Goal: Task Accomplishment & Management: Manage account settings

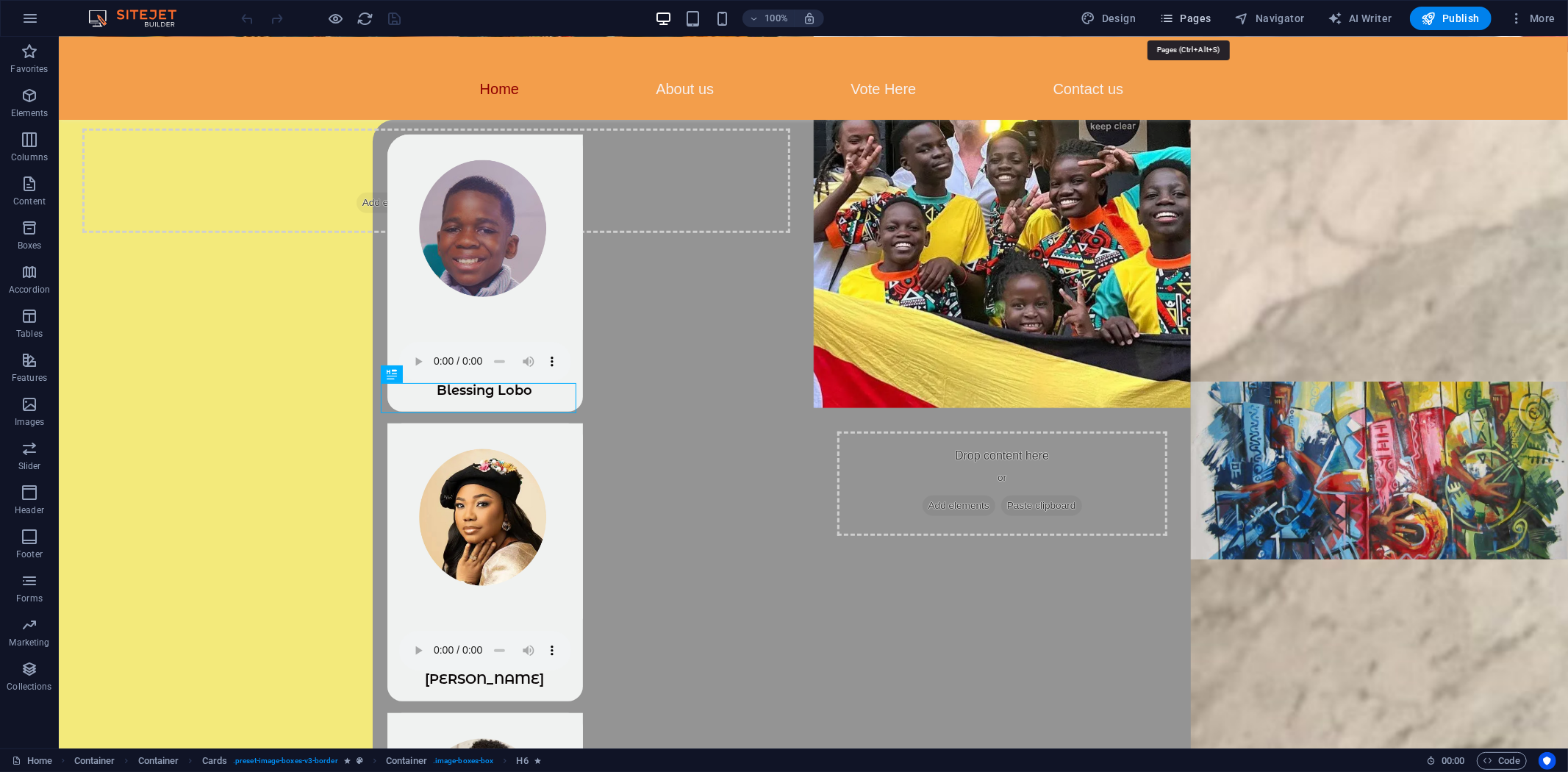
click at [1199, 24] on span "Pages" at bounding box center [1185, 18] width 52 height 15
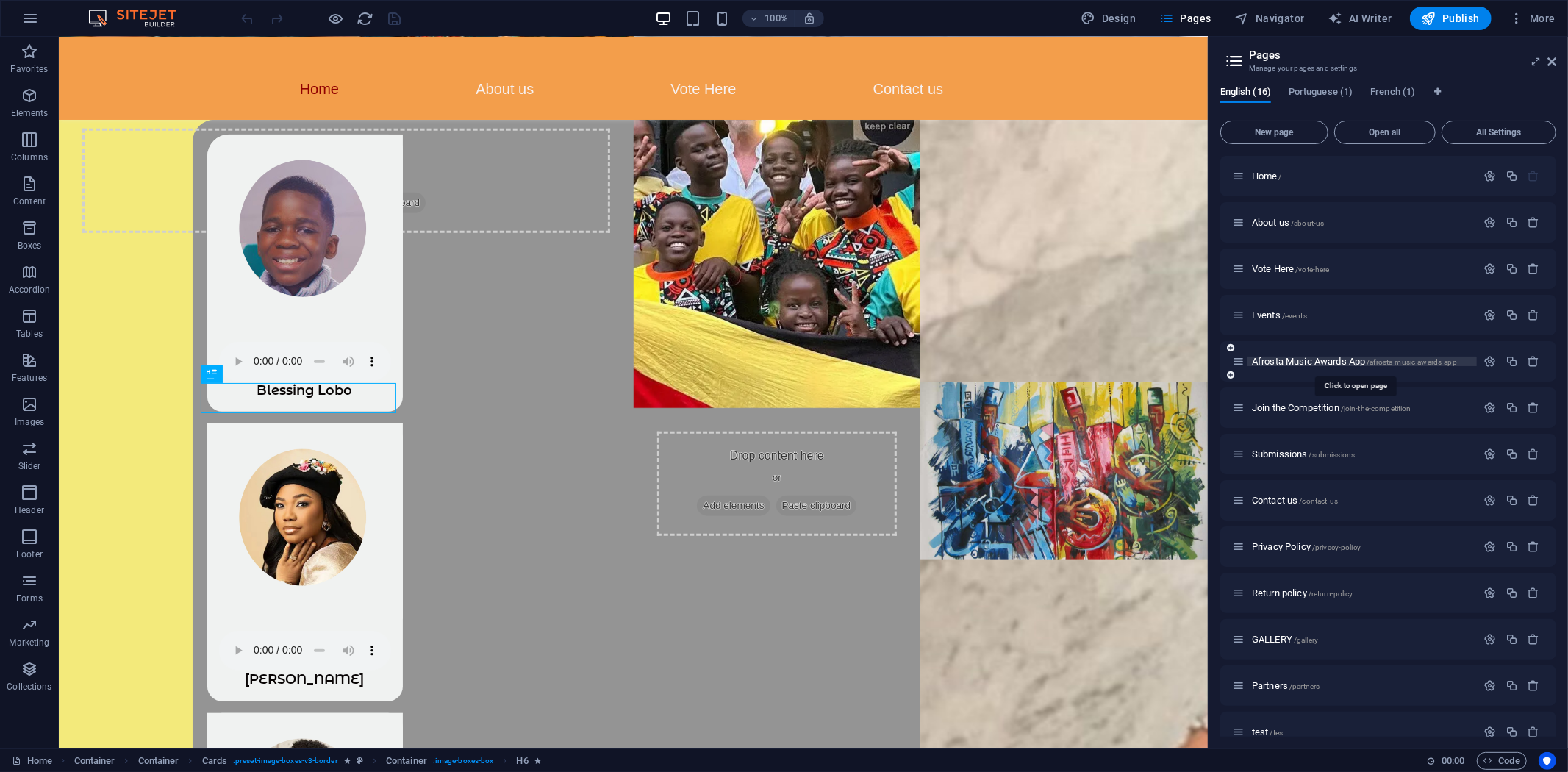
click at [1299, 361] on span "Afrosta Music Awards App /afrosta-music-awards-app" at bounding box center [1354, 361] width 205 height 11
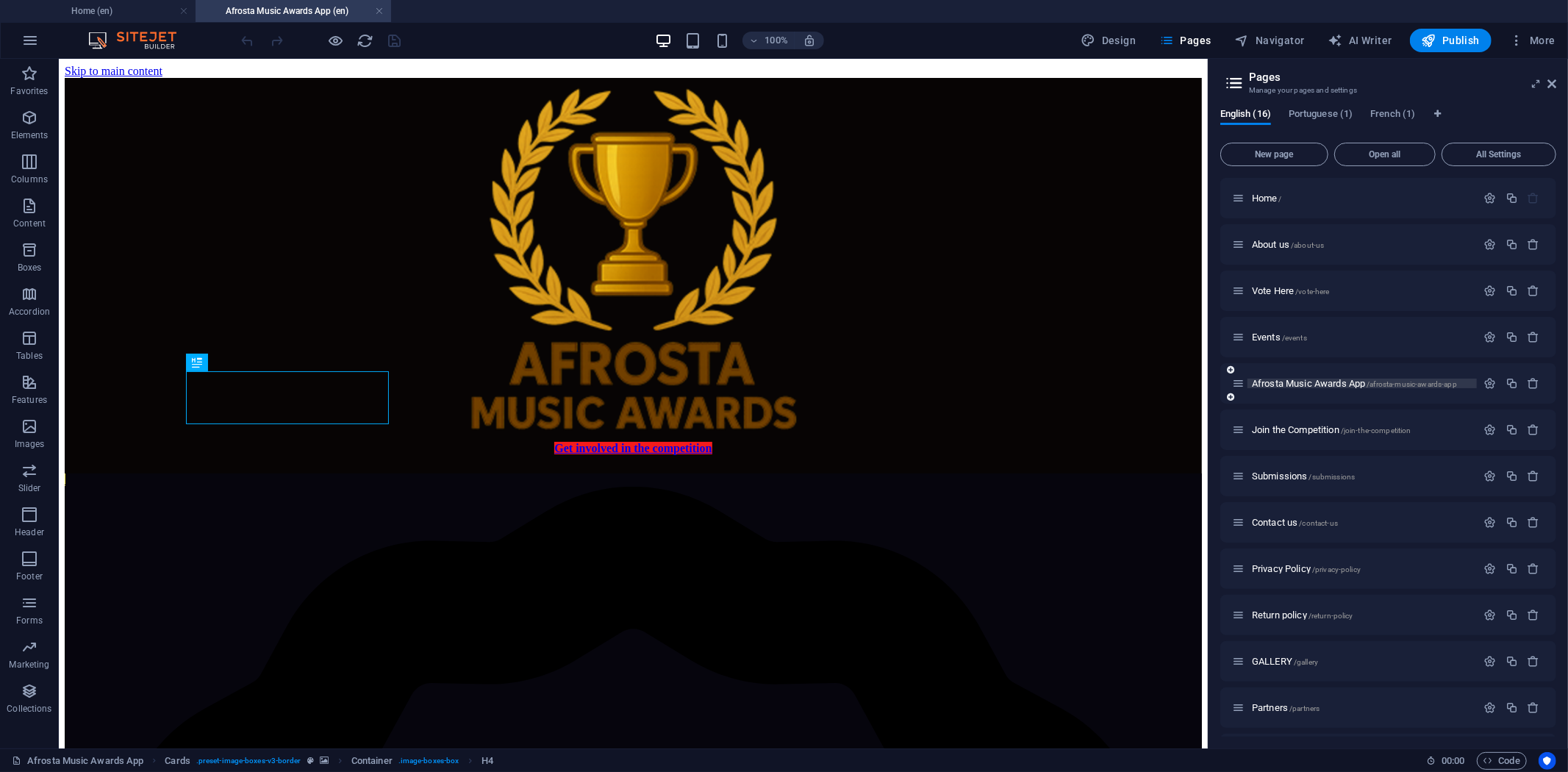
scroll to position [437, 0]
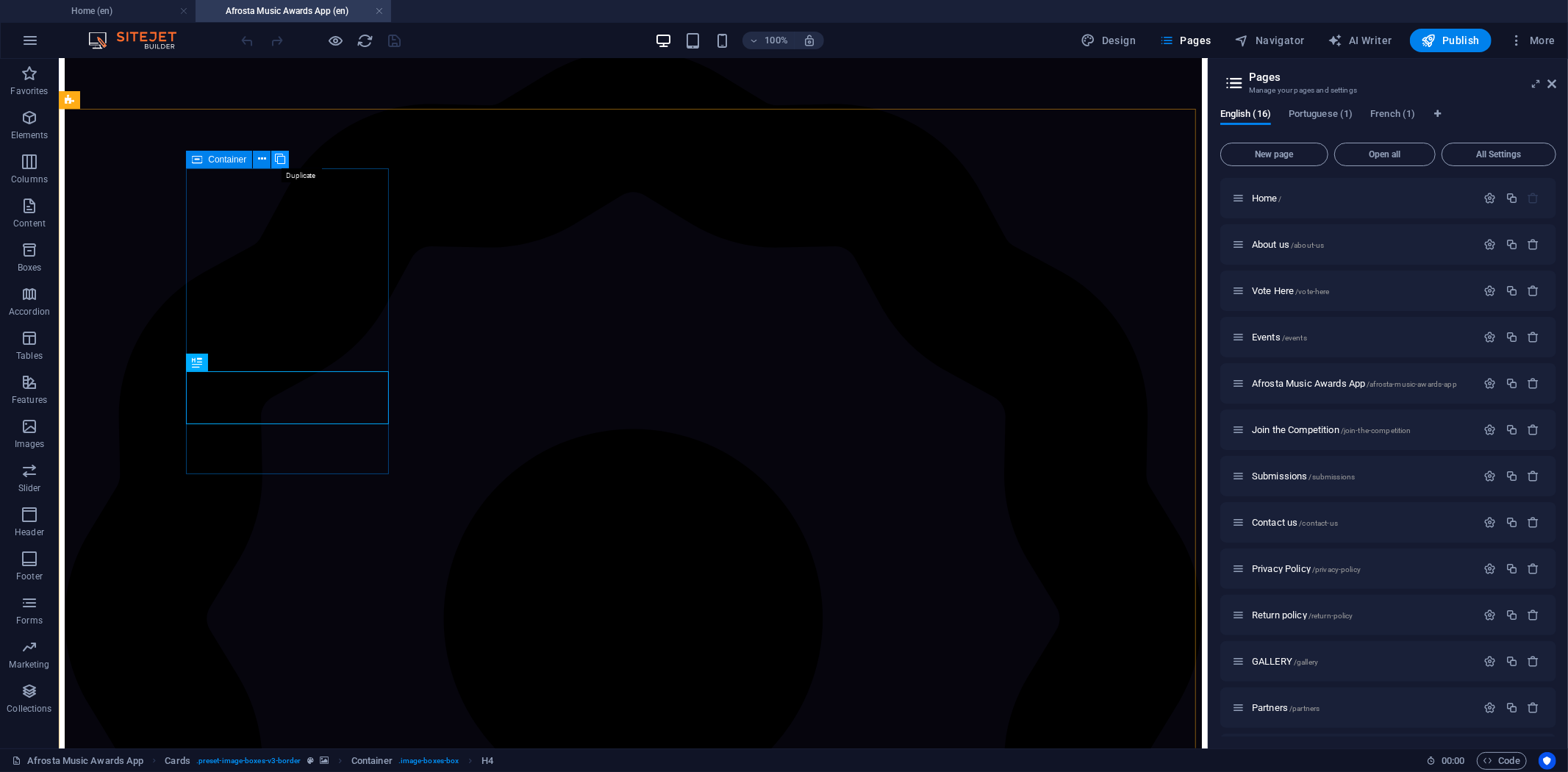
click at [281, 157] on icon at bounding box center [280, 159] width 10 height 16
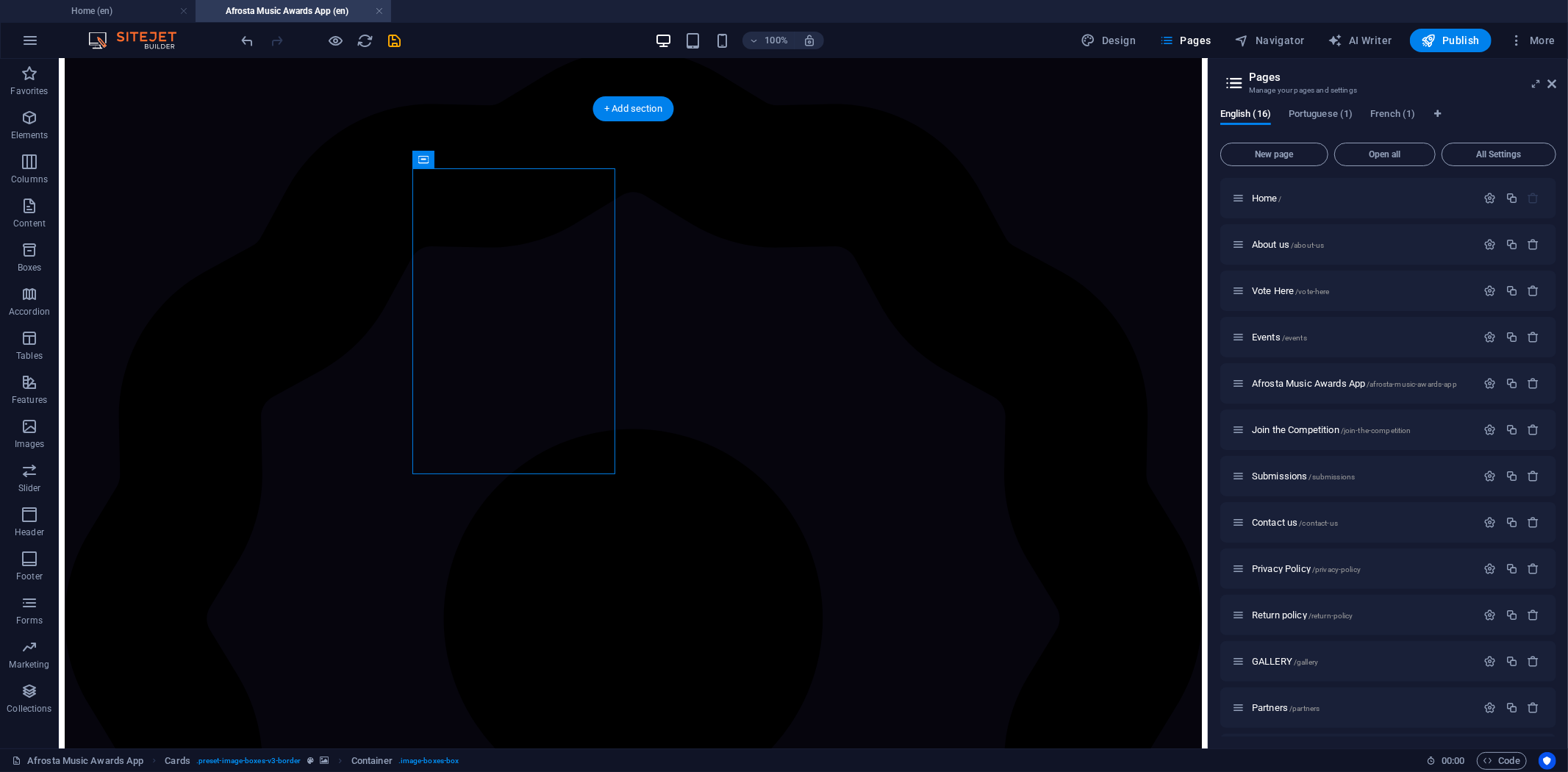
drag, startPoint x: 488, startPoint y: 218, endPoint x: 996, endPoint y: 554, distance: 609.1
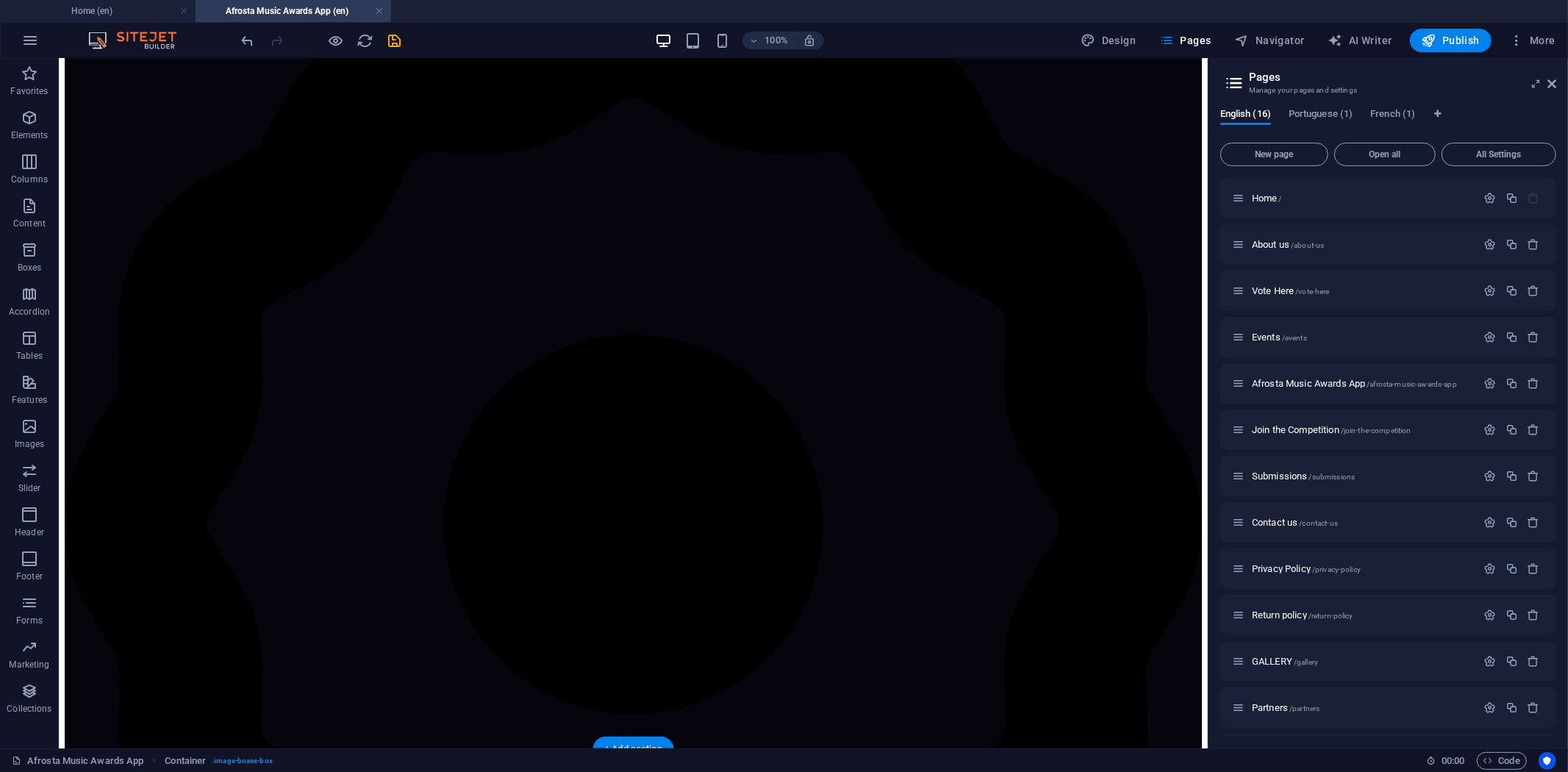
scroll to position [526, 0]
click at [250, 38] on icon "undo" at bounding box center [247, 40] width 17 height 17
click at [245, 33] on icon "undo" at bounding box center [247, 40] width 17 height 17
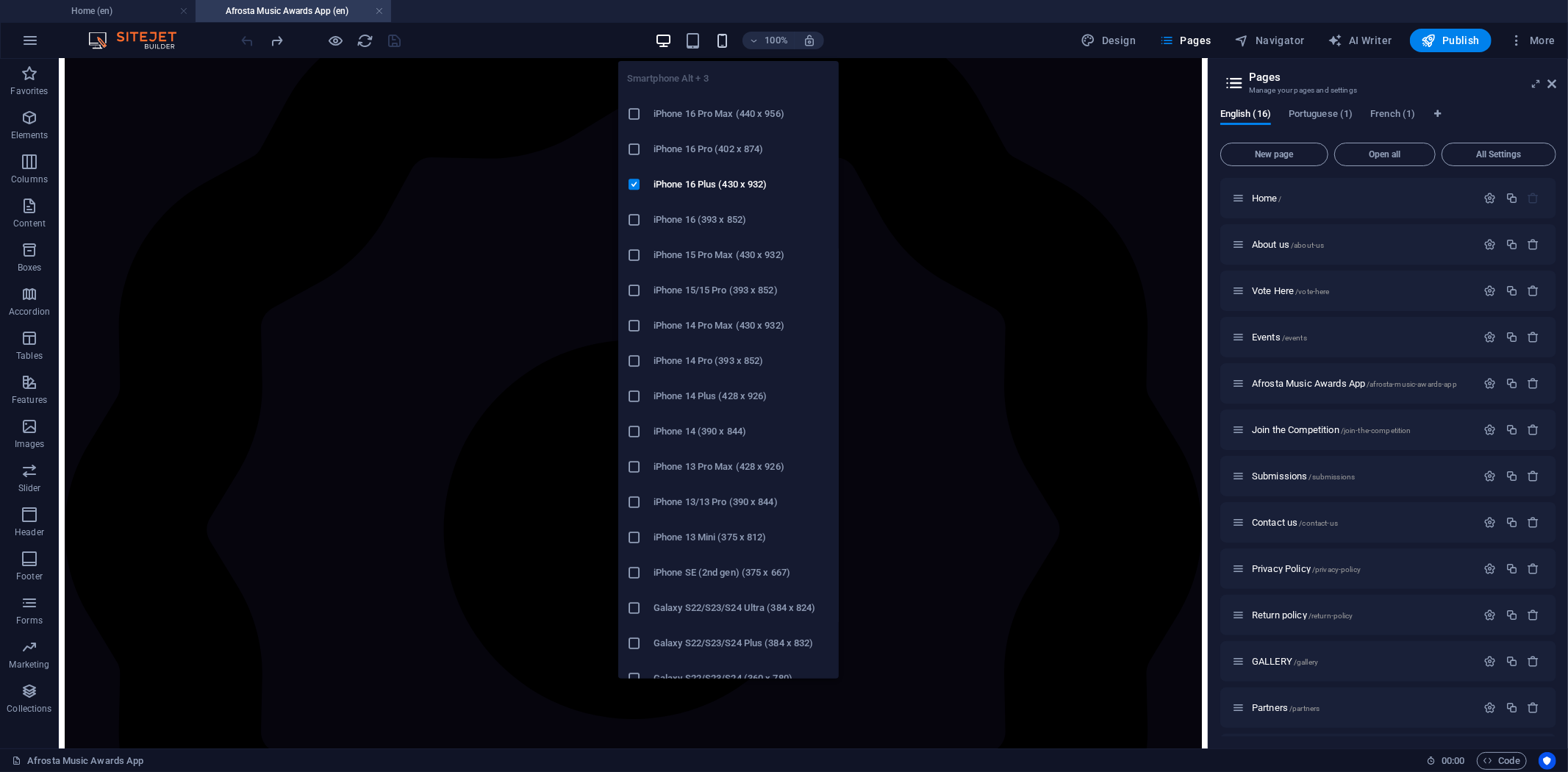
click at [721, 34] on icon "button" at bounding box center [722, 40] width 17 height 17
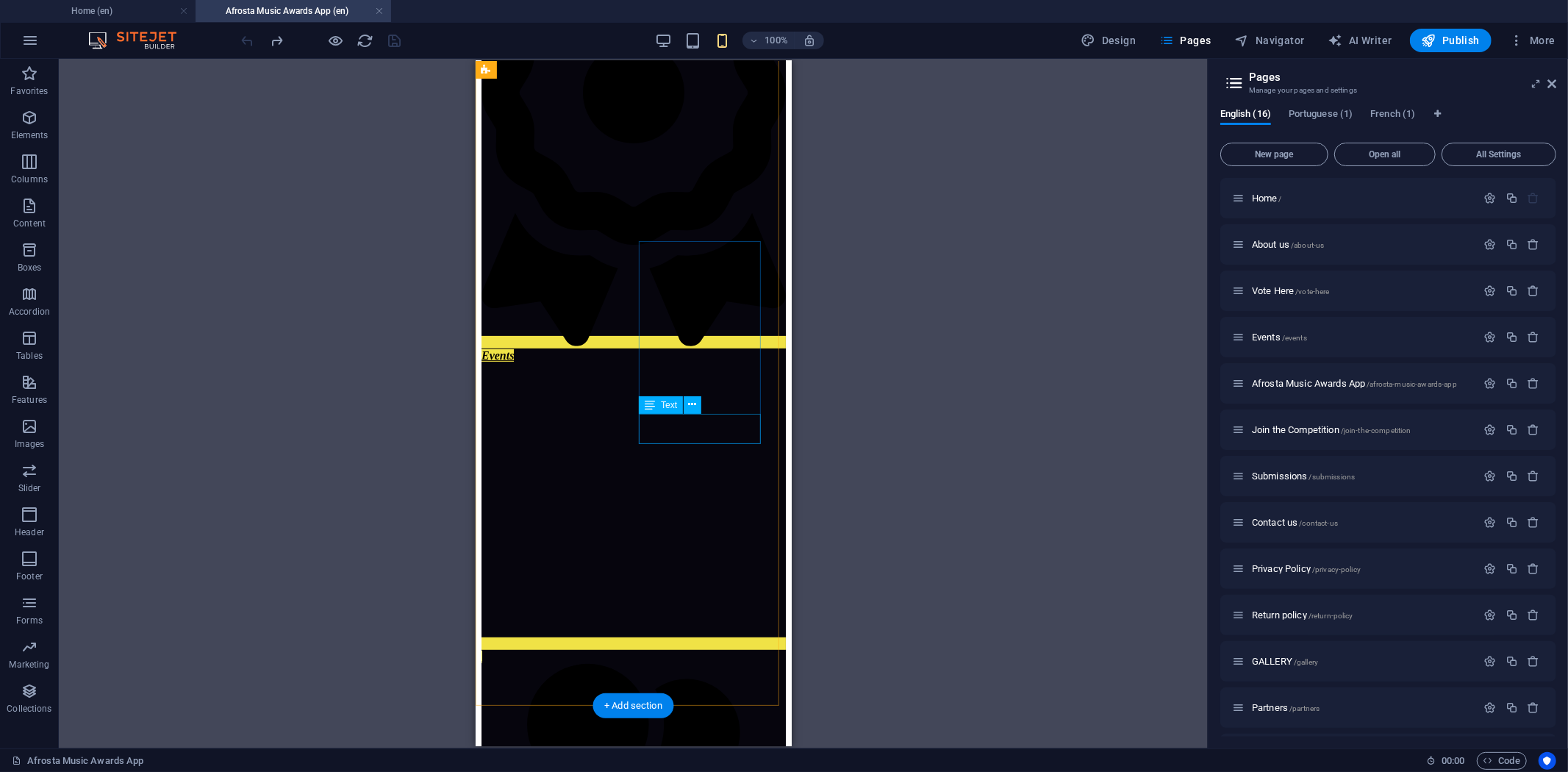
scroll to position [350, 0]
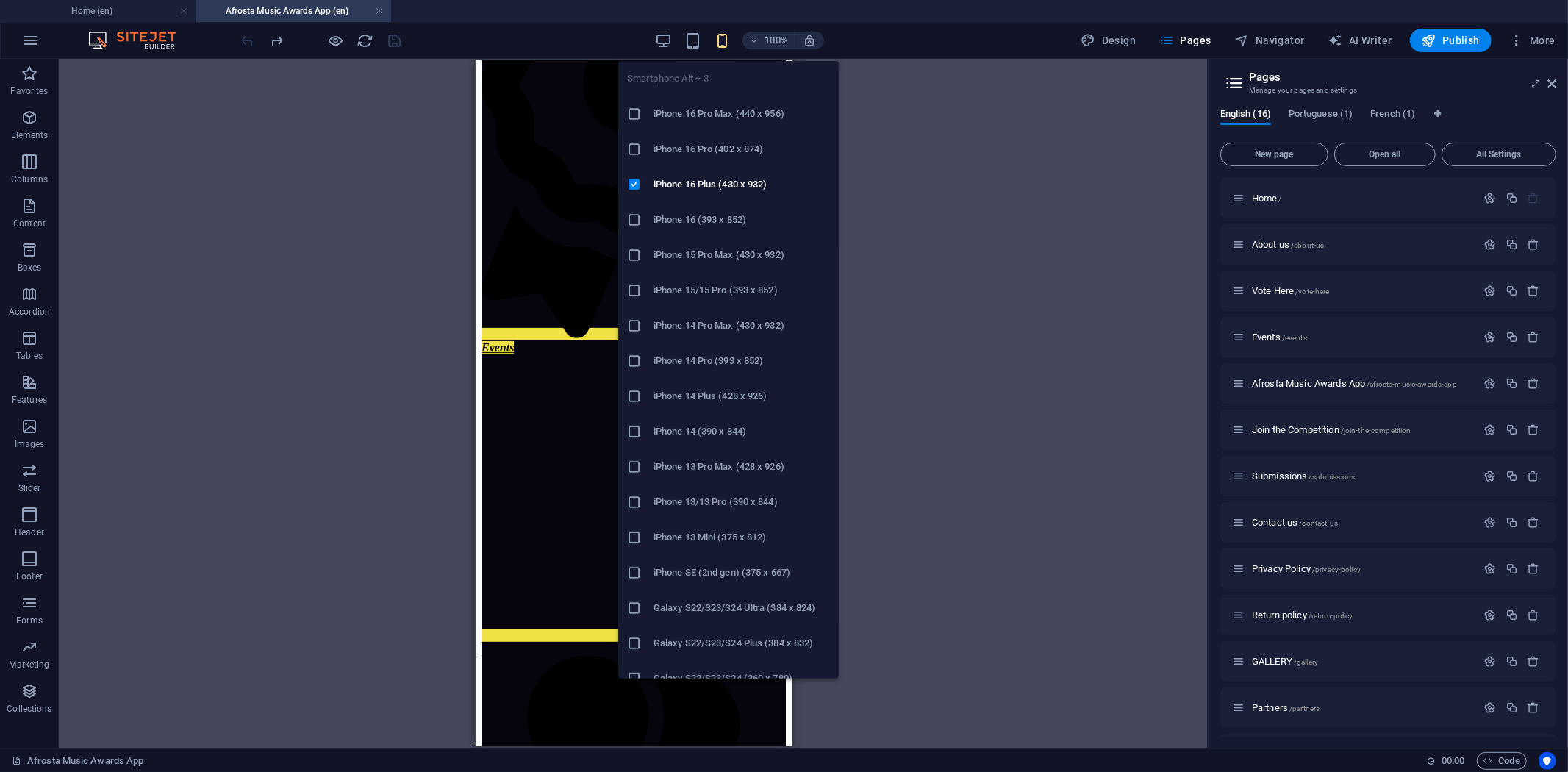
click at [725, 38] on icon "button" at bounding box center [722, 40] width 17 height 17
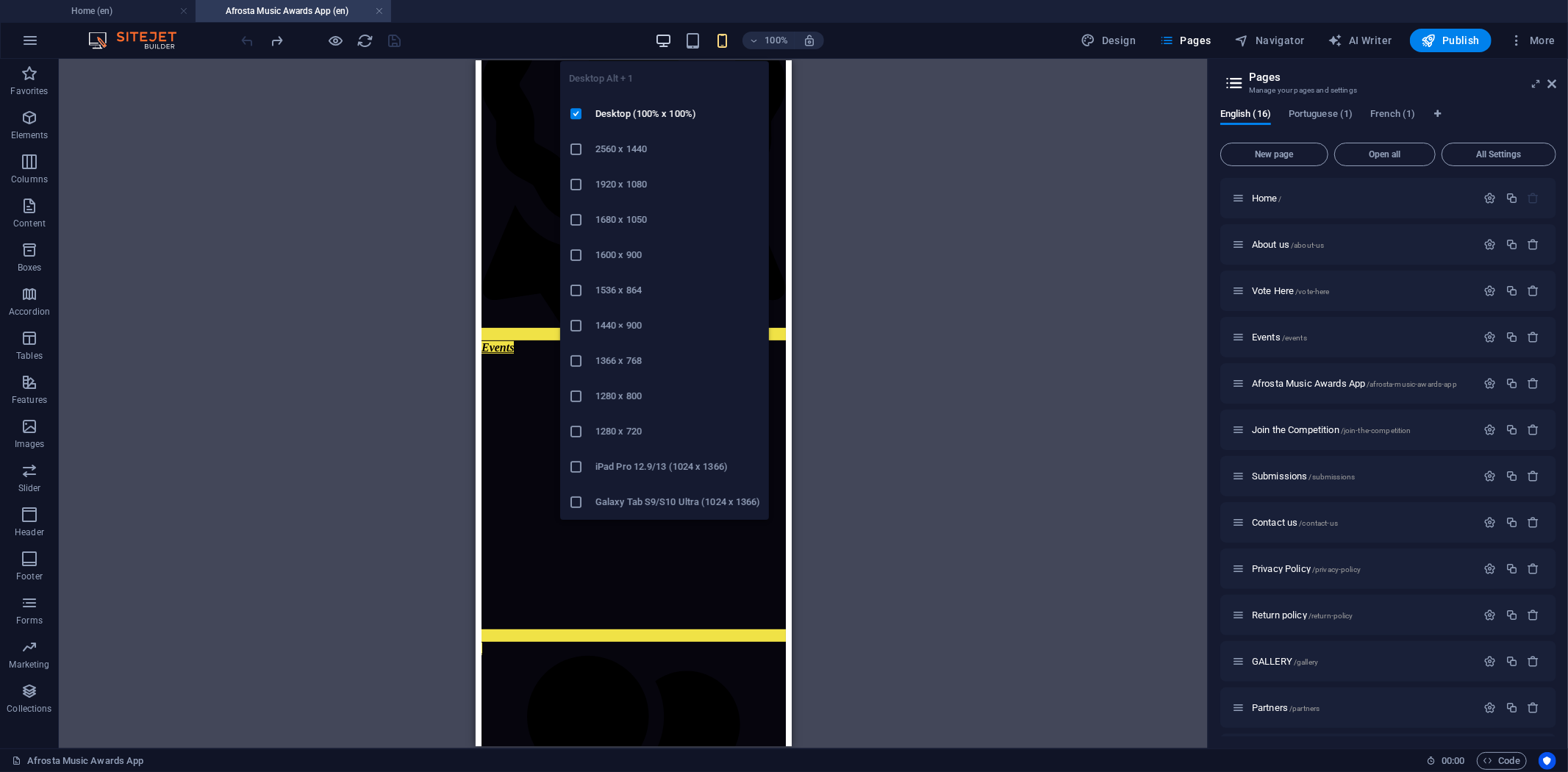
click at [661, 38] on icon "button" at bounding box center [663, 40] width 17 height 17
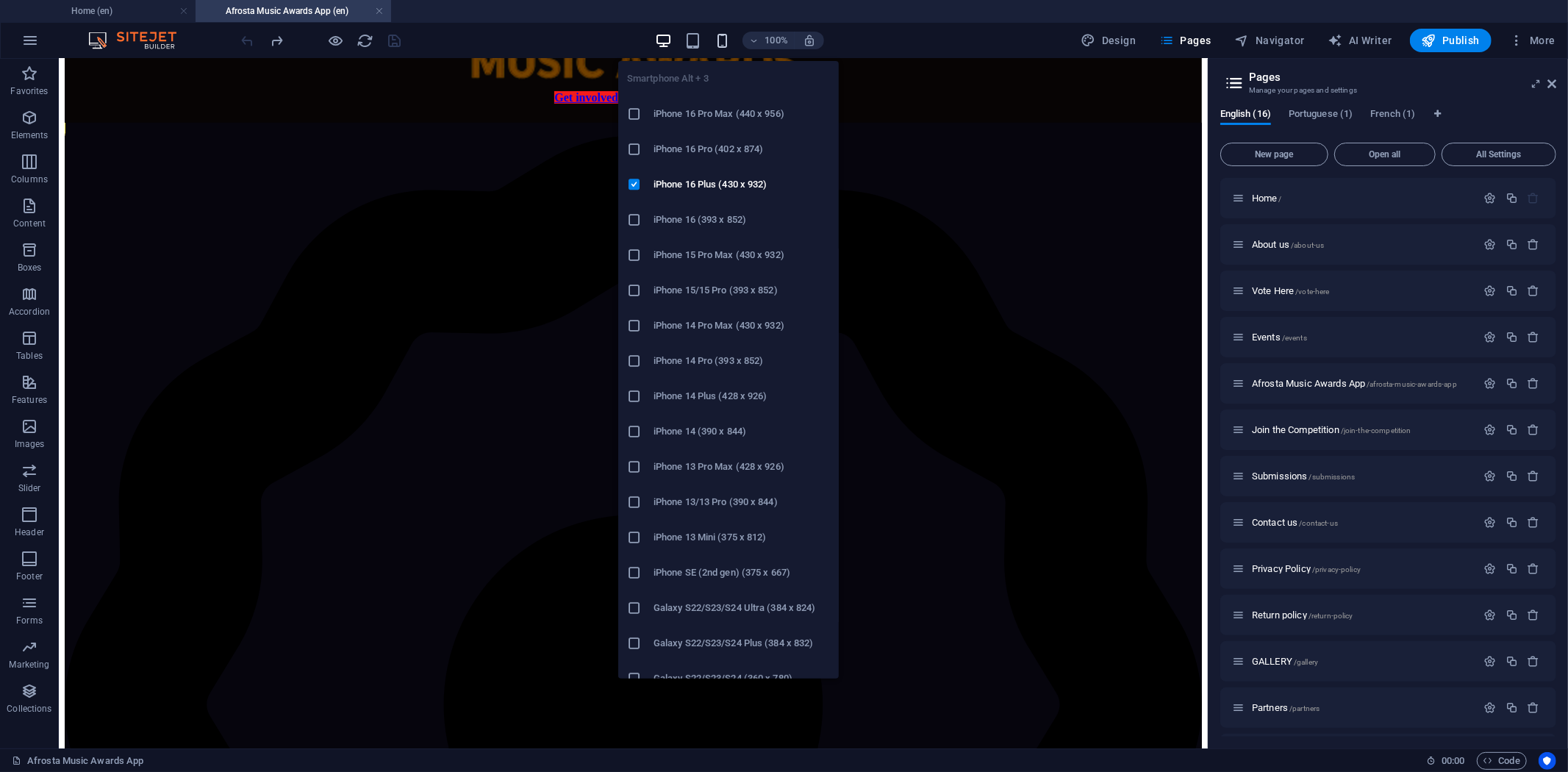
click at [726, 44] on icon "button" at bounding box center [722, 40] width 17 height 17
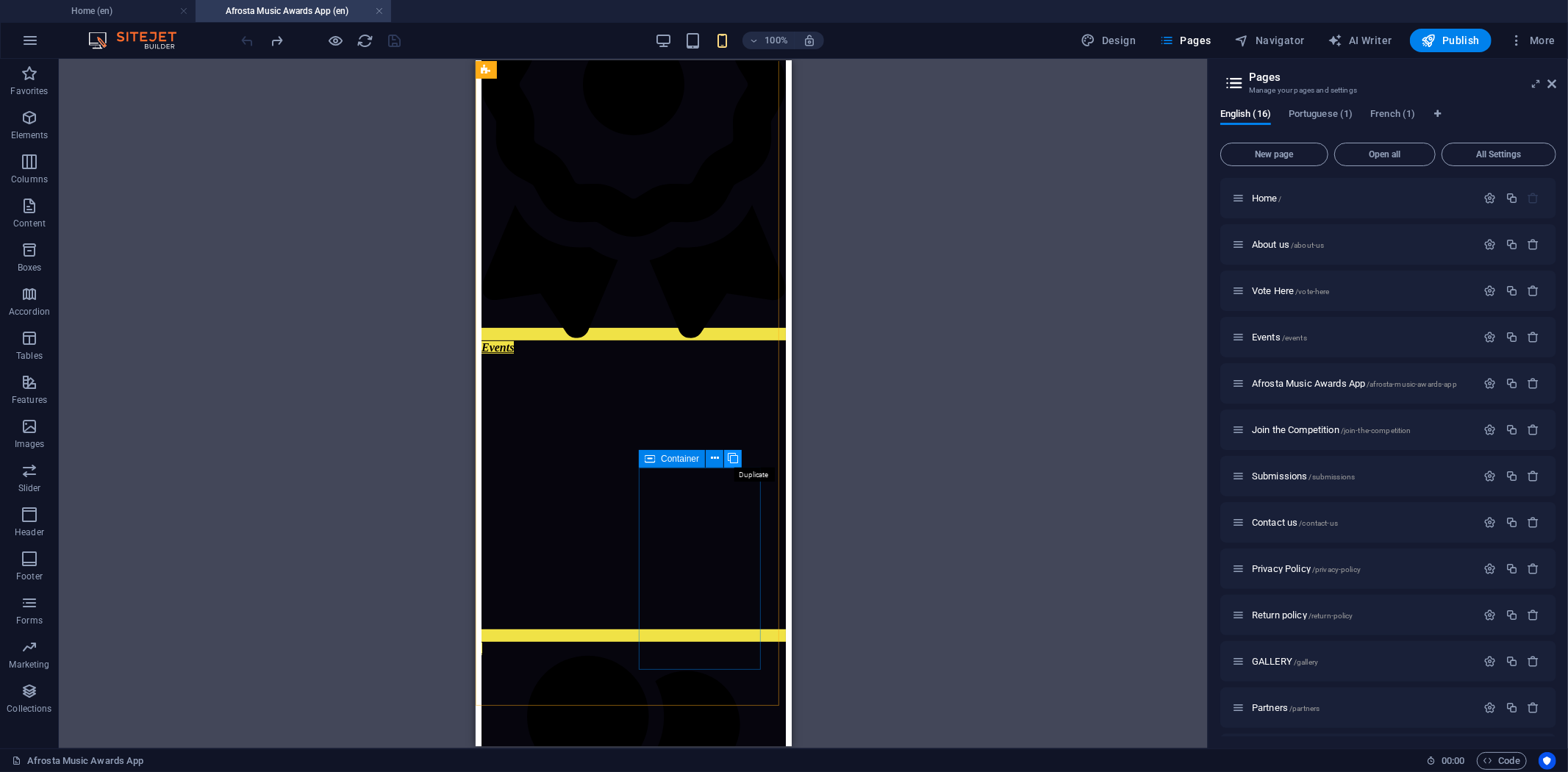
click at [731, 451] on icon at bounding box center [733, 458] width 10 height 16
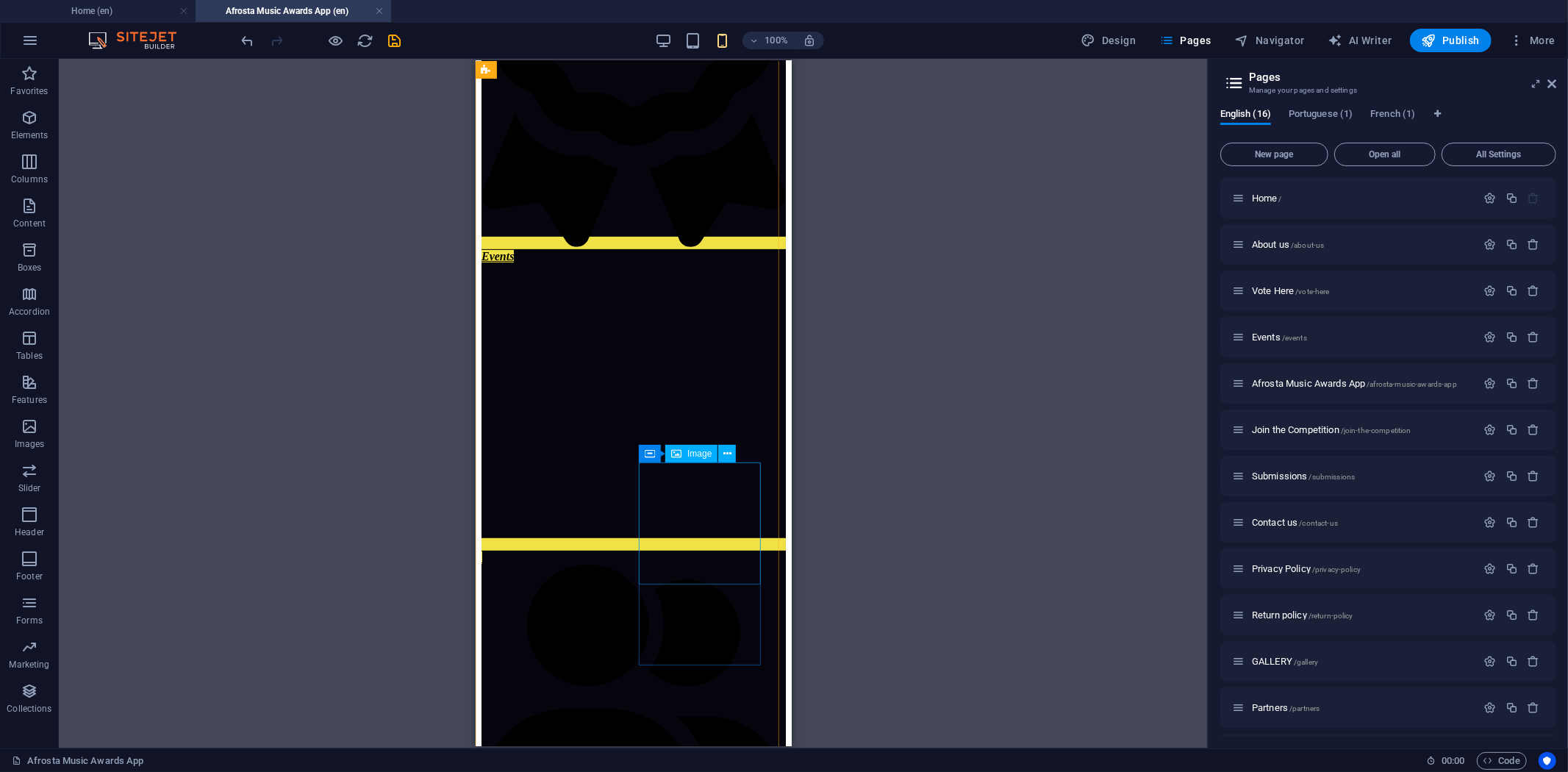
scroll to position [577, 0]
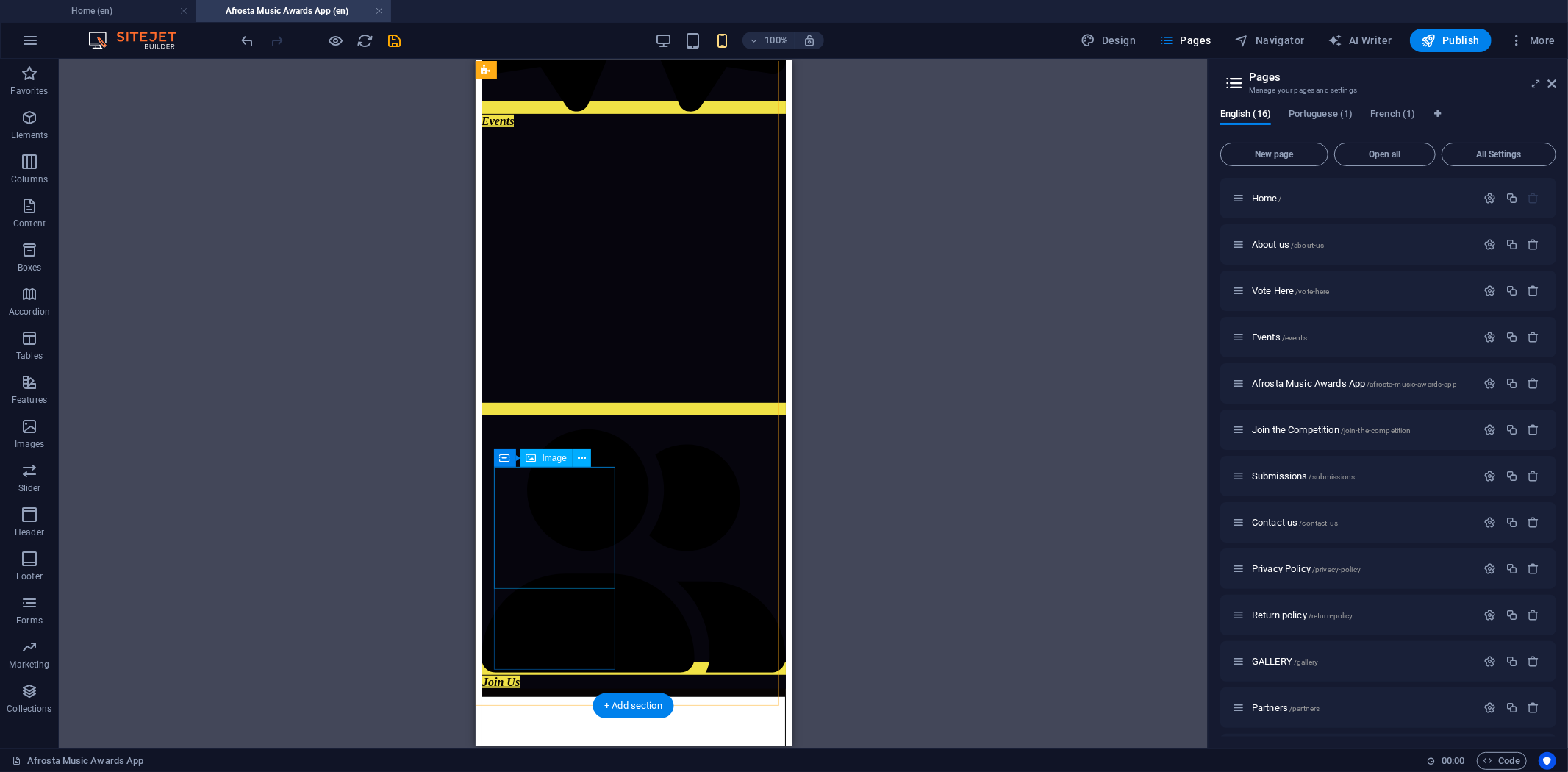
select select "%"
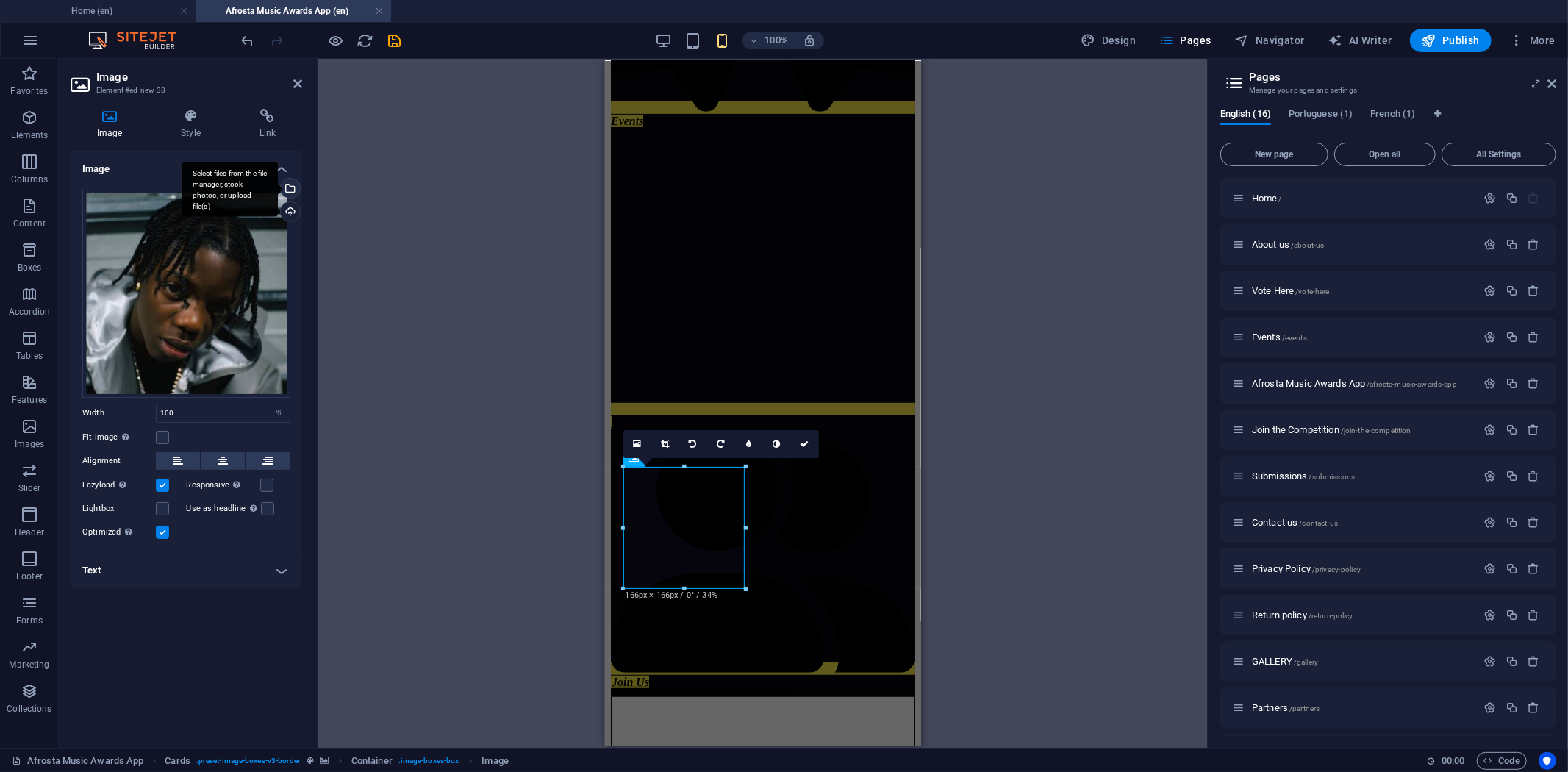
click at [289, 185] on div "Select files from the file manager, stock photos, or upload file(s)" at bounding box center [288, 189] width 22 height 22
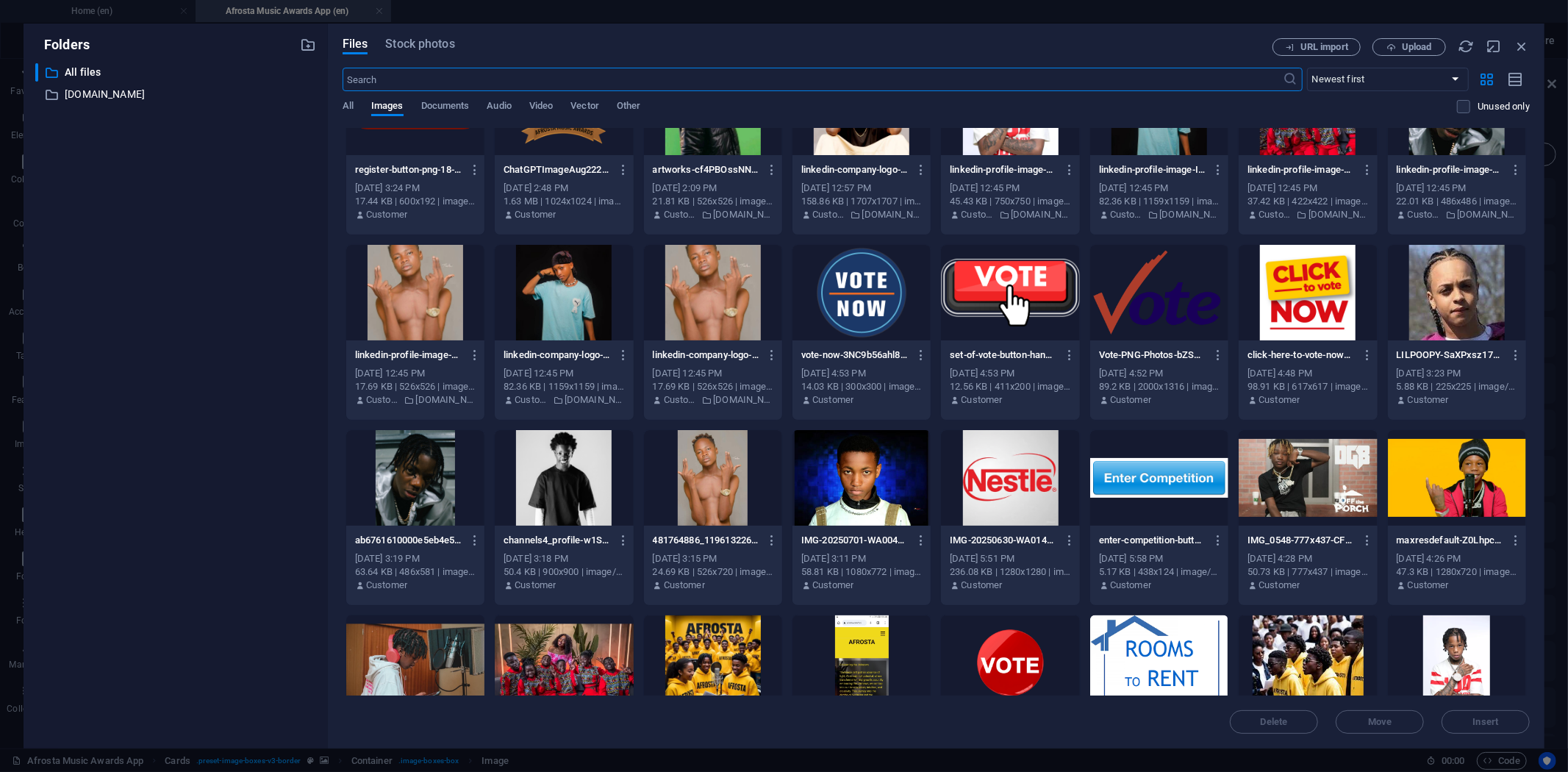
scroll to position [2100, 0]
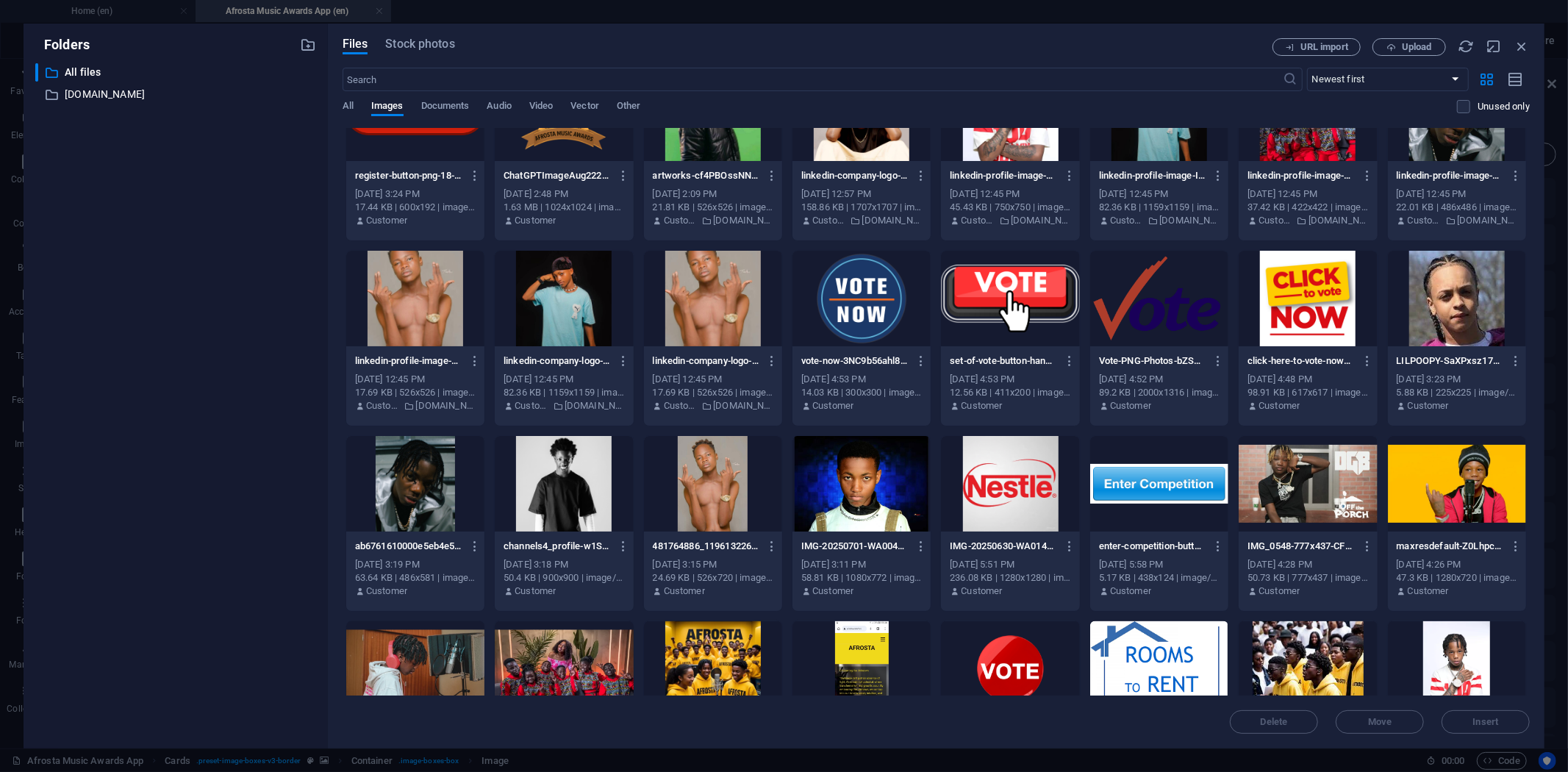
drag, startPoint x: 1530, startPoint y: 491, endPoint x: 1530, endPoint y: 545, distance: 54.0
click at [1530, 545] on div "Files Stock photos URL import Upload ​ Newest first Oldest first Name (A-Z) Nam…" at bounding box center [936, 386] width 1217 height 725
drag, startPoint x: 1531, startPoint y: 498, endPoint x: 1531, endPoint y: 540, distance: 42.0
click at [1531, 540] on div "Files Stock photos URL import Upload ​ Newest first Oldest first Name (A-Z) Nam…" at bounding box center [936, 386] width 1217 height 725
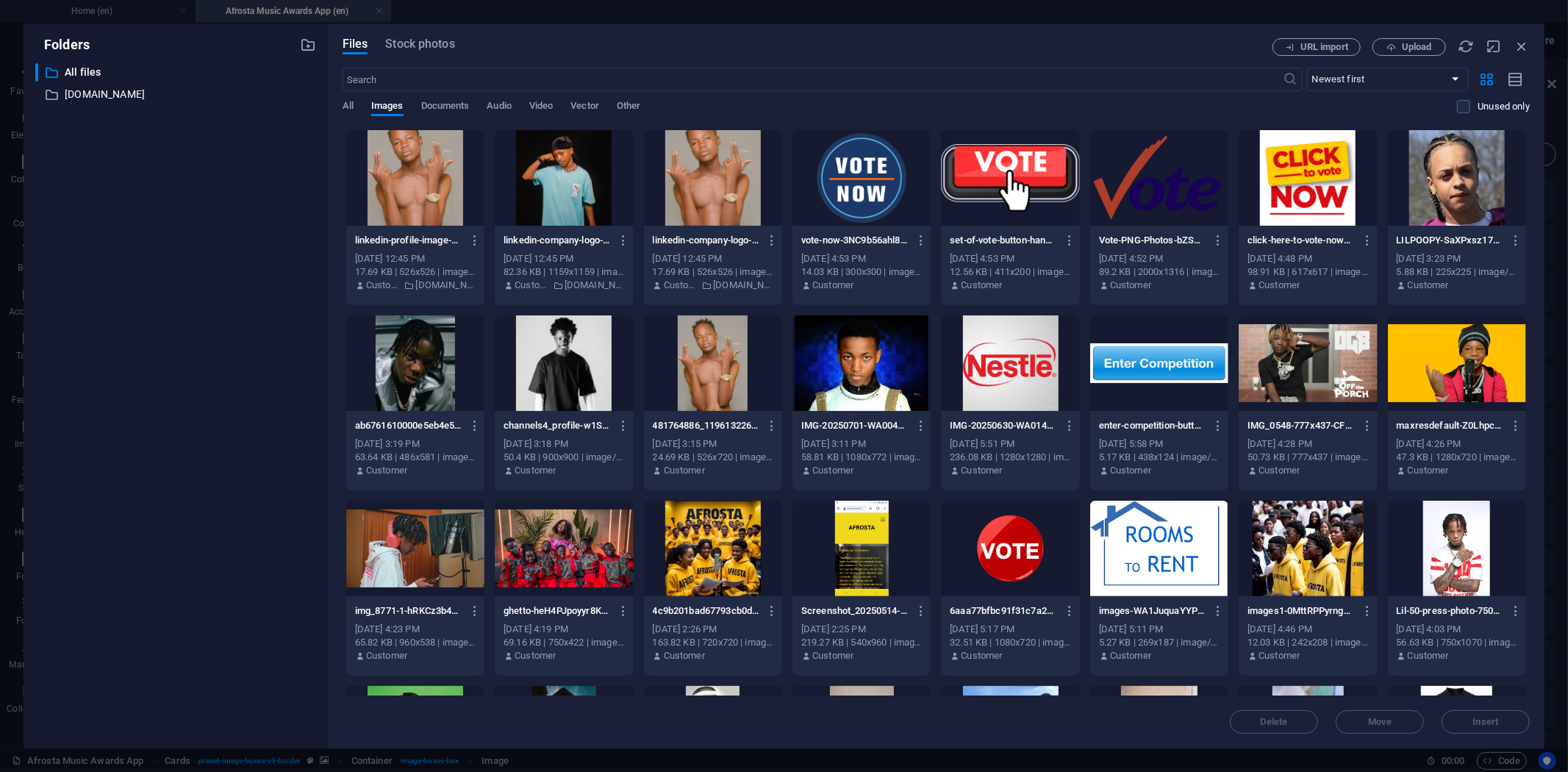
scroll to position [2269, 0]
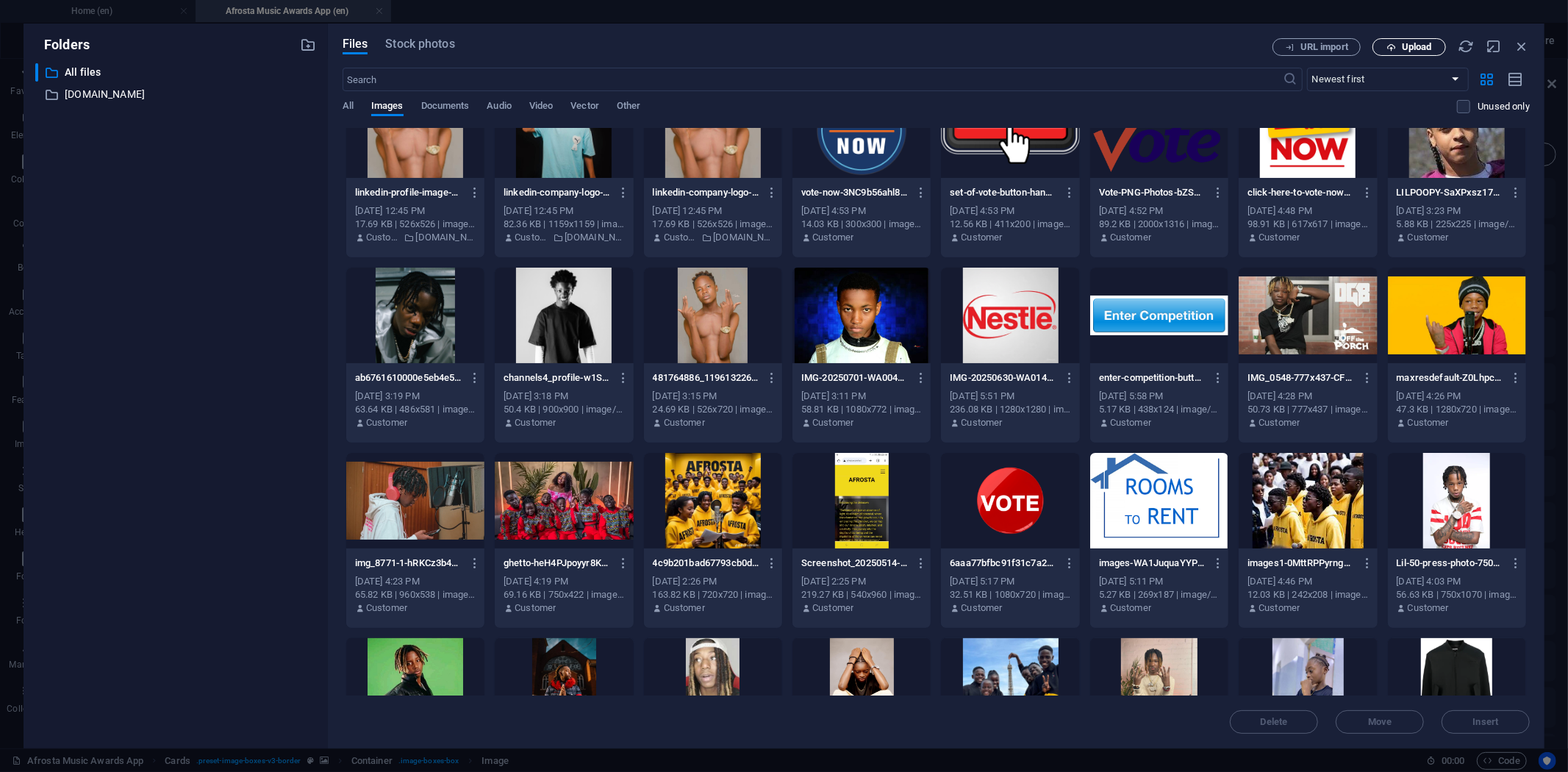
click at [1428, 43] on span "Upload" at bounding box center [1417, 47] width 30 height 9
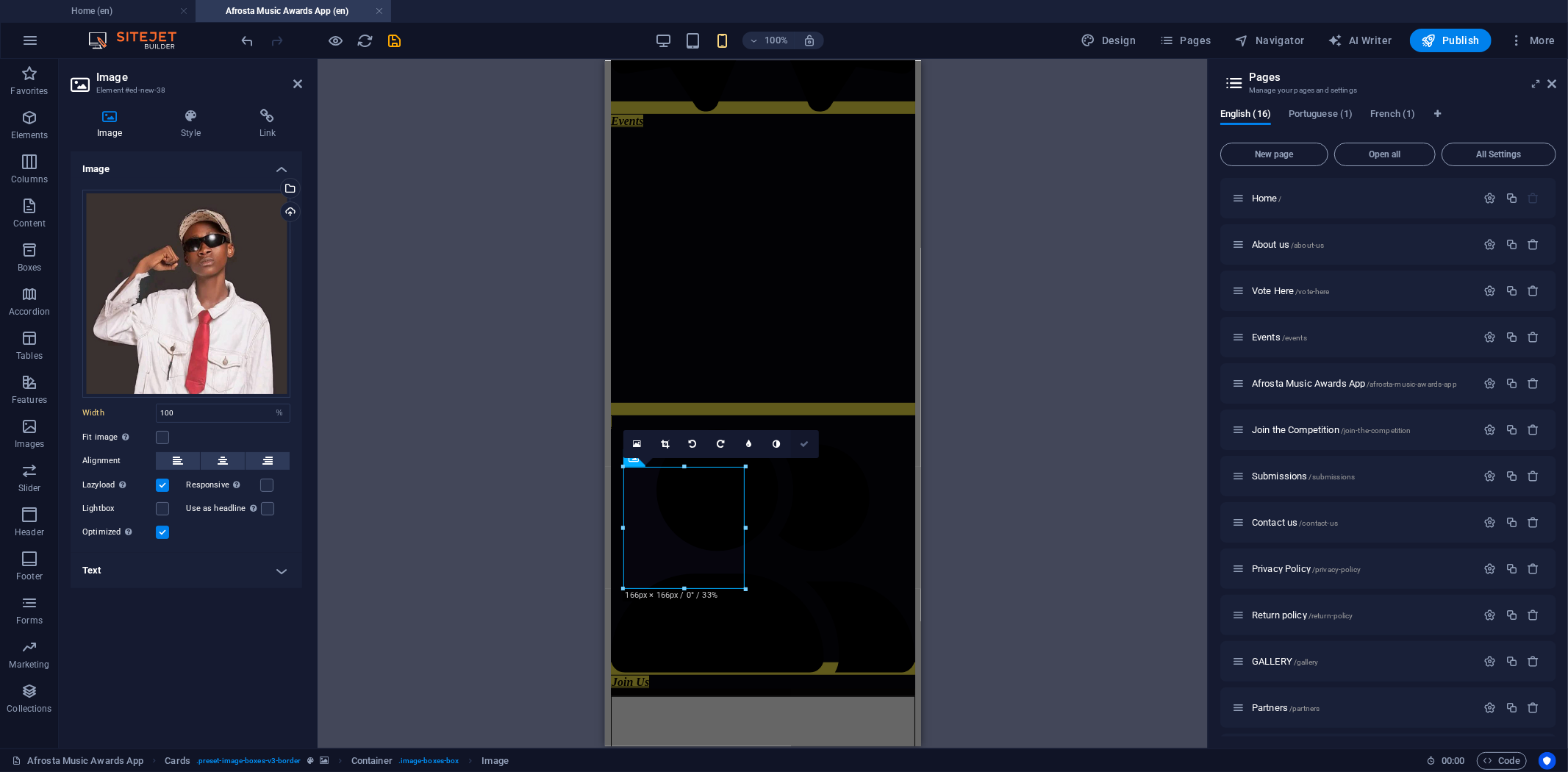
click at [805, 441] on icon at bounding box center [805, 444] width 9 height 9
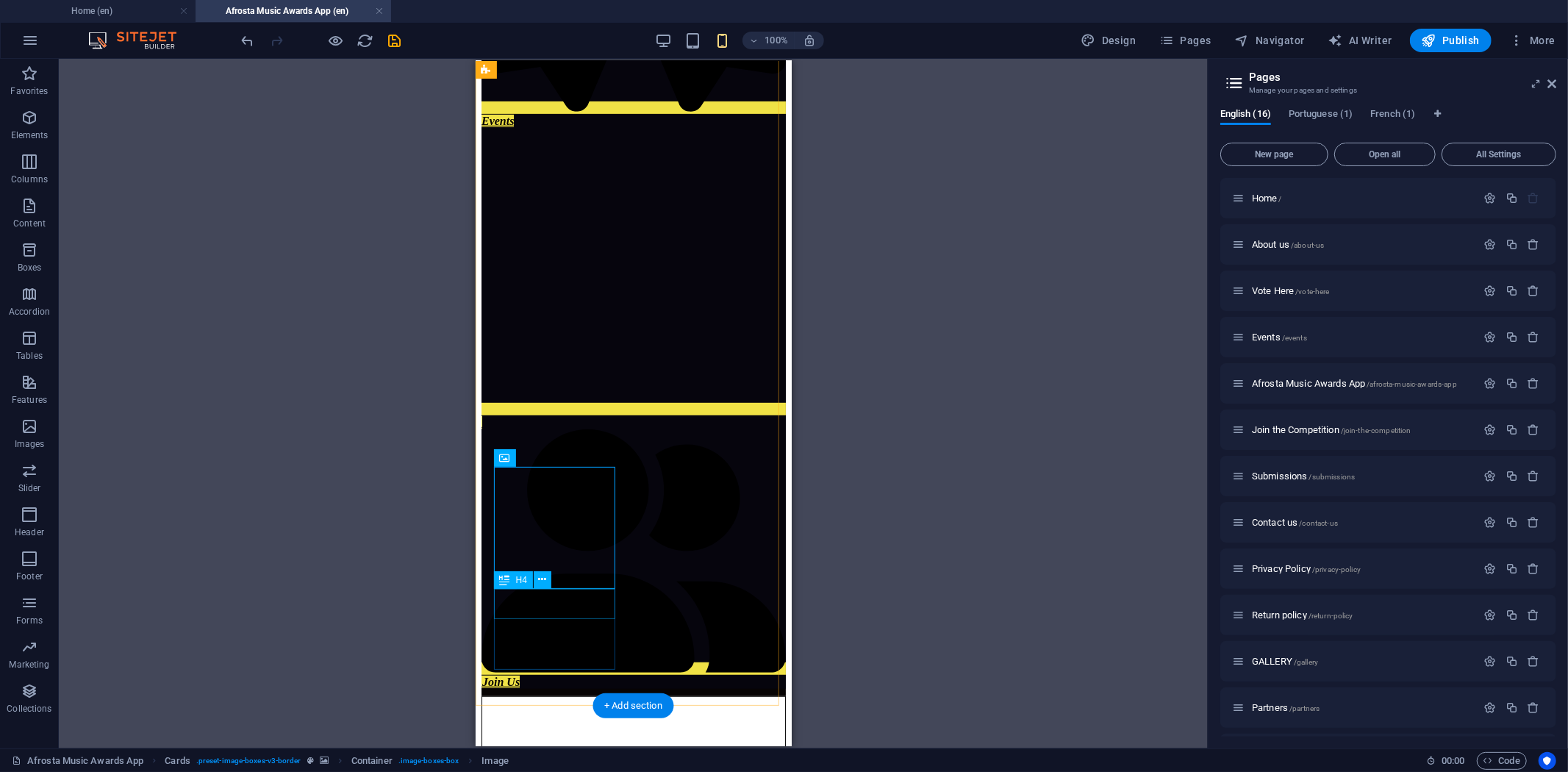
click at [397, 39] on icon "save" at bounding box center [395, 40] width 17 height 17
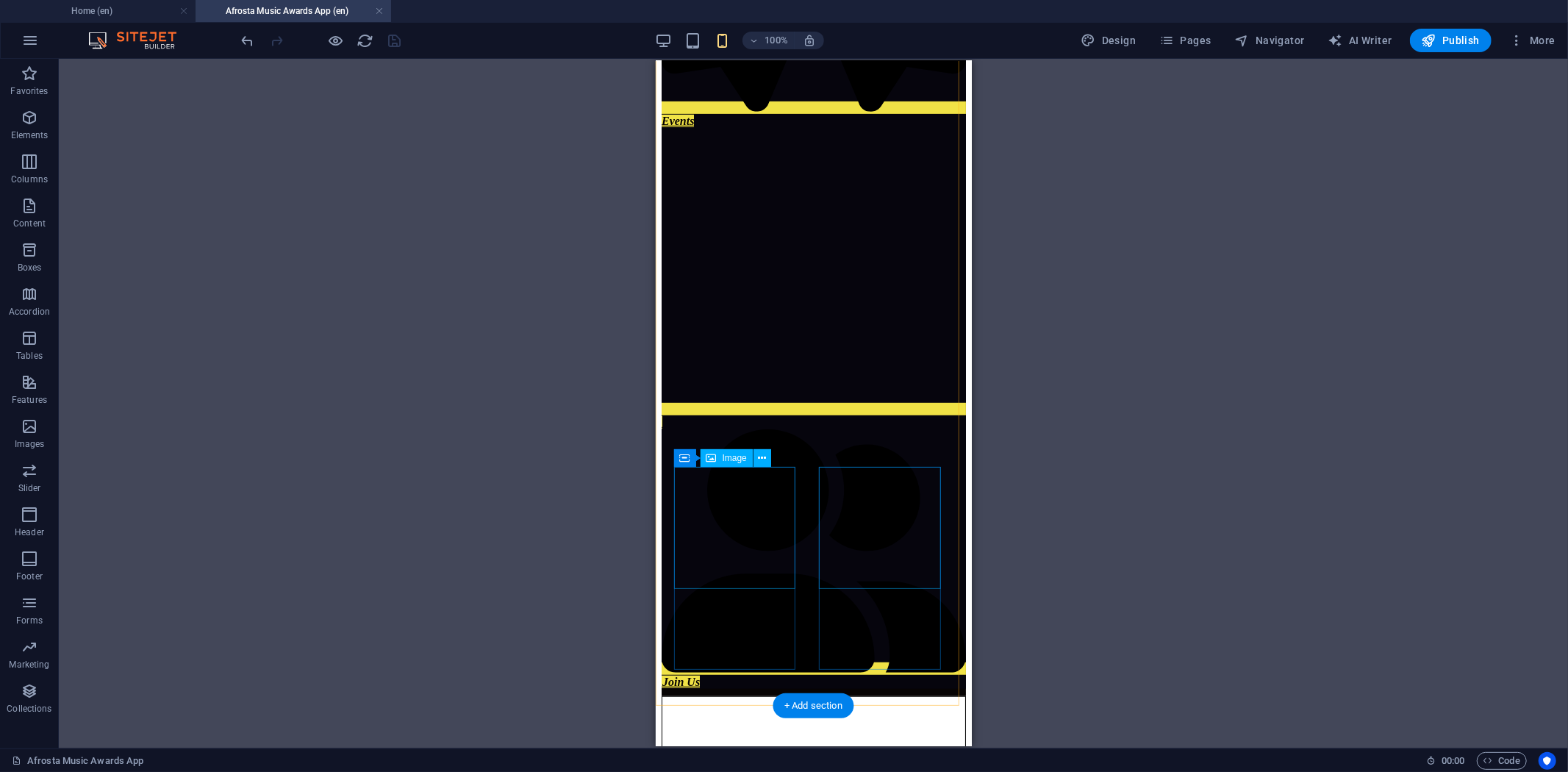
select select "%"
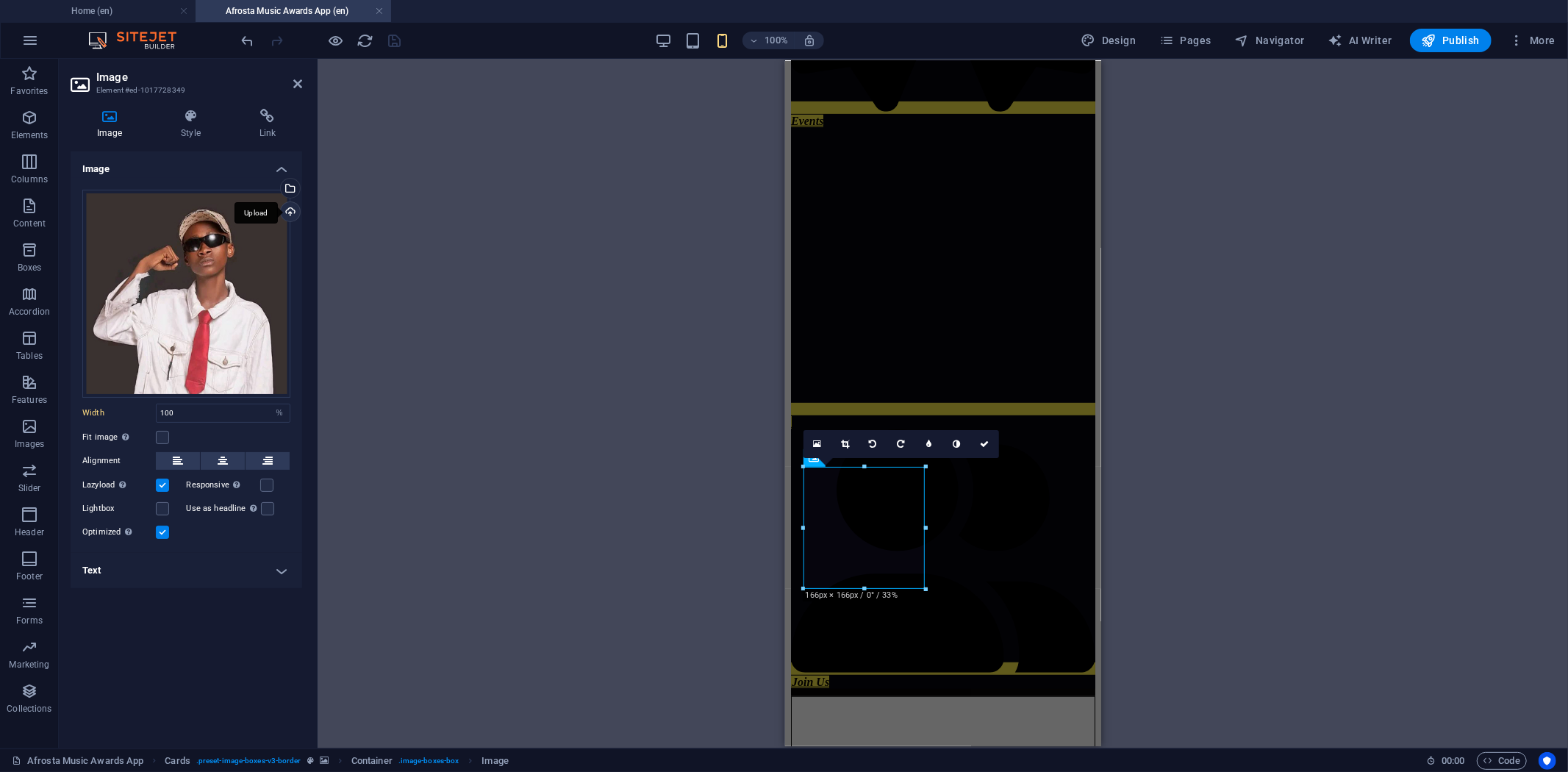
click at [288, 206] on div "Upload" at bounding box center [288, 212] width 22 height 22
click at [294, 184] on div "Select files from the file manager, stock photos, or upload file(s)" at bounding box center [288, 189] width 22 height 22
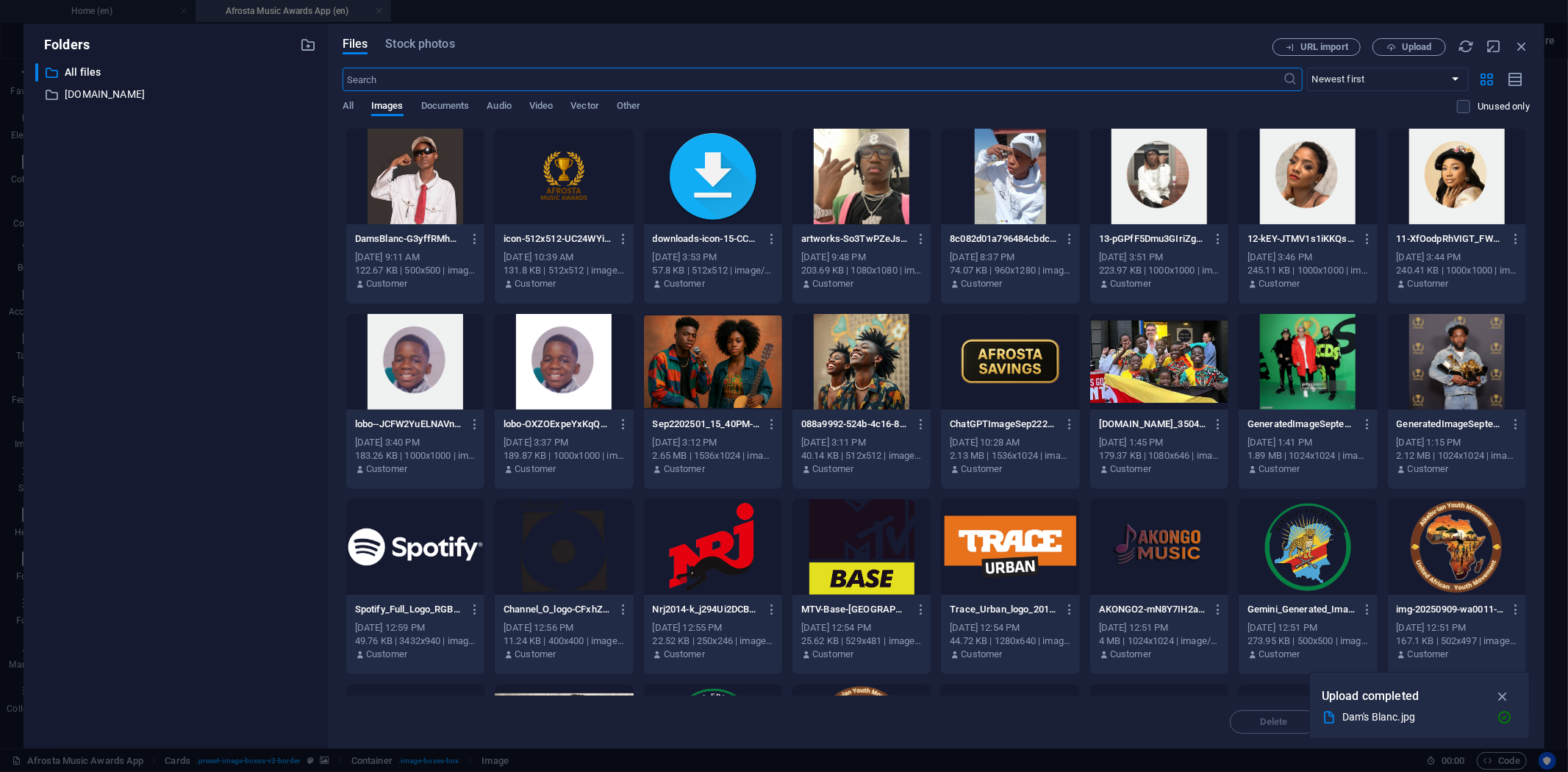
click at [409, 177] on div at bounding box center [415, 176] width 138 height 95
click at [423, 180] on div "1" at bounding box center [415, 176] width 138 height 95
click at [423, 180] on div at bounding box center [415, 176] width 138 height 95
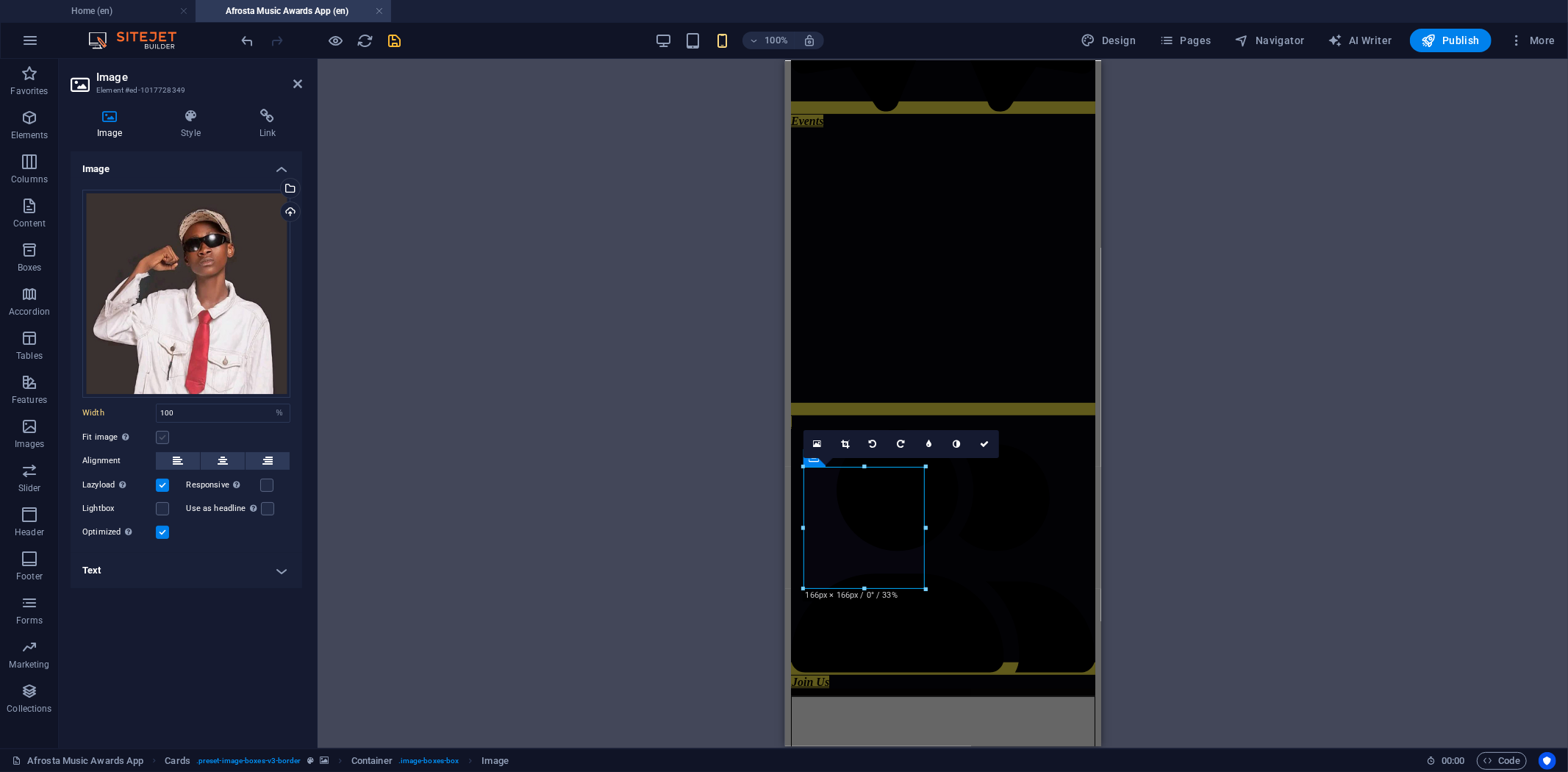
click at [162, 431] on label at bounding box center [162, 437] width 13 height 13
click at [0, 0] on input "Fit image Automatically fit image to a fixed width and height" at bounding box center [0, 0] width 0 height 0
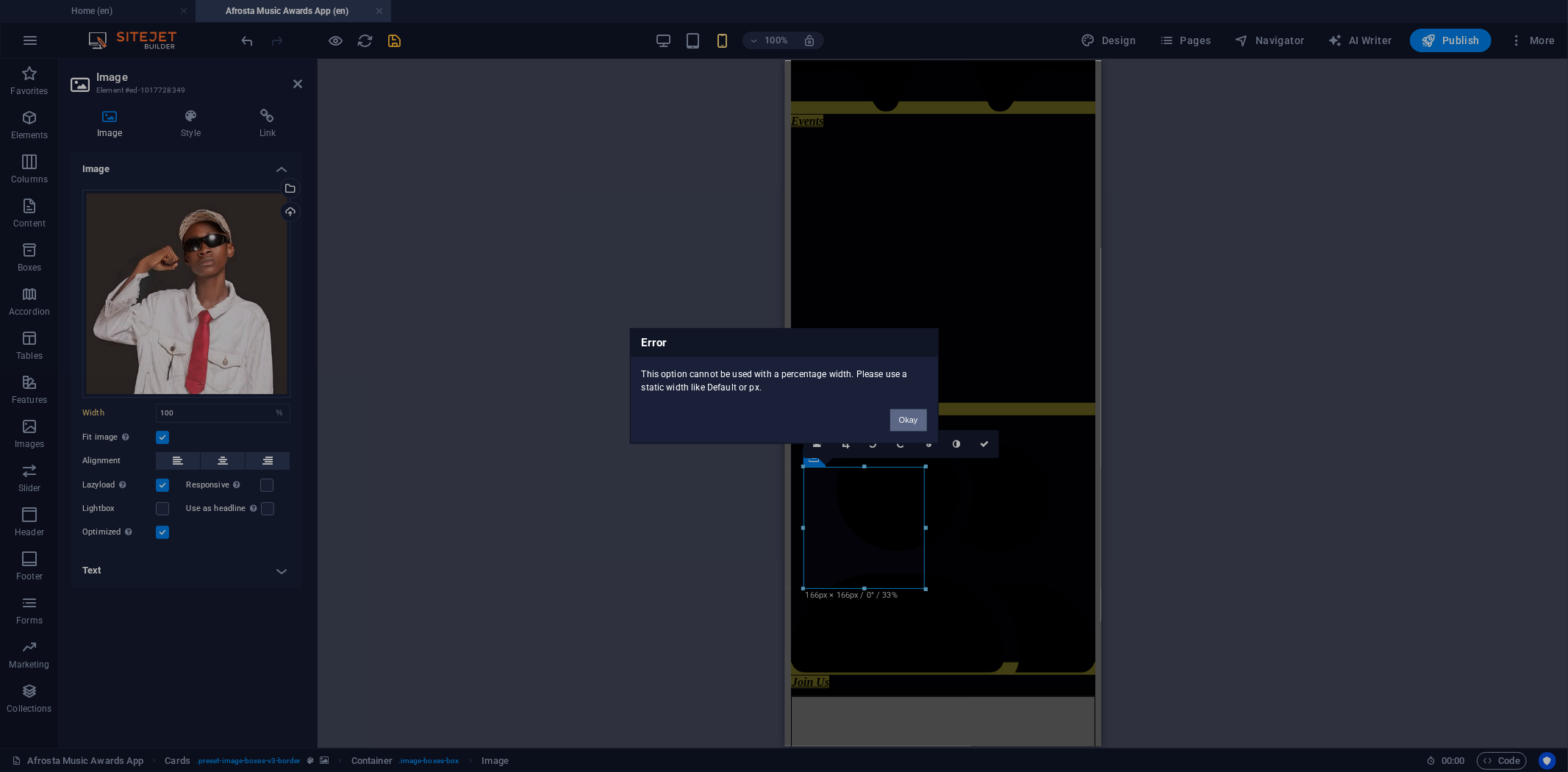
click at [914, 415] on button "Okay" at bounding box center [908, 420] width 37 height 22
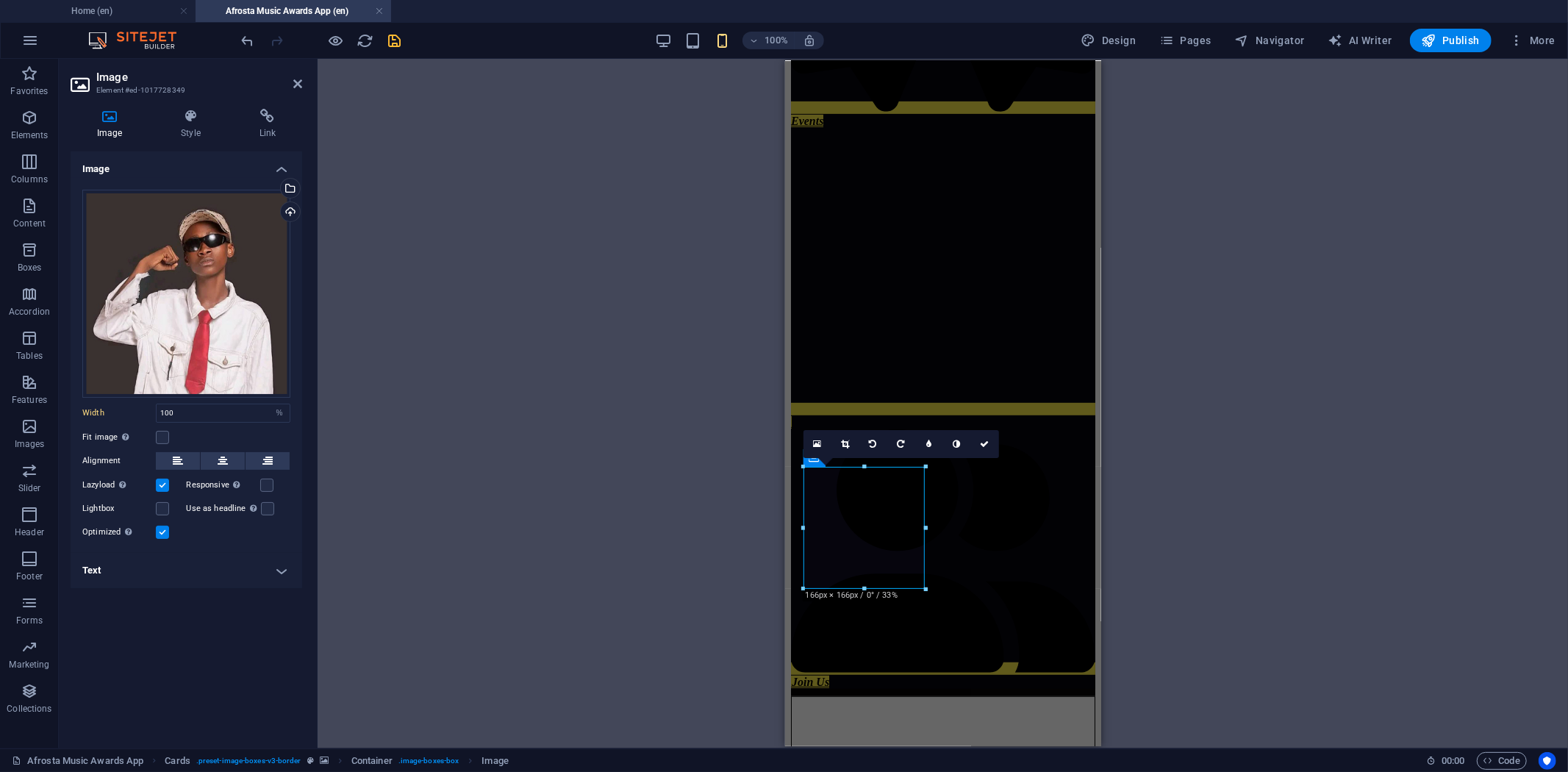
click at [397, 41] on icon "save" at bounding box center [395, 40] width 17 height 17
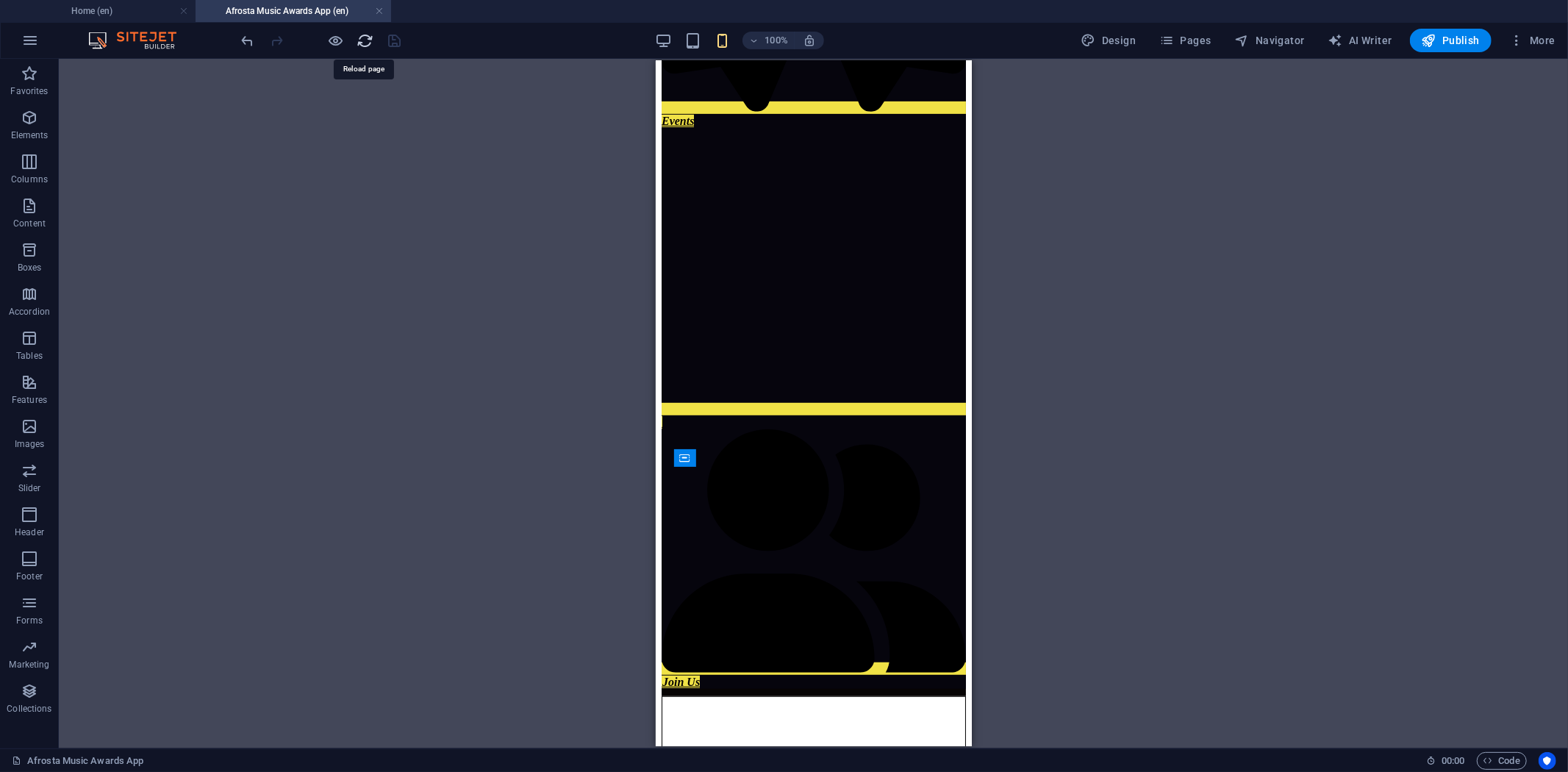
click at [362, 42] on icon "reload" at bounding box center [365, 40] width 17 height 17
click at [364, 40] on icon "reload" at bounding box center [365, 40] width 17 height 17
click at [365, 40] on icon "reload" at bounding box center [365, 40] width 17 height 17
click at [364, 40] on icon "reload" at bounding box center [365, 40] width 17 height 17
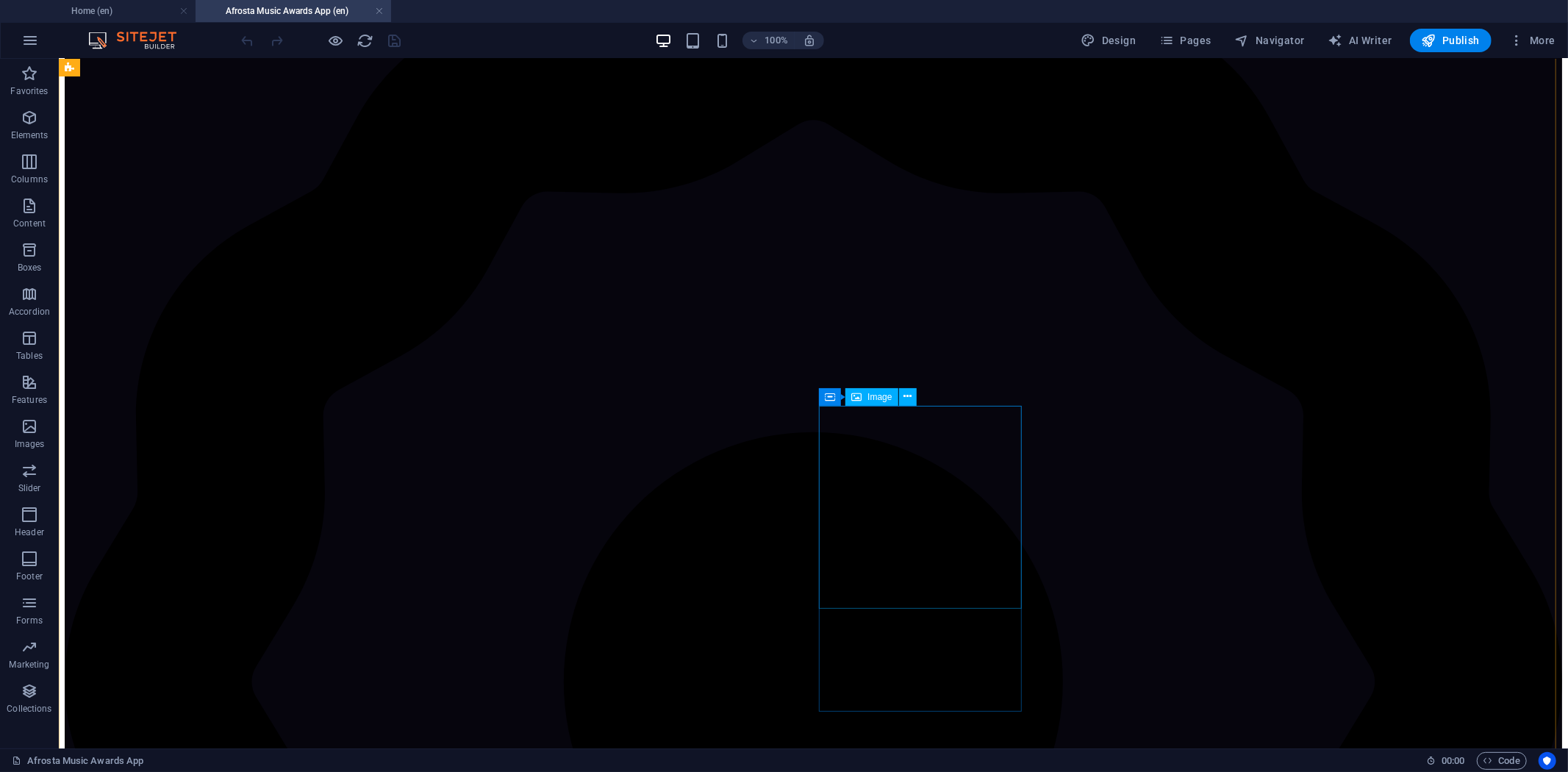
scroll to position [592, 0]
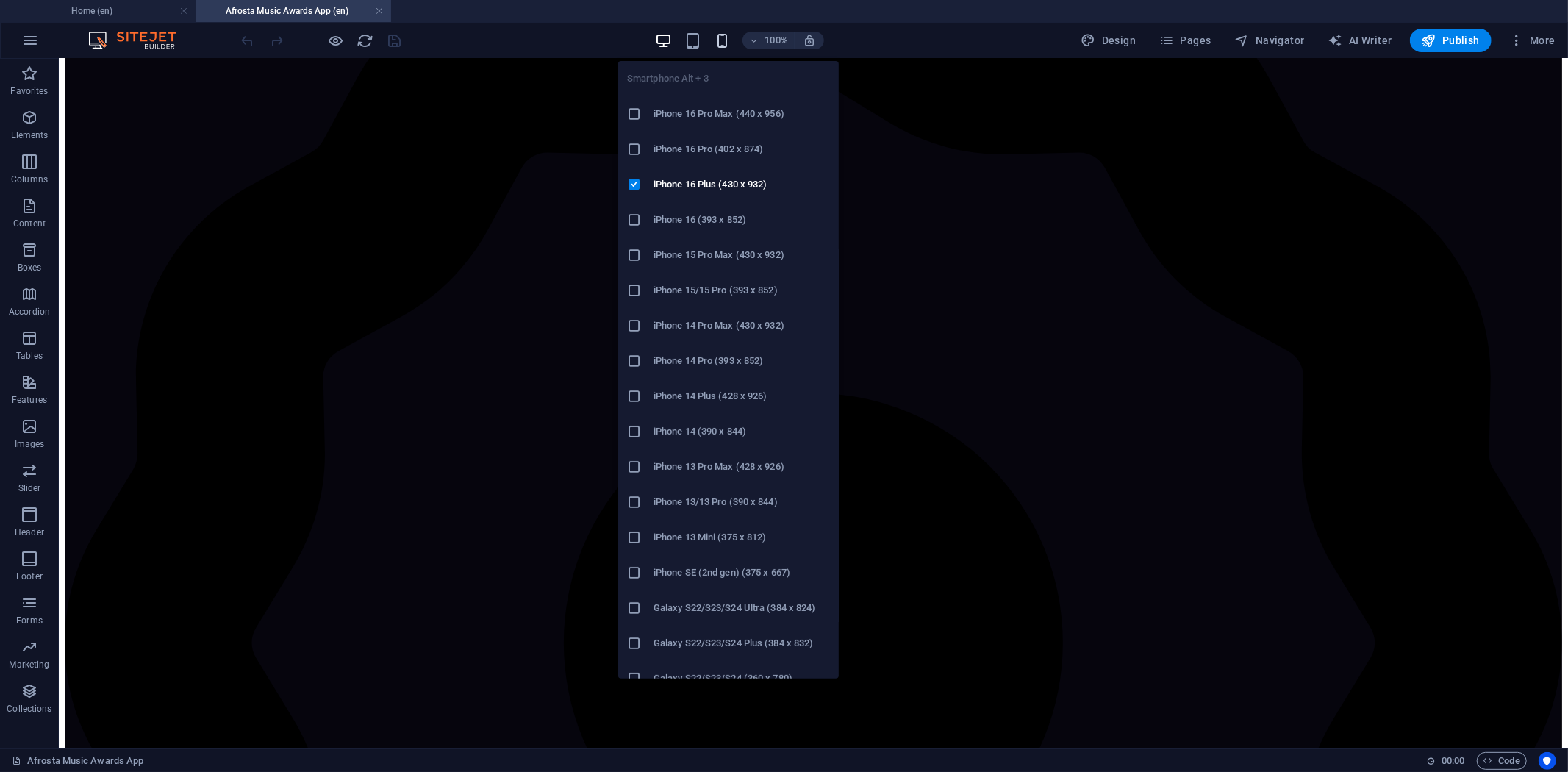
click at [725, 43] on icon "button" at bounding box center [722, 40] width 17 height 17
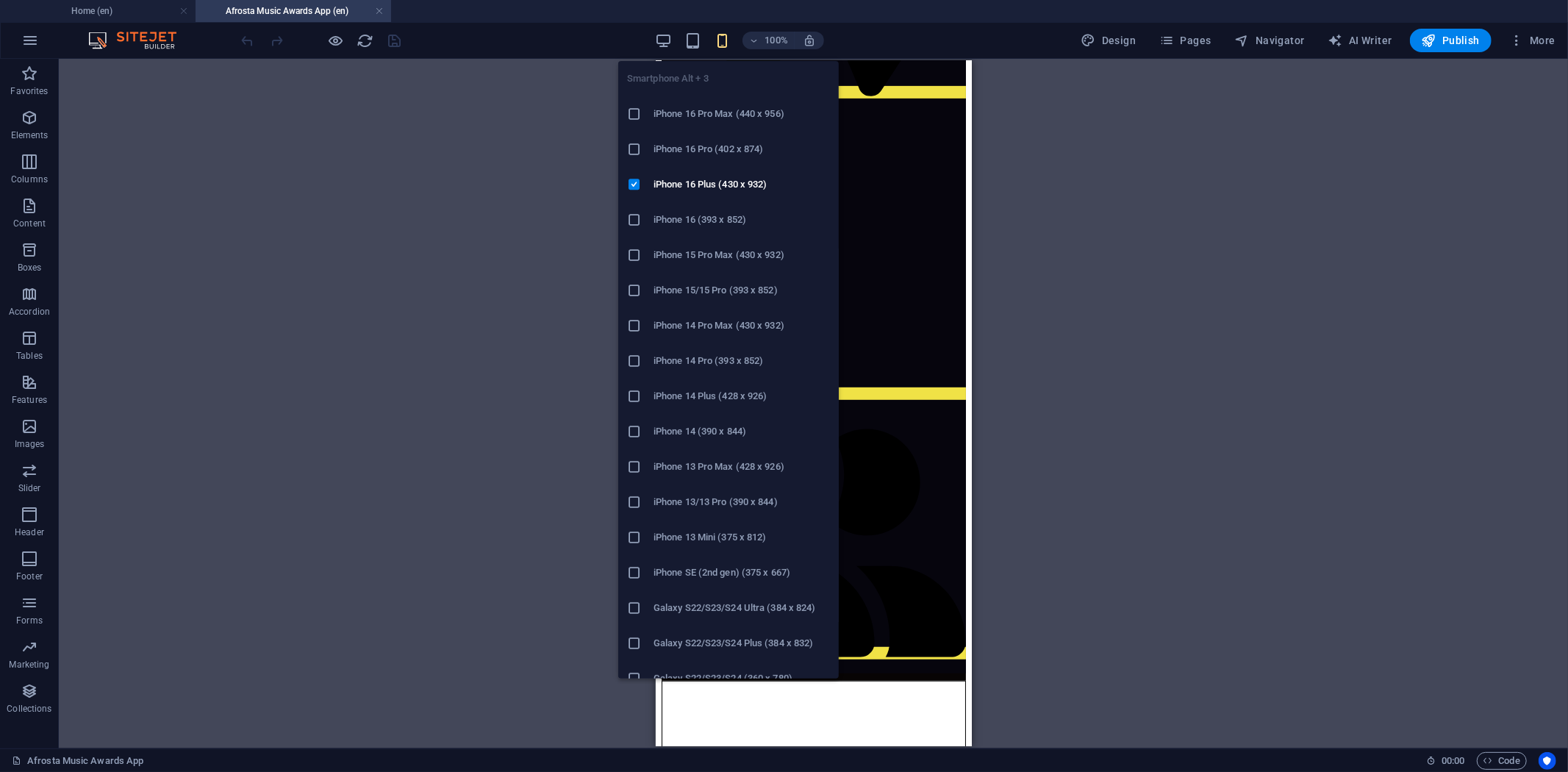
scroll to position [577, 0]
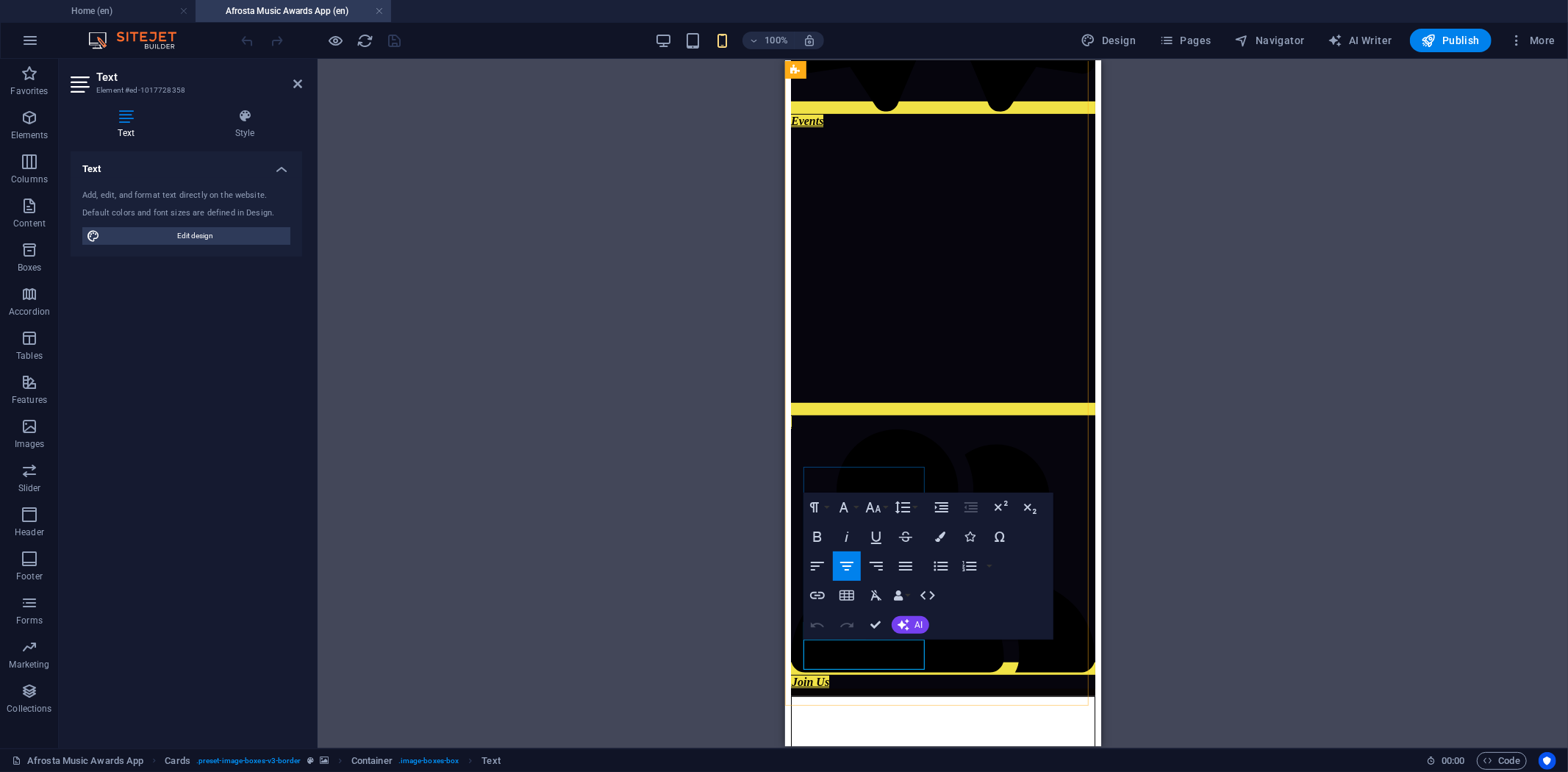
drag, startPoint x: 833, startPoint y: 647, endPoint x: 920, endPoint y: 653, distance: 87.2
click at [844, 567] on icon "button" at bounding box center [846, 566] width 17 height 17
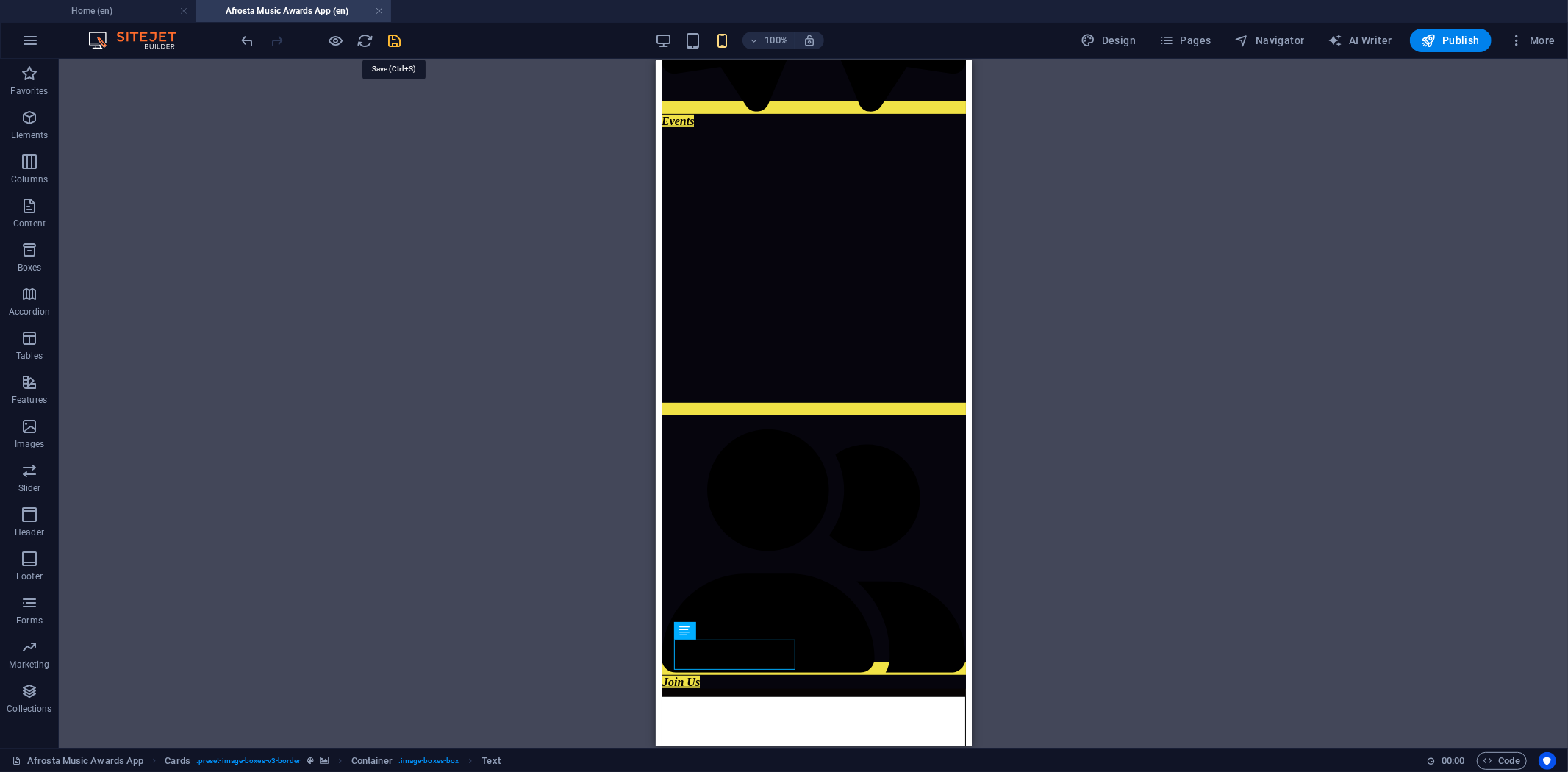
click at [393, 38] on icon "save" at bounding box center [395, 40] width 17 height 17
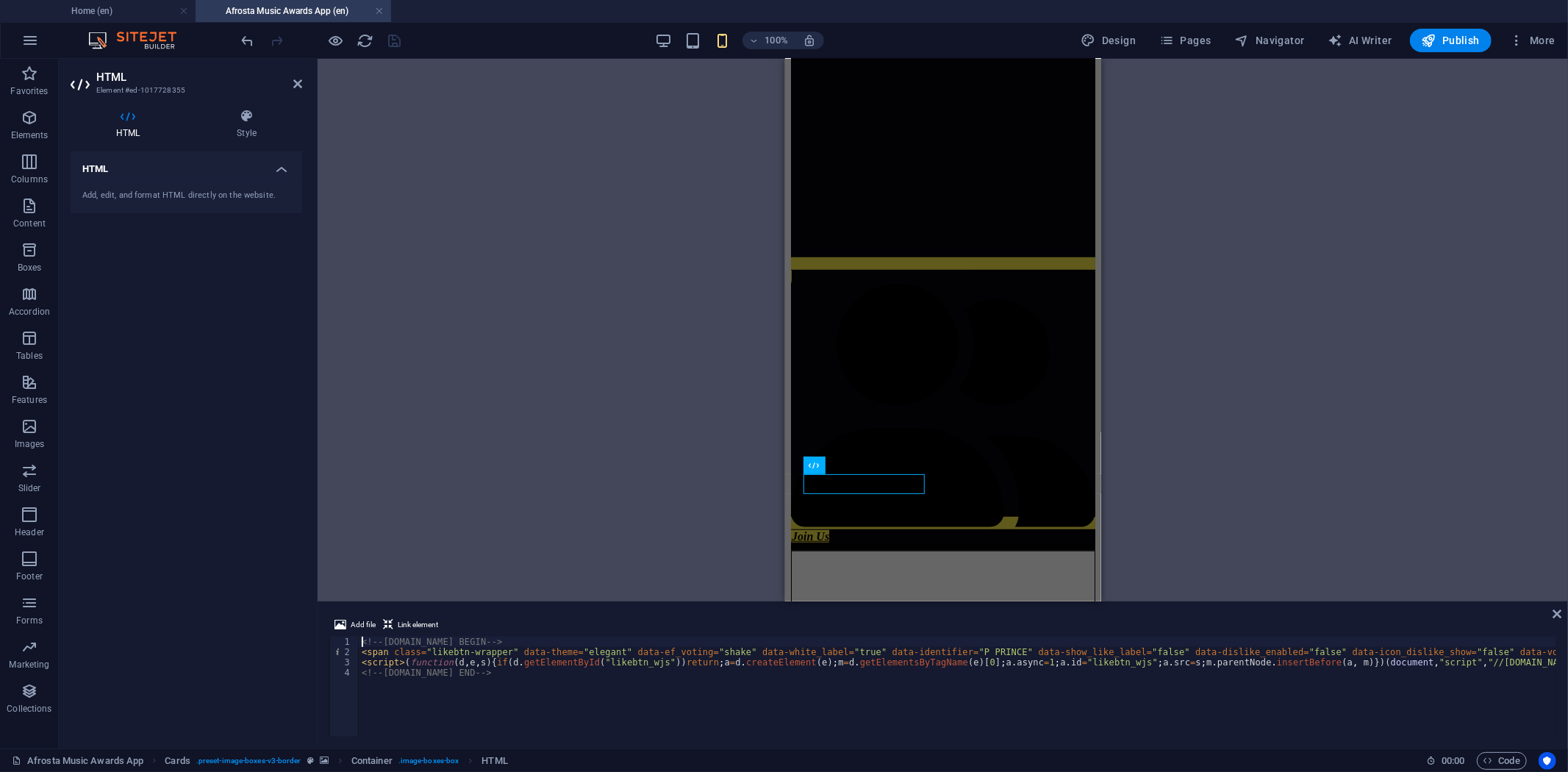
click at [577, 655] on div "<!-- [DOMAIN_NAME] BEGIN --> < span class = "likebtn-wrapper" data-theme = "ele…" at bounding box center [1364, 695] width 2009 height 118
type textarea "<script>(function(d,e,s){if(d.getElementById("likebtn_wjs"))return;a=d.createEl…"
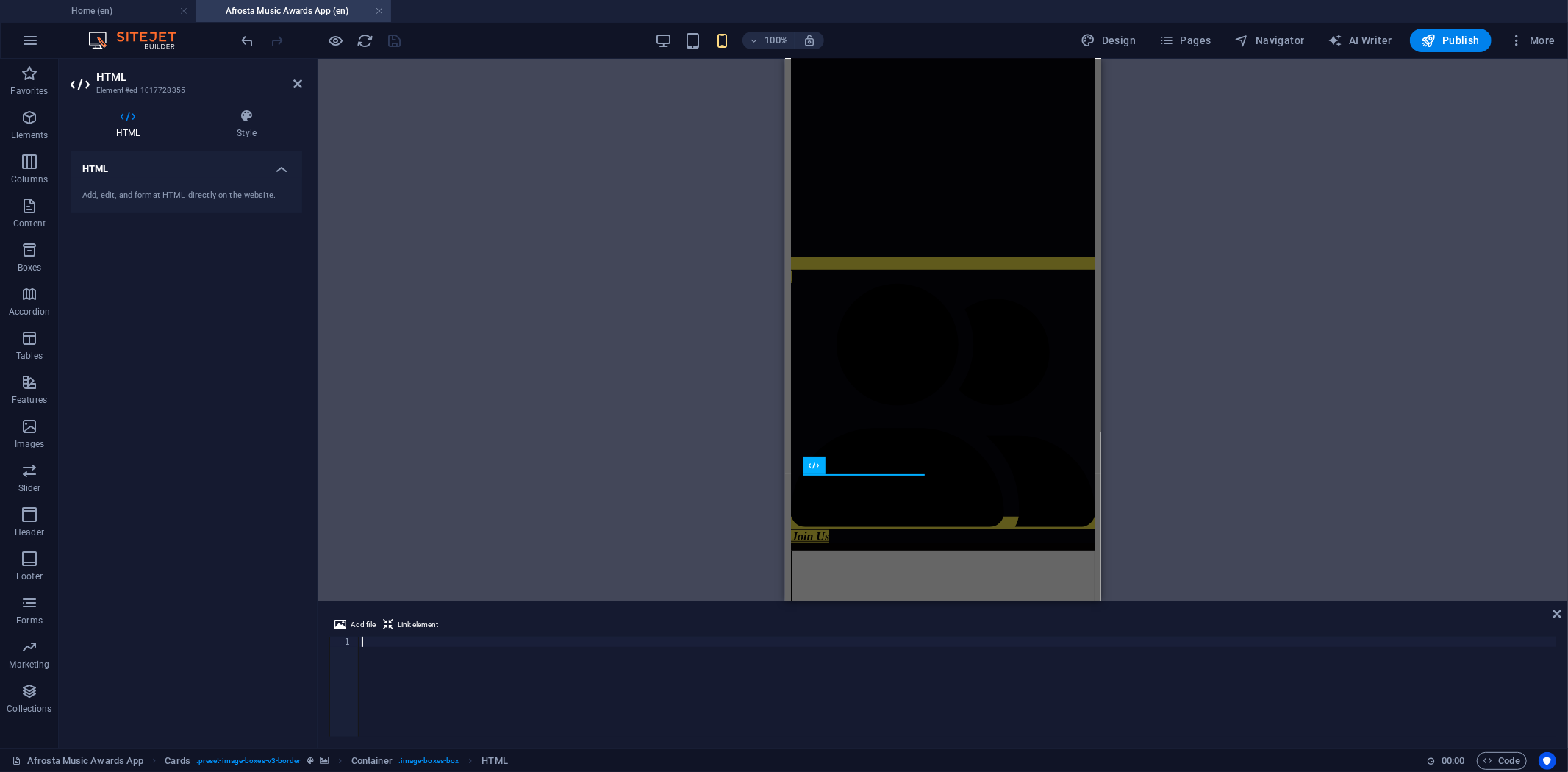
type textarea "<!-- [DOMAIN_NAME] END -->"
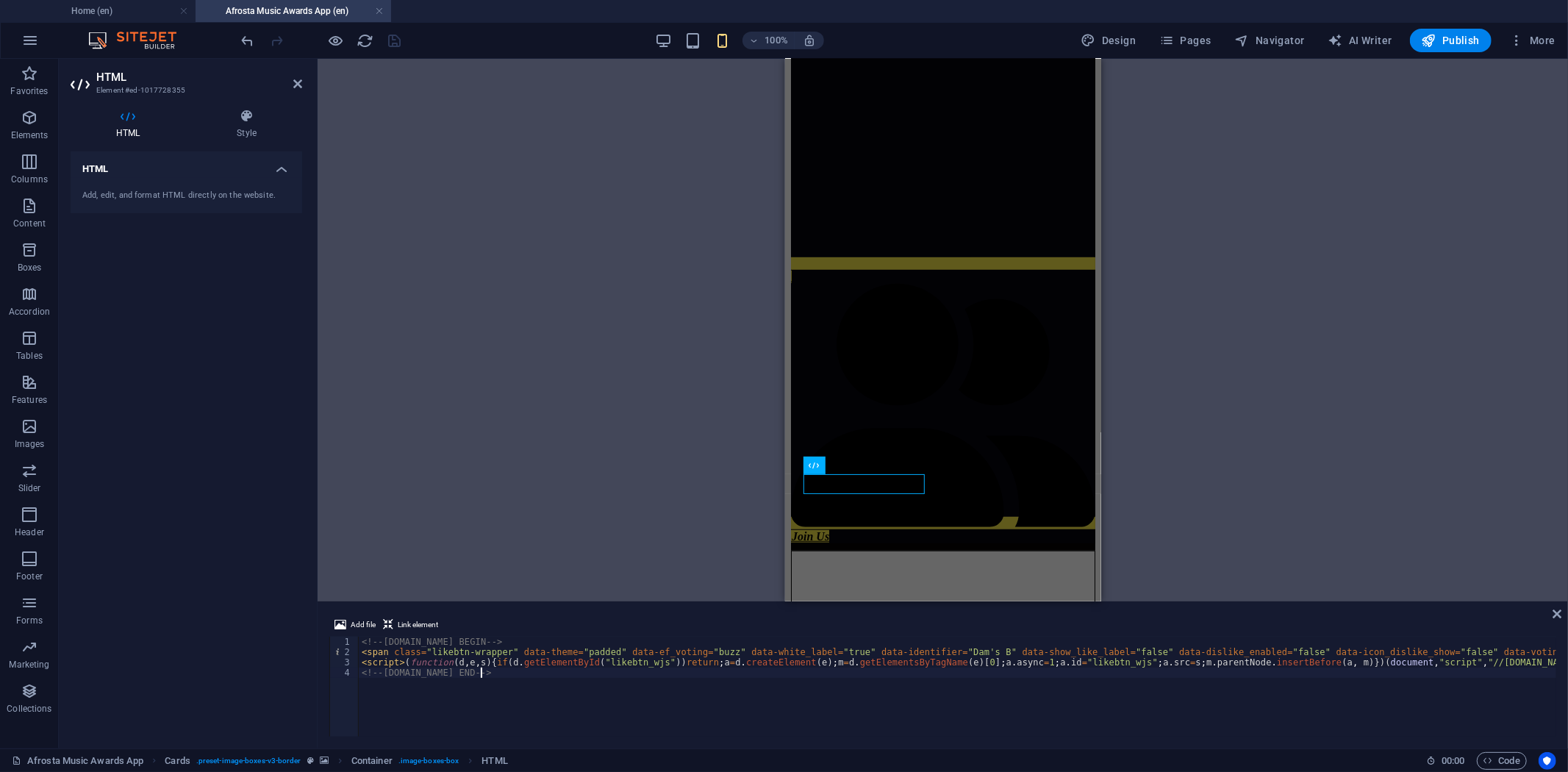
click at [446, 53] on div "100% Design Pages Navigator AI Writer Publish More" at bounding box center [784, 40] width 1566 height 35
click at [397, 37] on icon "save" at bounding box center [395, 40] width 17 height 17
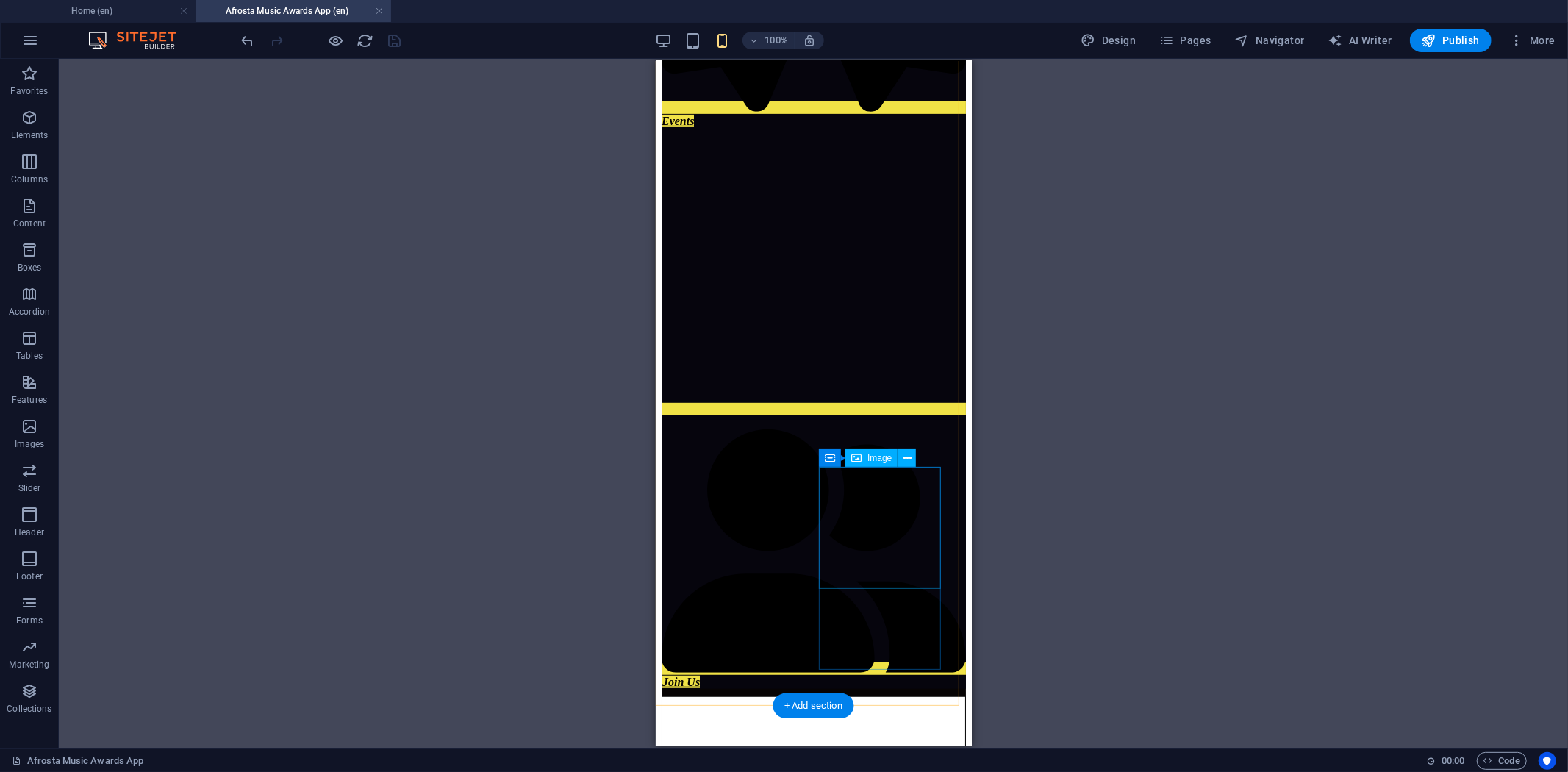
select select "%"
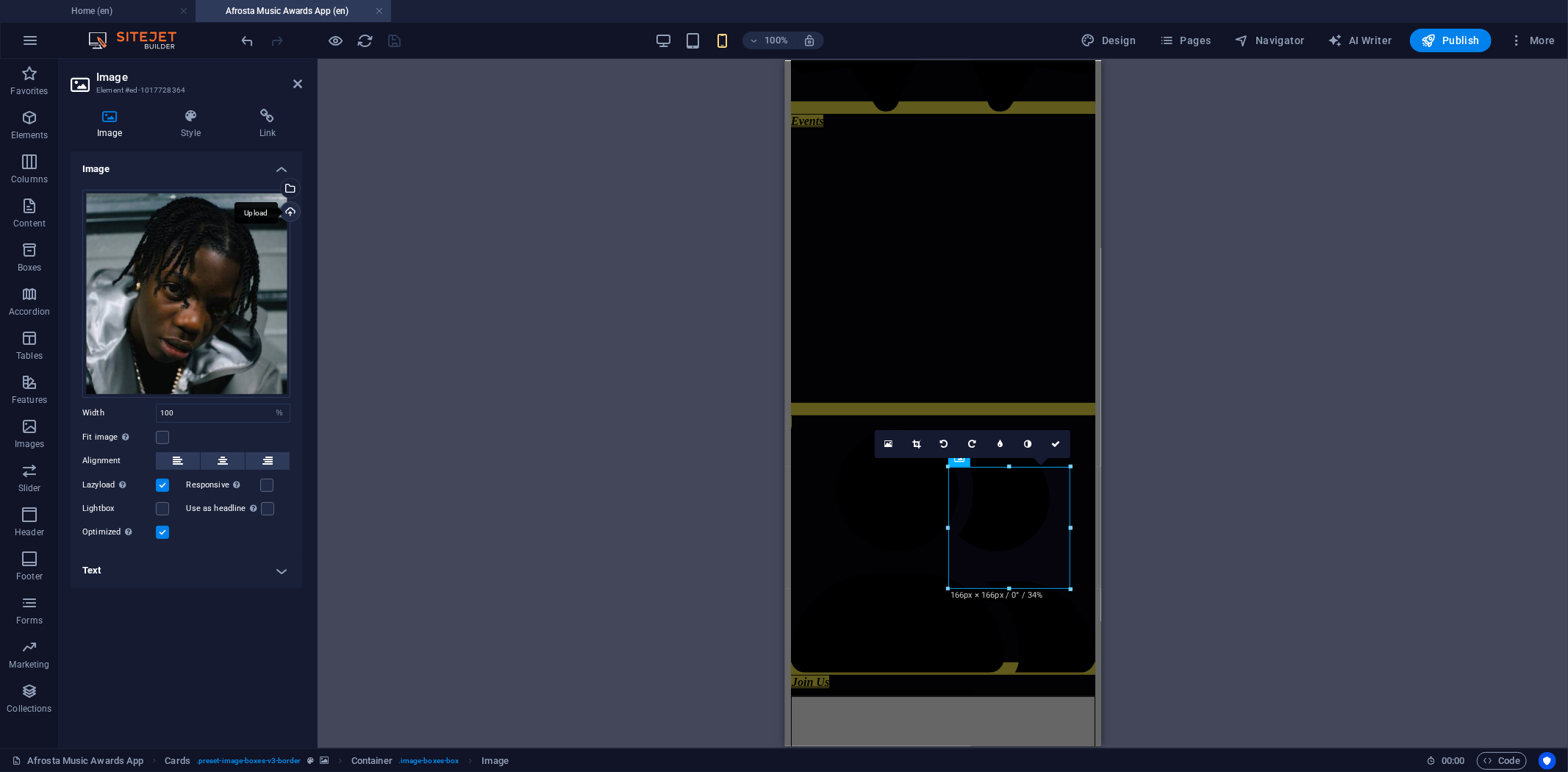
click at [285, 207] on div "Upload" at bounding box center [288, 212] width 22 height 22
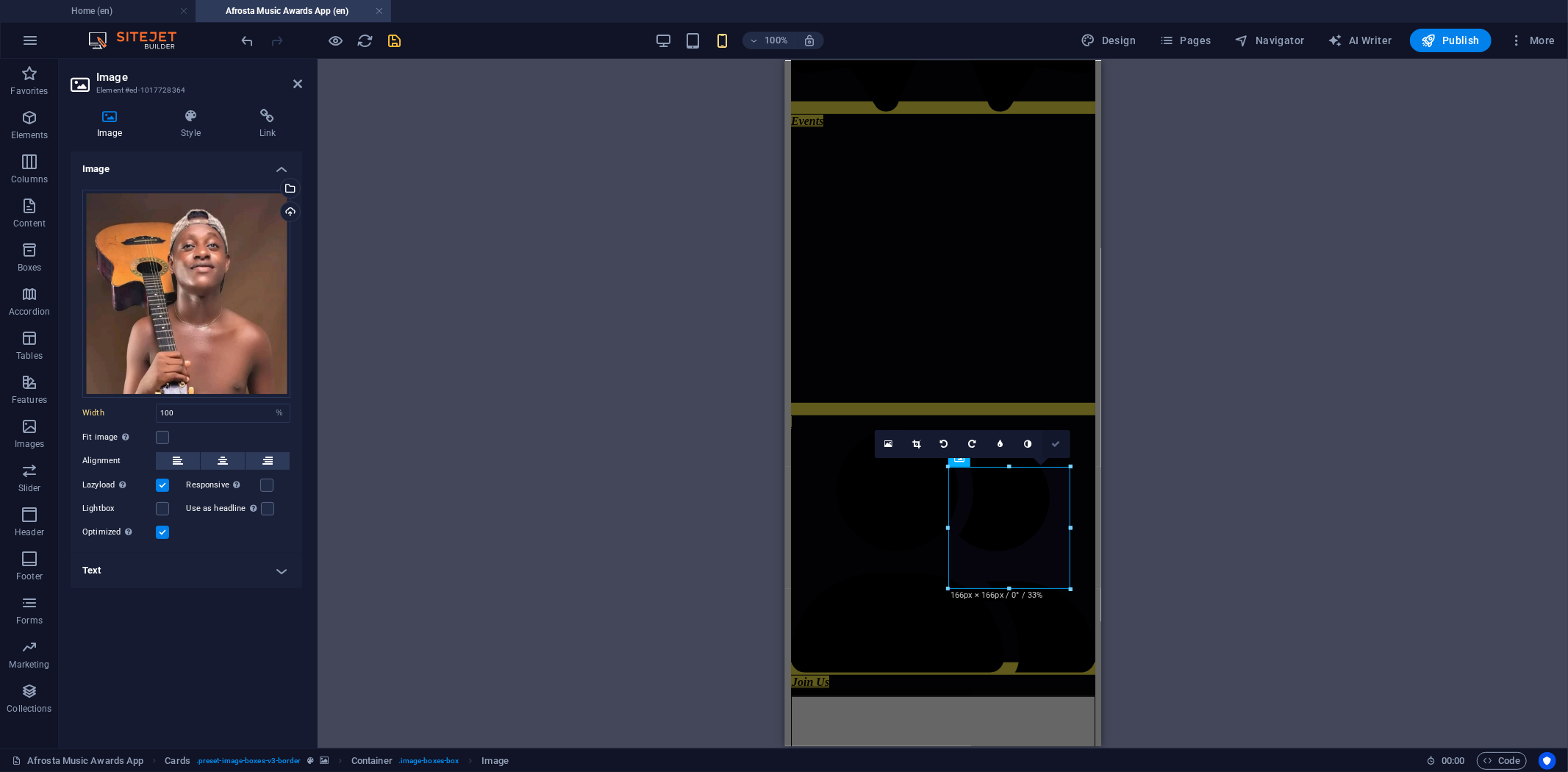
click at [1061, 443] on link at bounding box center [1056, 444] width 28 height 28
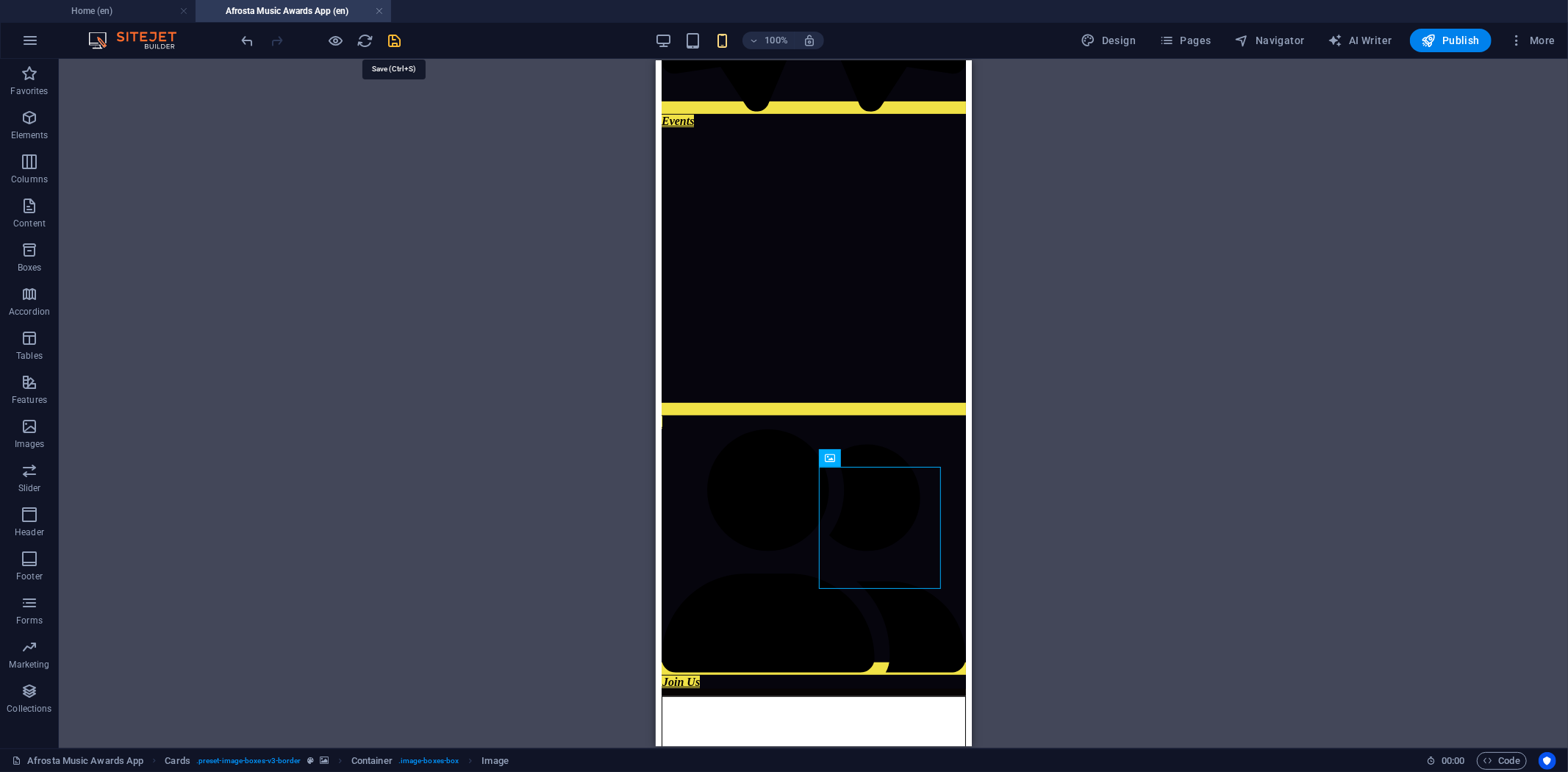
click at [388, 35] on icon "save" at bounding box center [395, 40] width 17 height 17
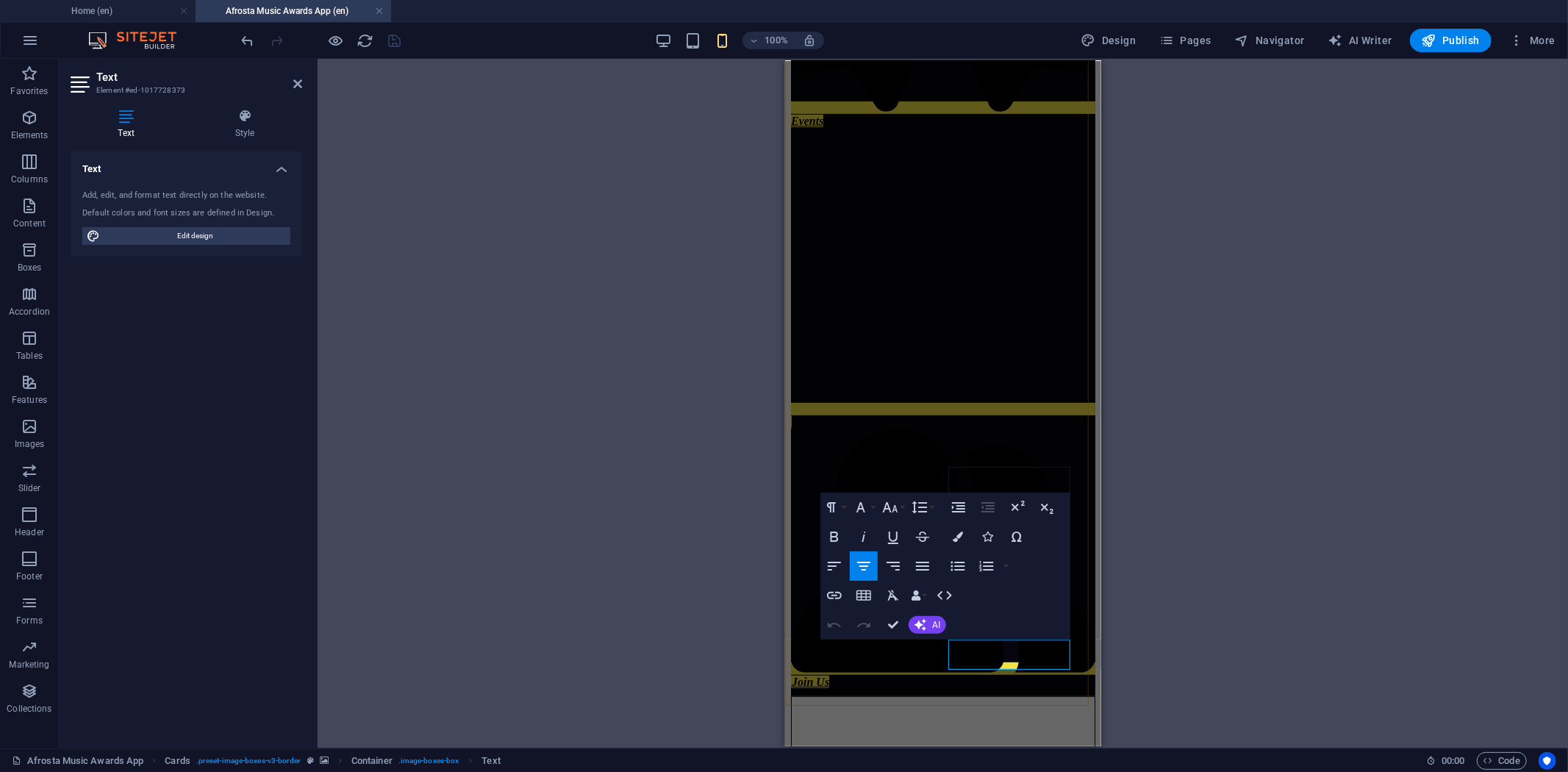
drag, startPoint x: 980, startPoint y: 650, endPoint x: 1059, endPoint y: 643, distance: 79.3
click at [869, 569] on icon "button" at bounding box center [864, 566] width 17 height 17
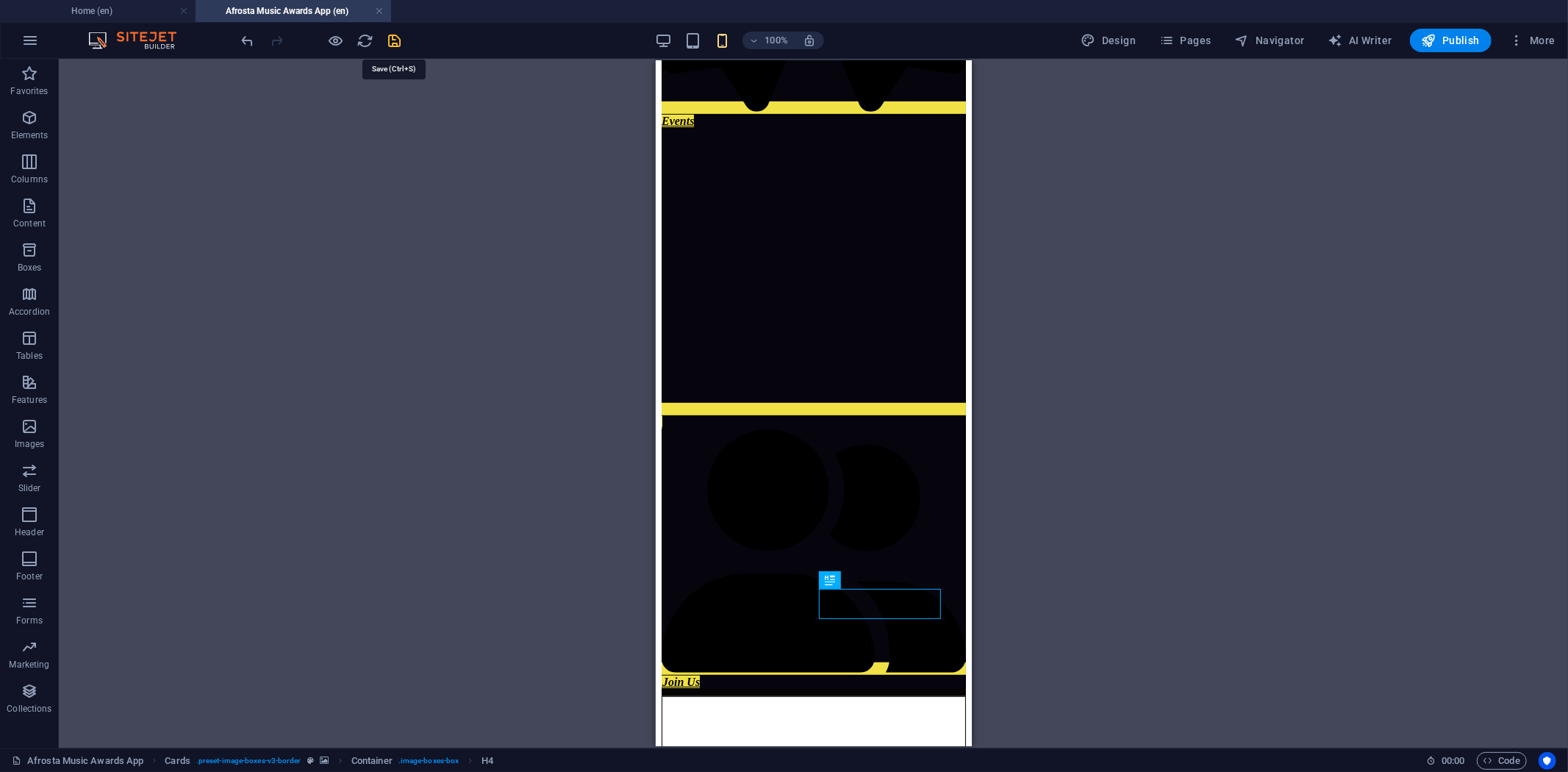
click at [401, 38] on icon "save" at bounding box center [395, 40] width 17 height 17
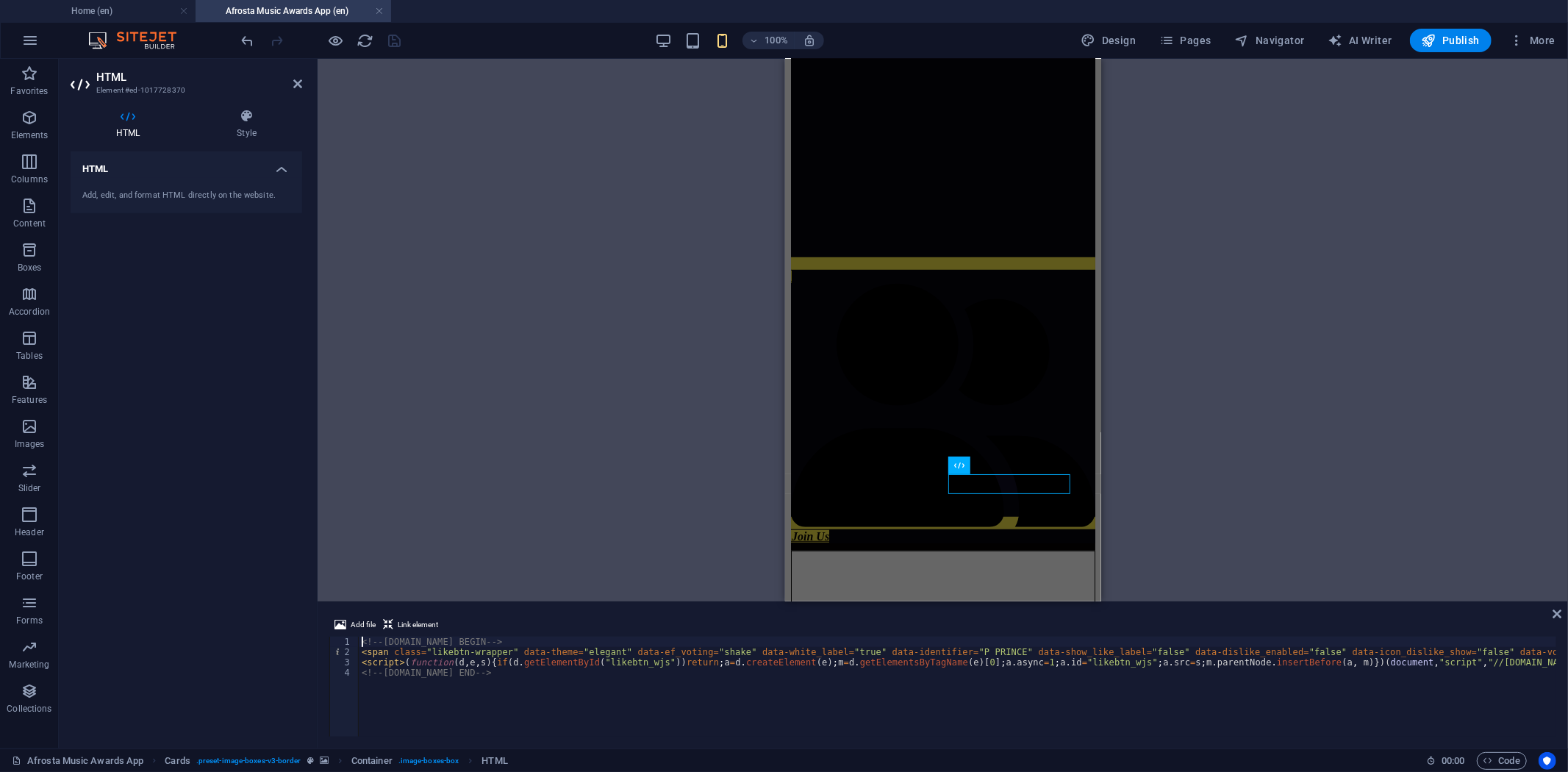
click at [519, 665] on div "<!-- [DOMAIN_NAME] BEGIN --> < span class = "likebtn-wrapper" data-theme = "ele…" at bounding box center [1364, 695] width 2009 height 118
type textarea "<script>(function(d,e,s){if(d.getElementById("likebtn_wjs"))return;a=d.createEl…"
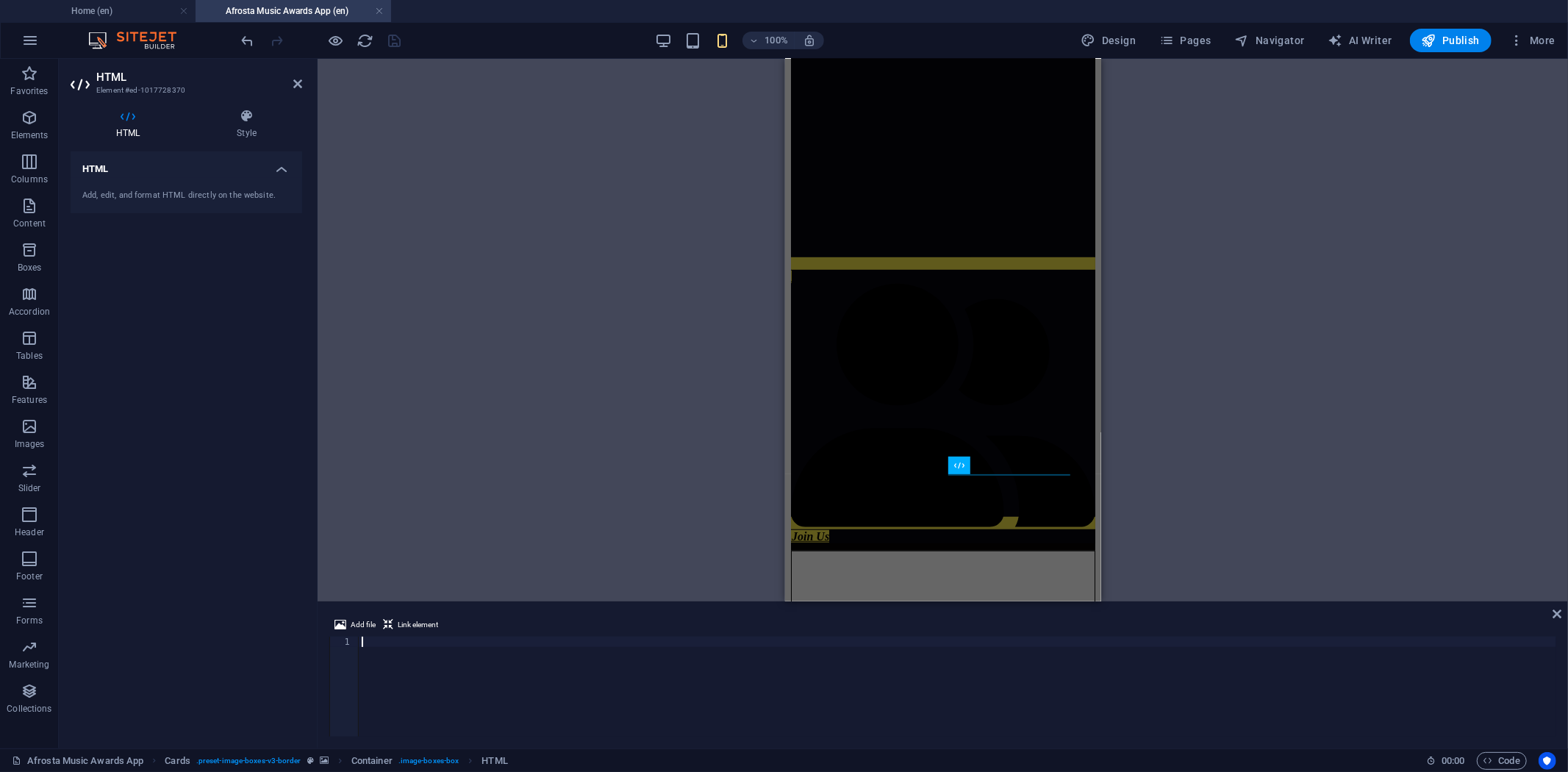
type textarea "<!-- [DOMAIN_NAME] END -->"
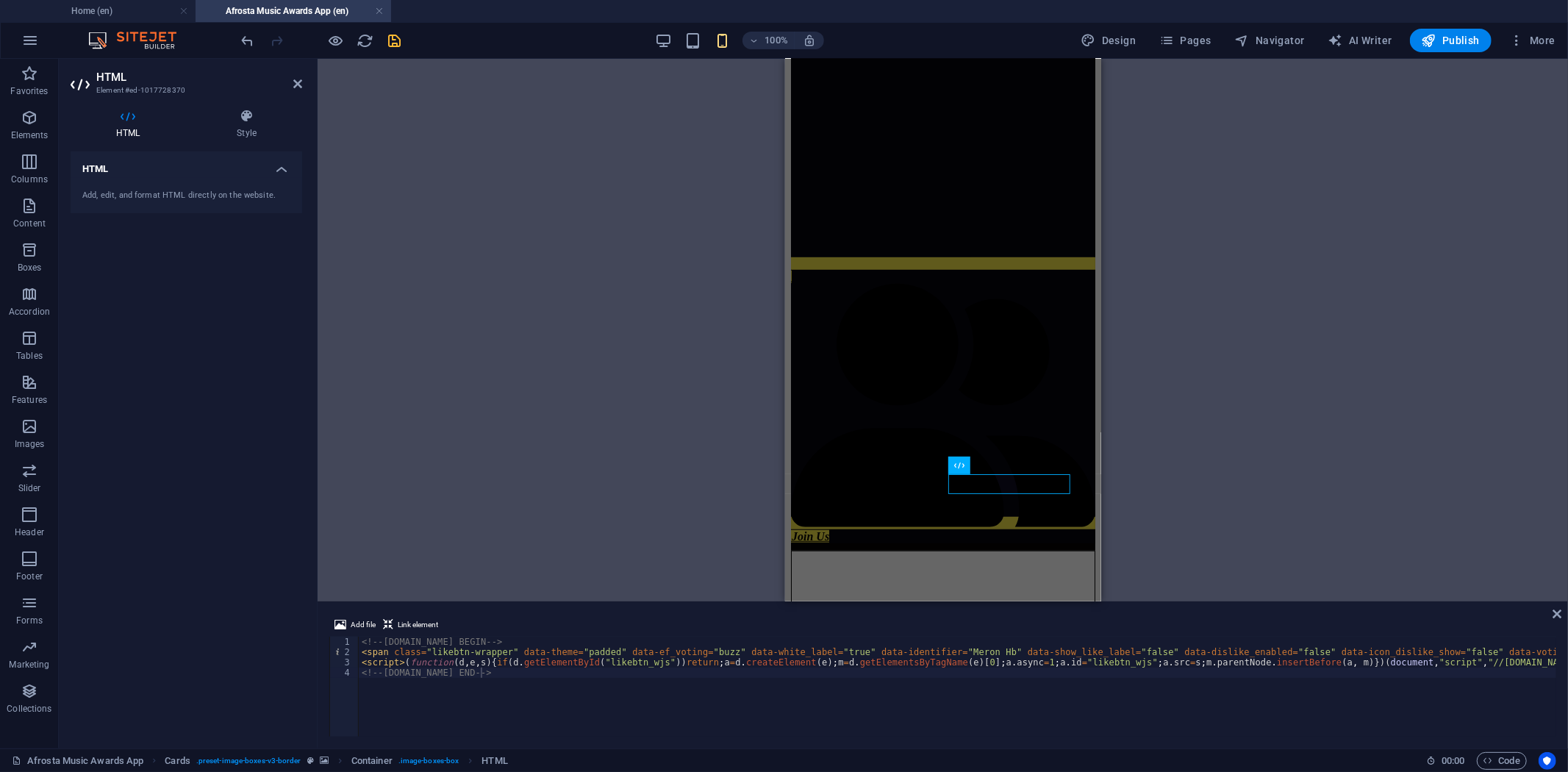
click at [482, 24] on div "100% Design Pages Navigator AI Writer Publish More" at bounding box center [784, 40] width 1566 height 35
click at [394, 45] on icon "save" at bounding box center [395, 40] width 17 height 17
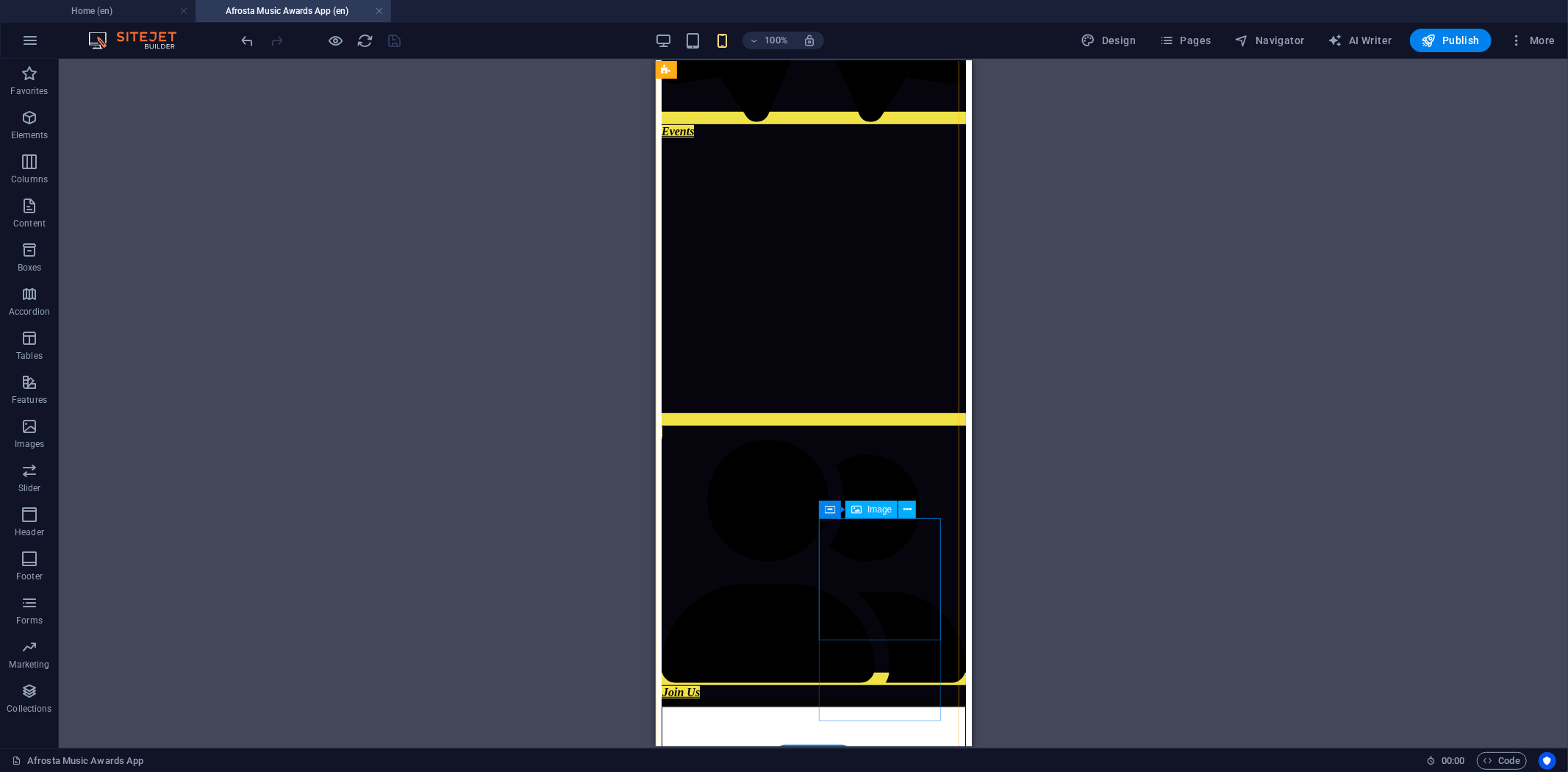
scroll to position [577, 0]
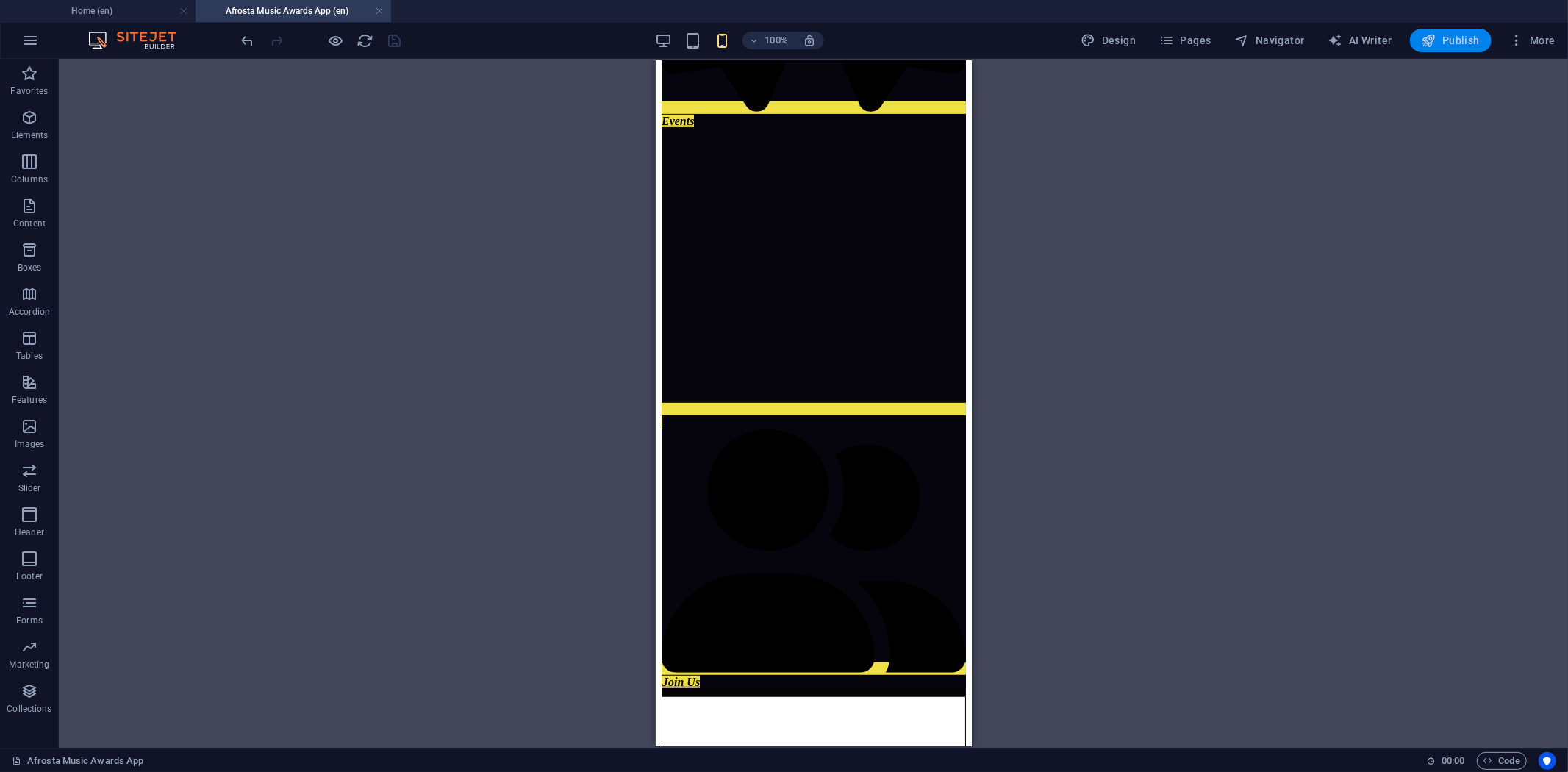
click at [1442, 44] on span "Publish" at bounding box center [1450, 40] width 58 height 15
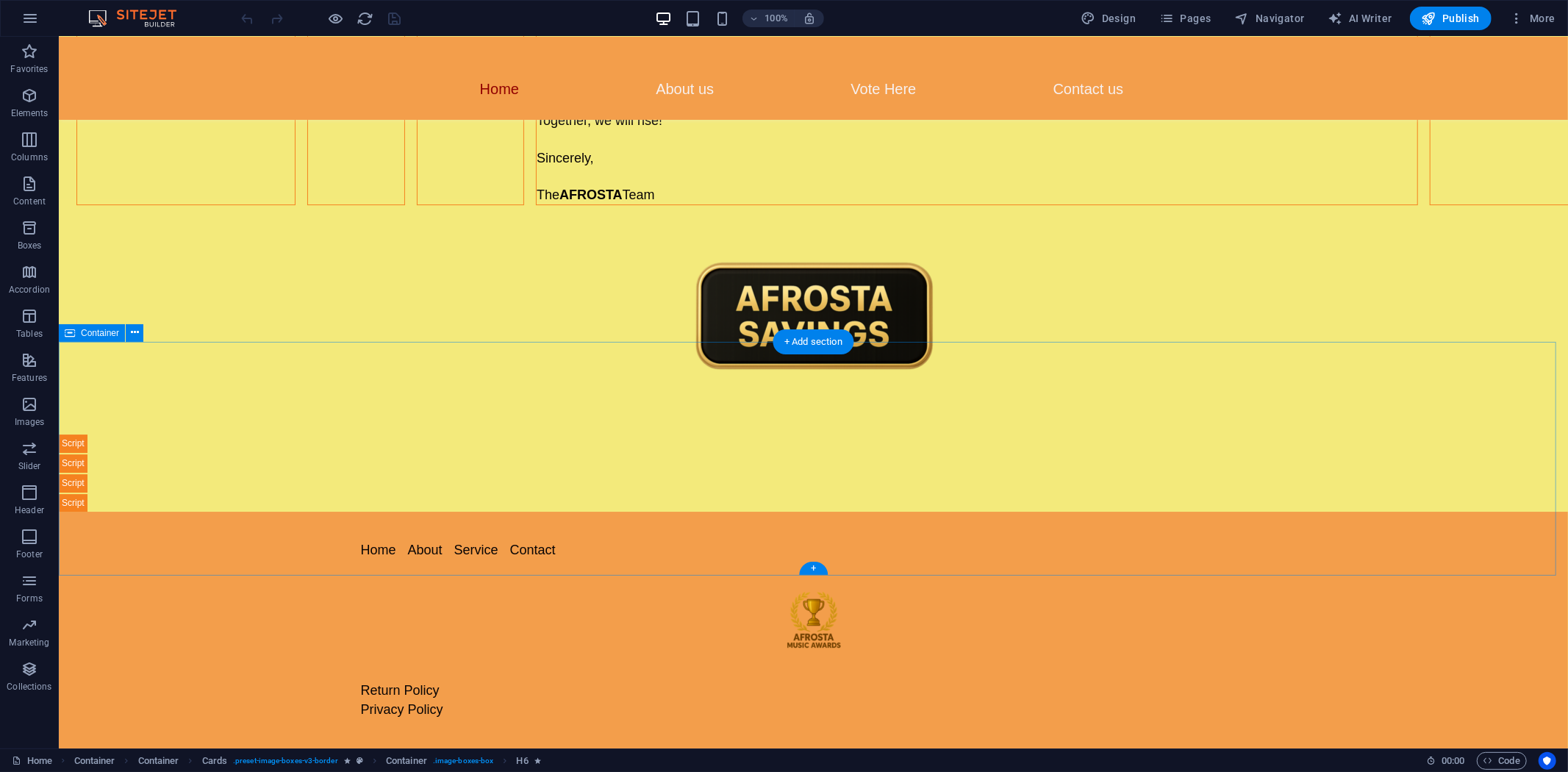
scroll to position [4541, 0]
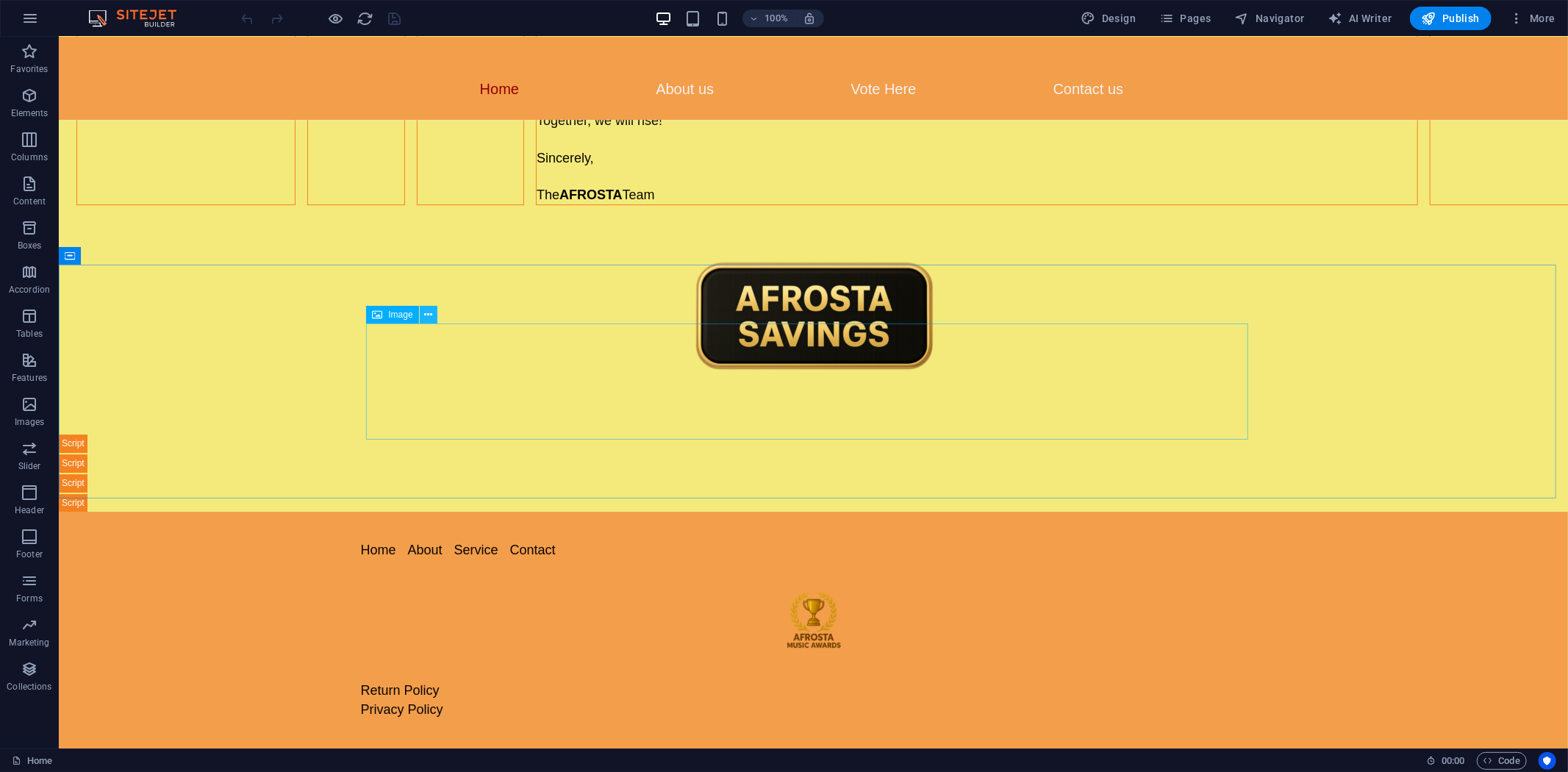
click at [429, 318] on icon at bounding box center [428, 315] width 8 height 16
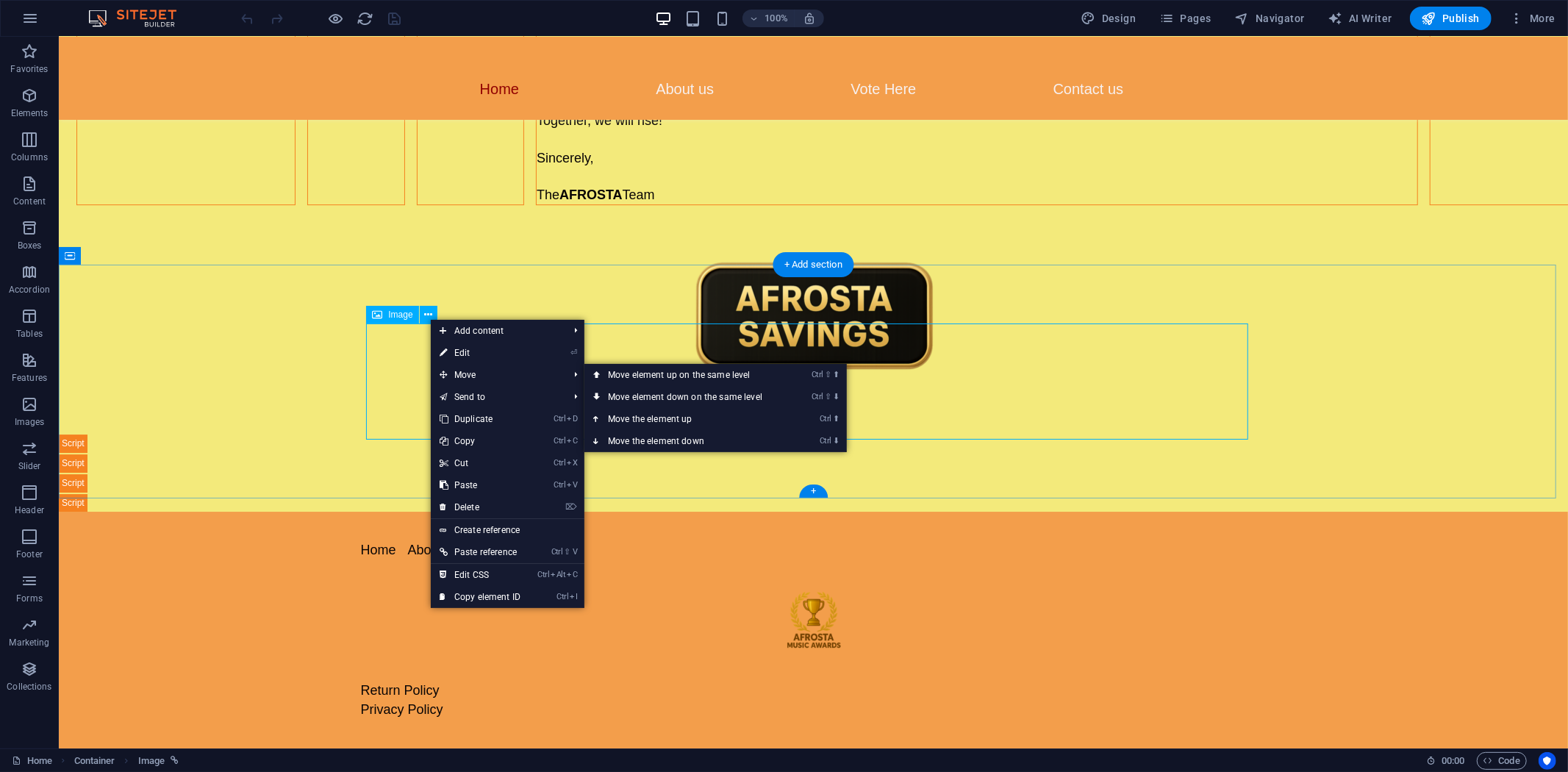
click at [900, 361] on figure at bounding box center [813, 315] width 882 height 116
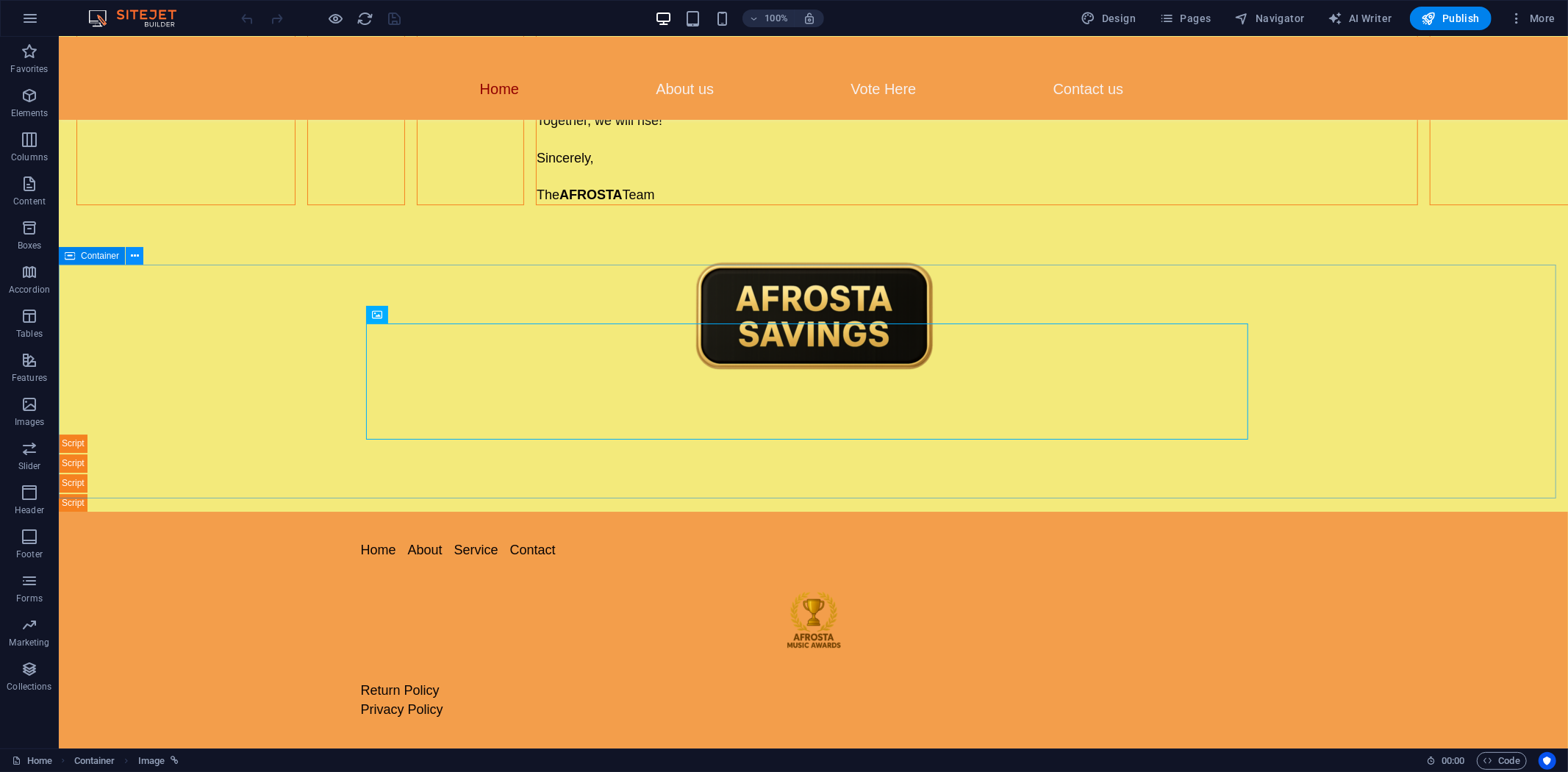
click at [131, 252] on icon at bounding box center [135, 256] width 8 height 16
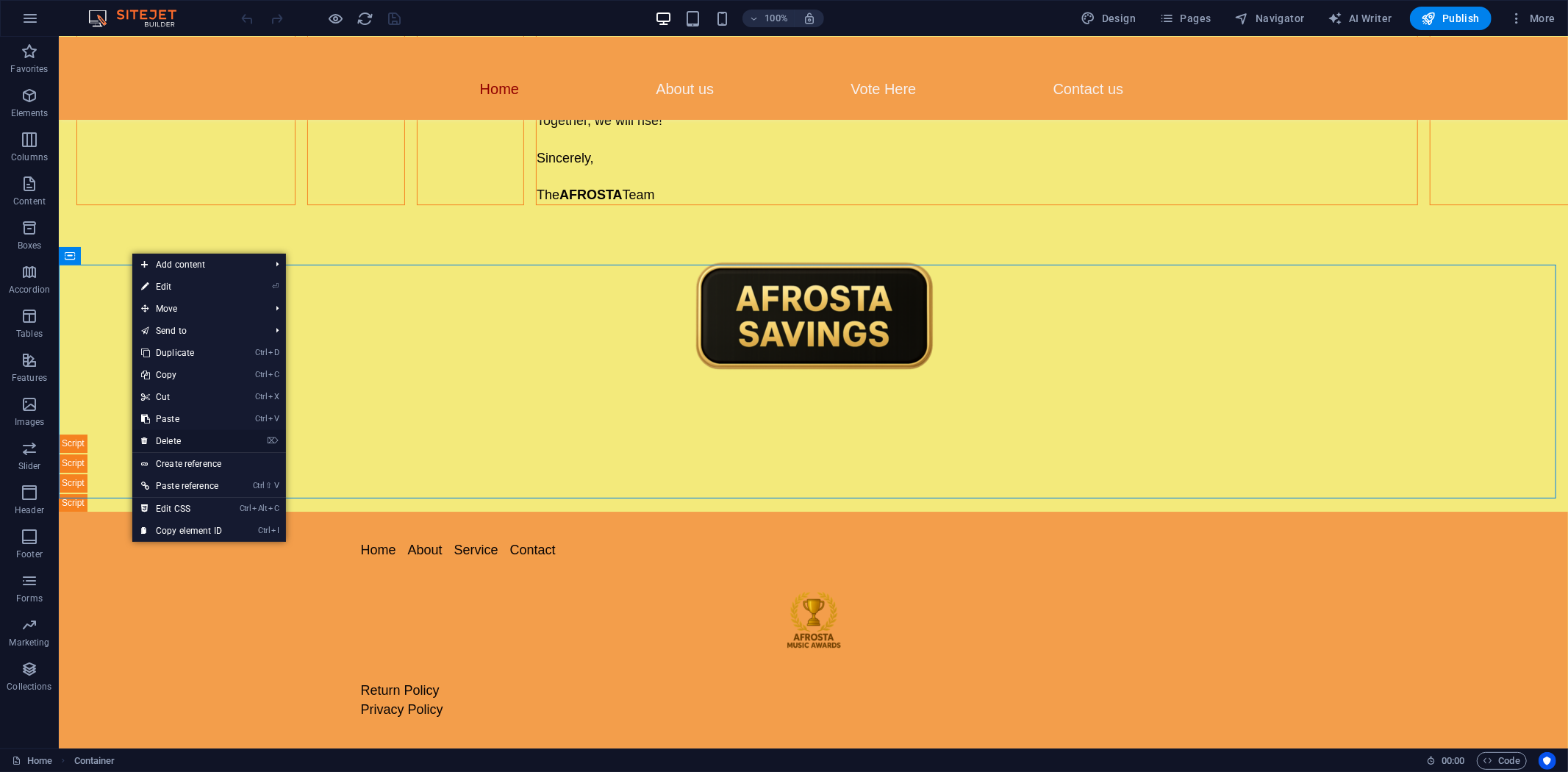
click at [174, 437] on link "⌦ Delete" at bounding box center [181, 440] width 99 height 22
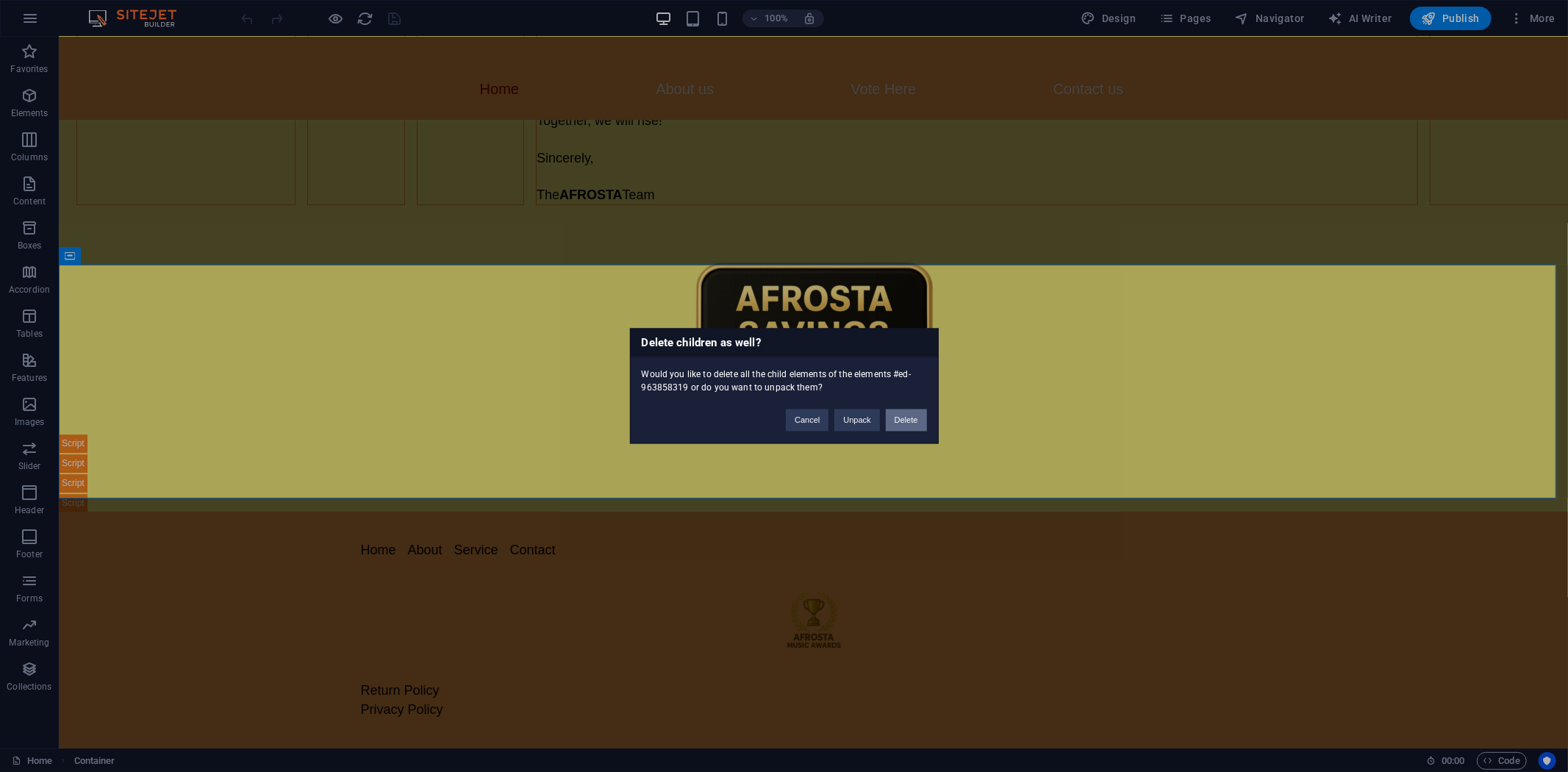
click at [904, 422] on button "Delete" at bounding box center [906, 420] width 41 height 22
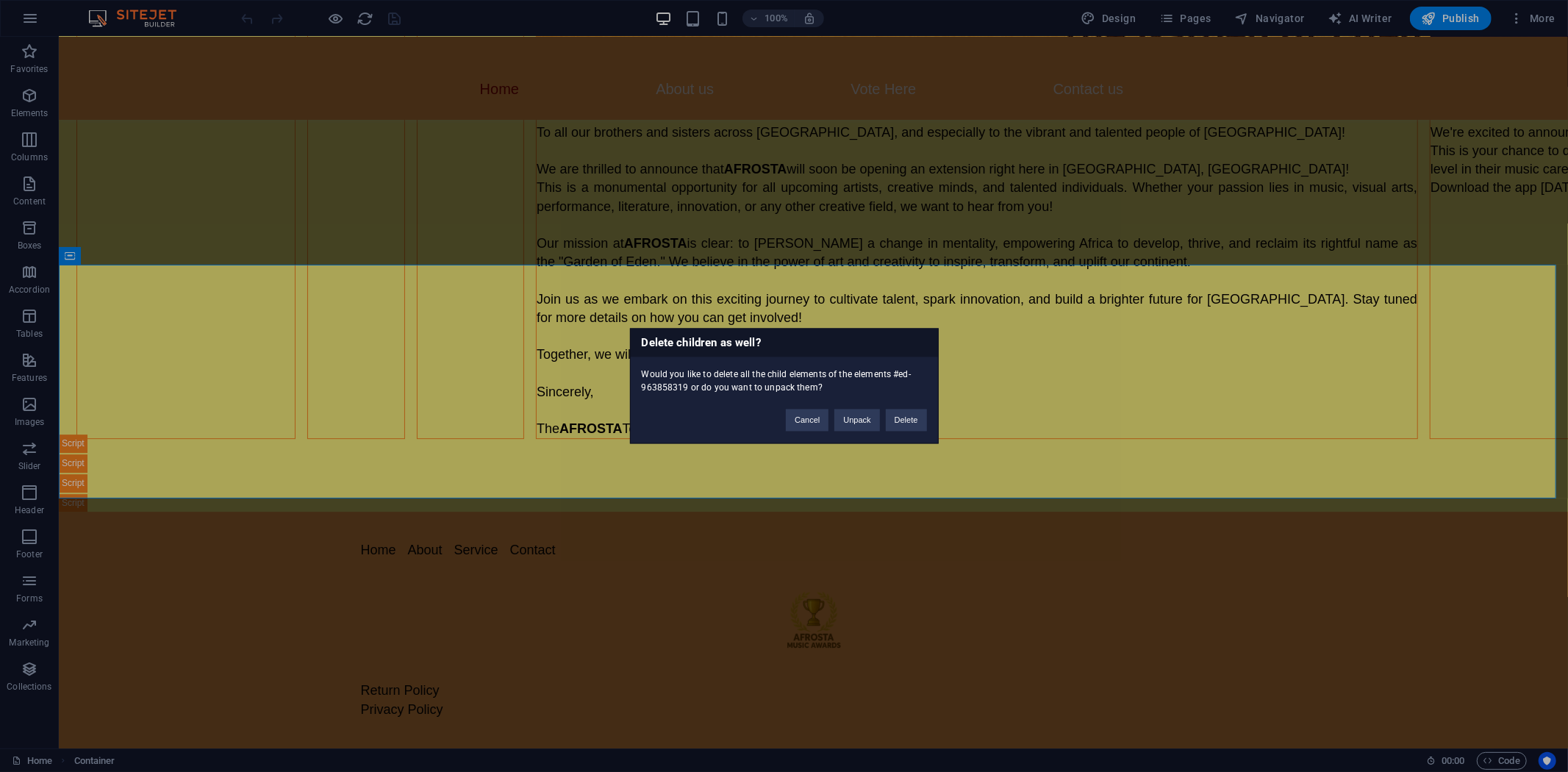
scroll to position [4308, 0]
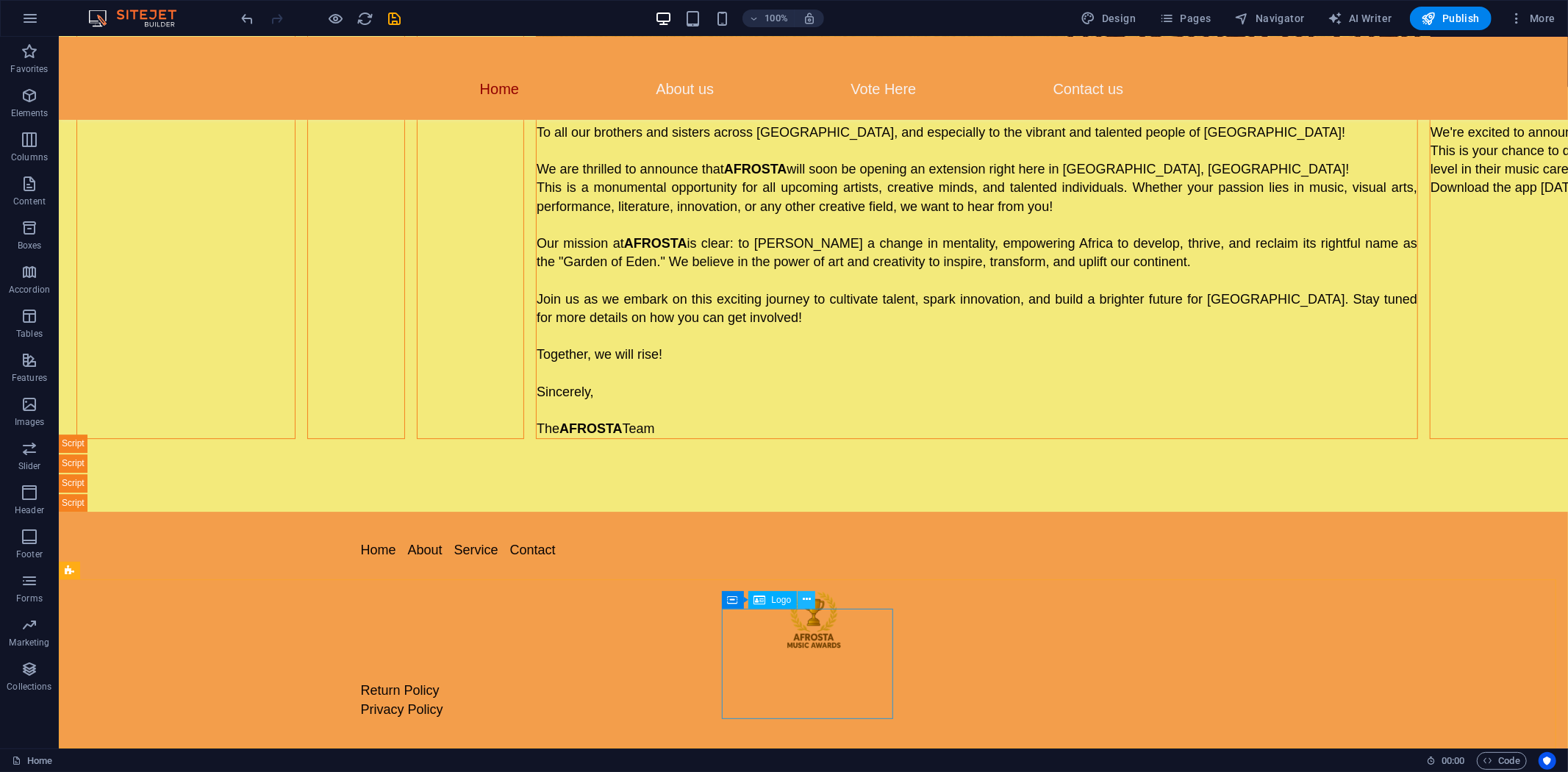
click at [805, 597] on icon at bounding box center [806, 599] width 8 height 16
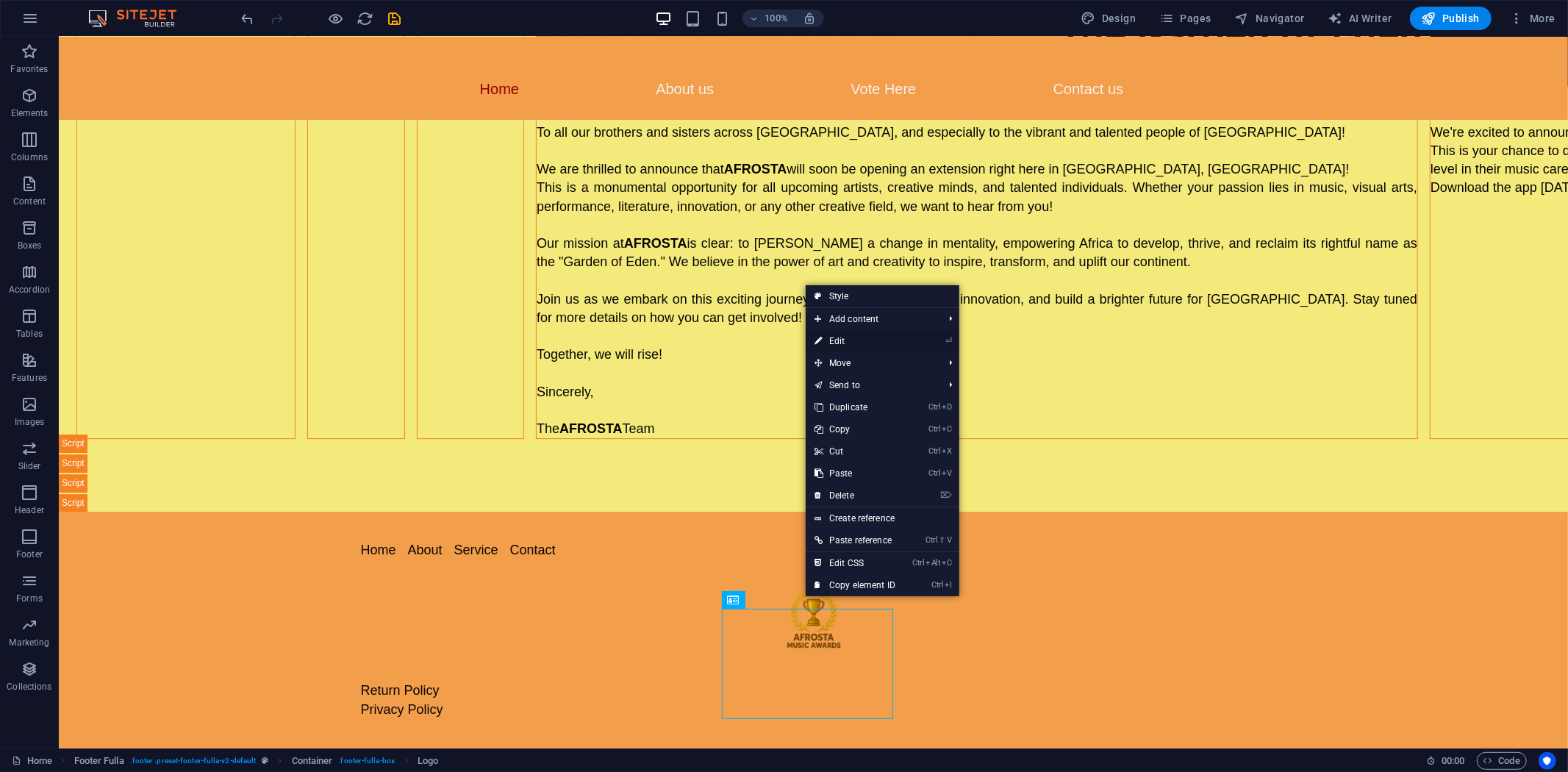
click at [848, 339] on link "⏎ Edit" at bounding box center [854, 341] width 99 height 22
select select "px"
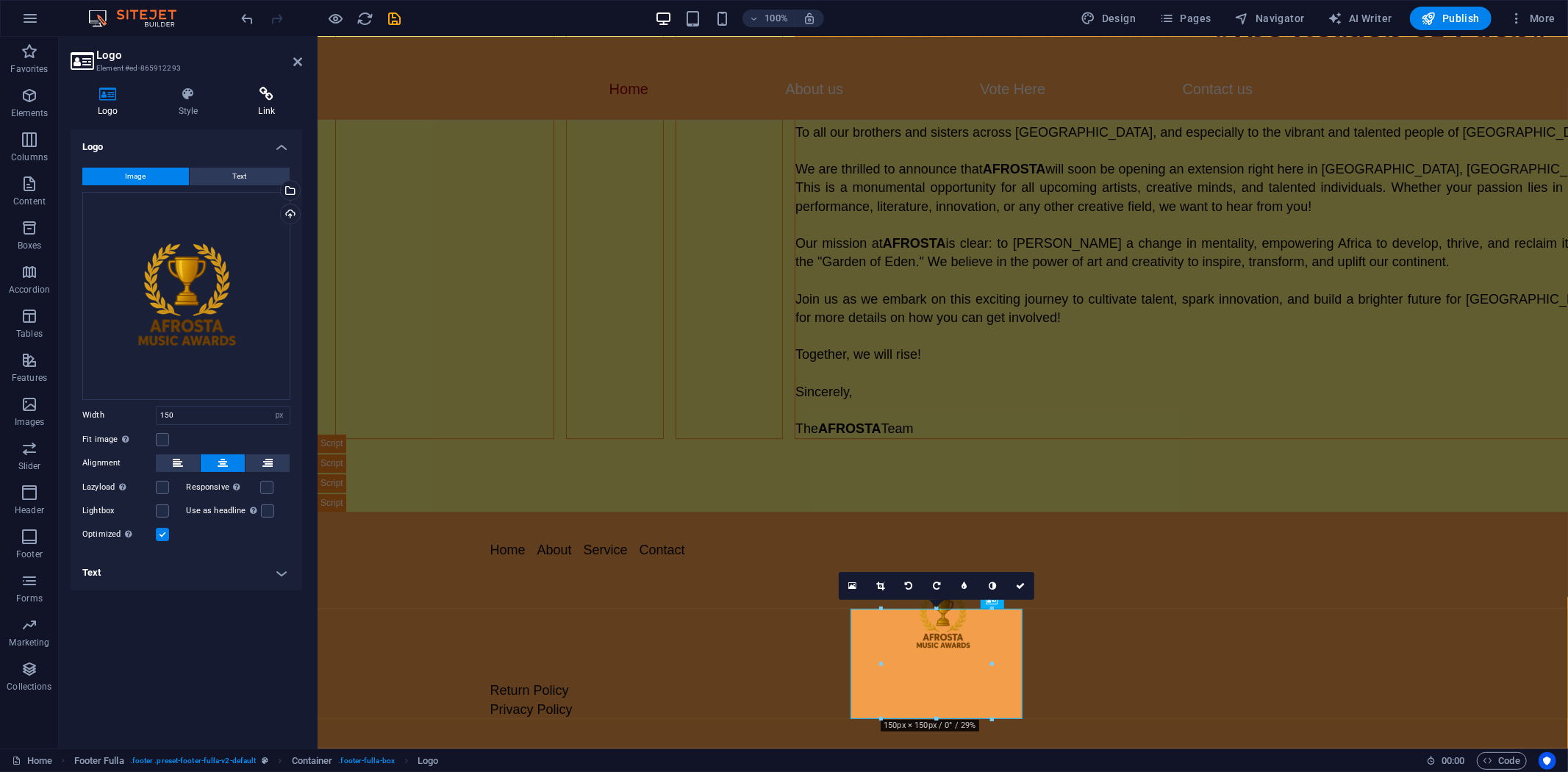
click at [266, 91] on icon at bounding box center [266, 93] width 72 height 15
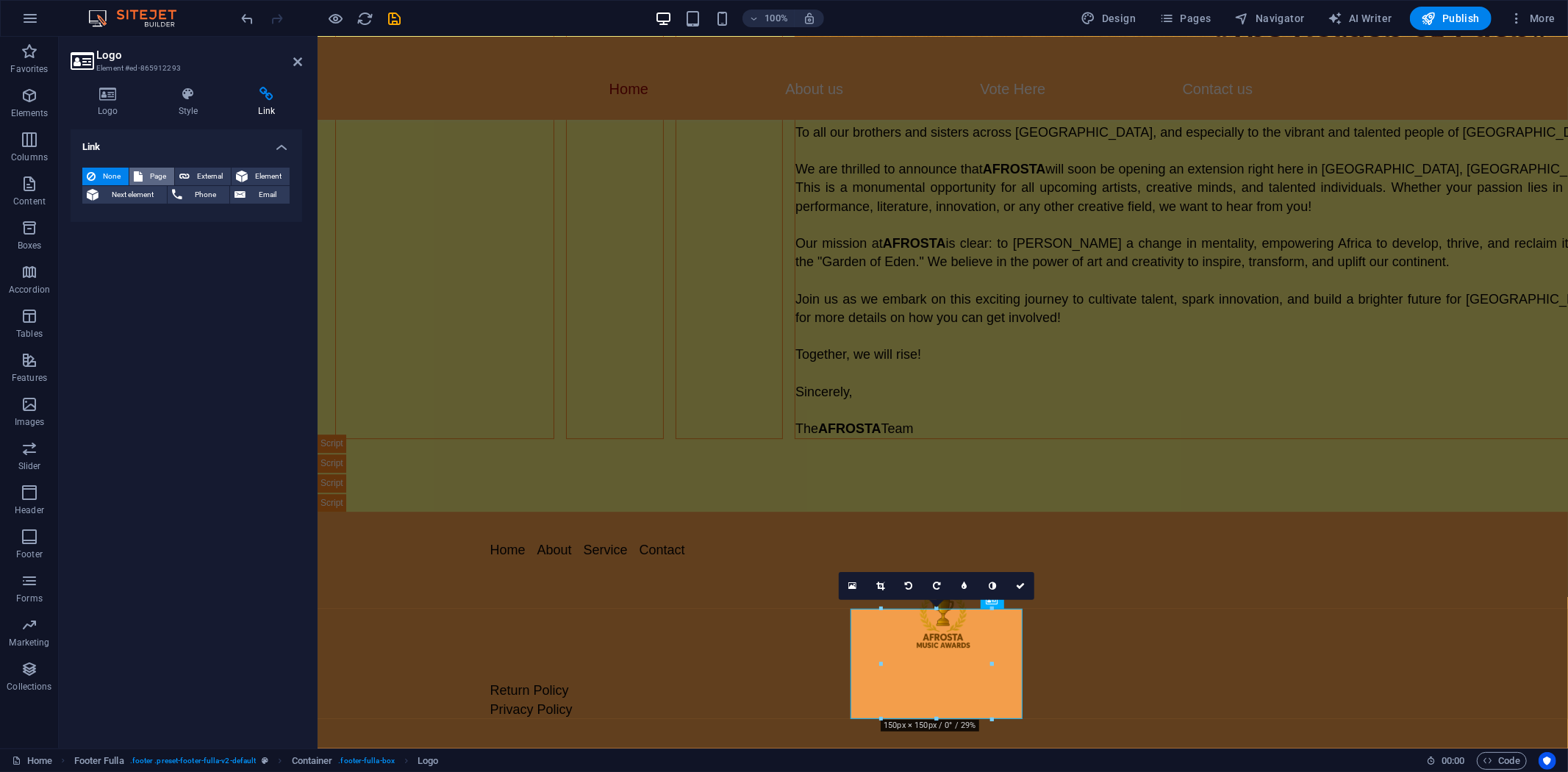
click at [142, 172] on icon at bounding box center [138, 176] width 9 height 17
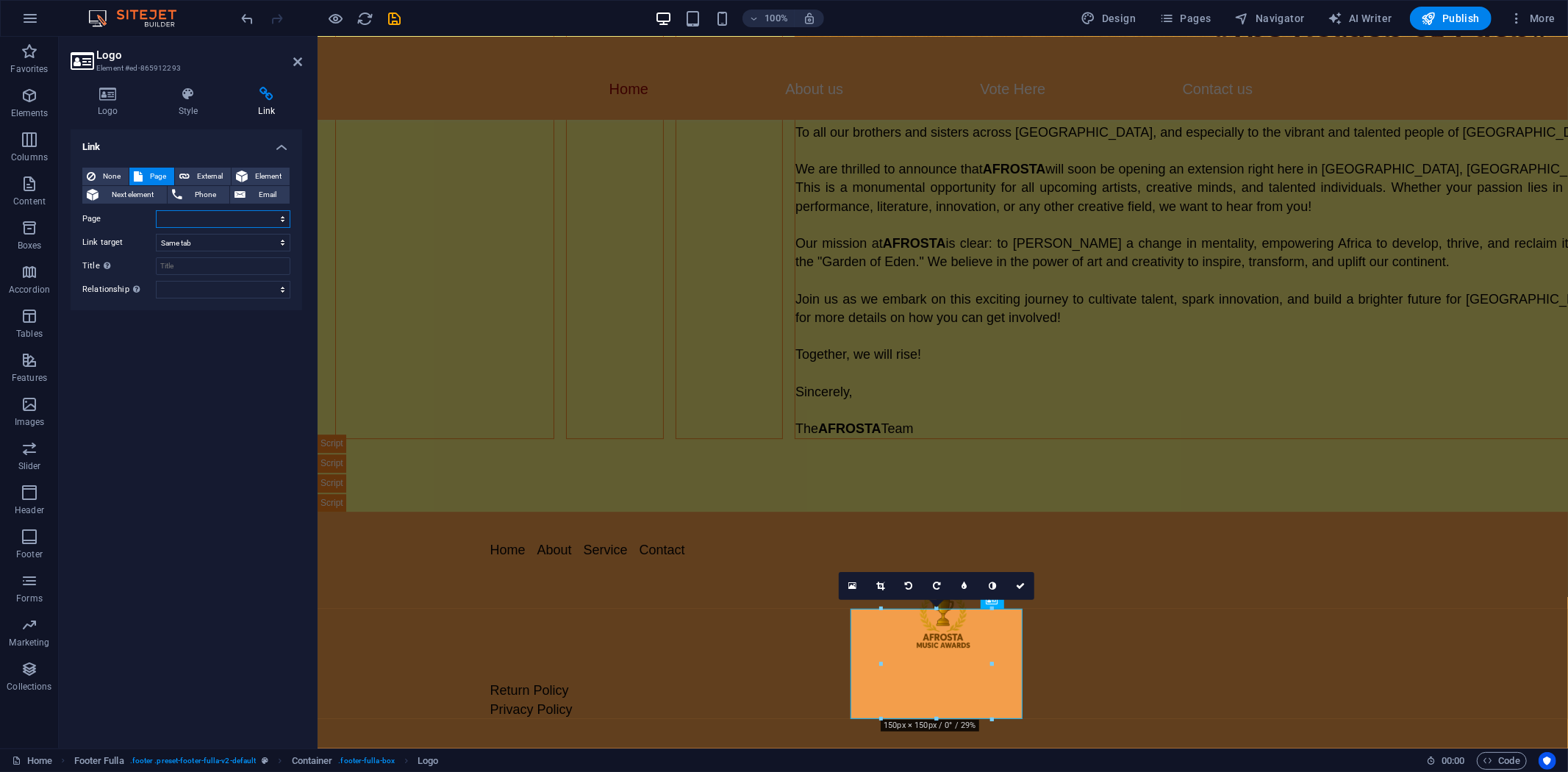
click at [176, 211] on select "Home About us Vote Here Events Afrosta Music Awards App Join the Competition Su…" at bounding box center [223, 219] width 135 height 17
select select "4"
click at [155, 210] on select "Home About us Vote Here Events Afrosta Music Awards App Join the Competition Su…" at bounding box center [223, 219] width 135 height 17
click at [1019, 577] on link at bounding box center [1020, 586] width 28 height 28
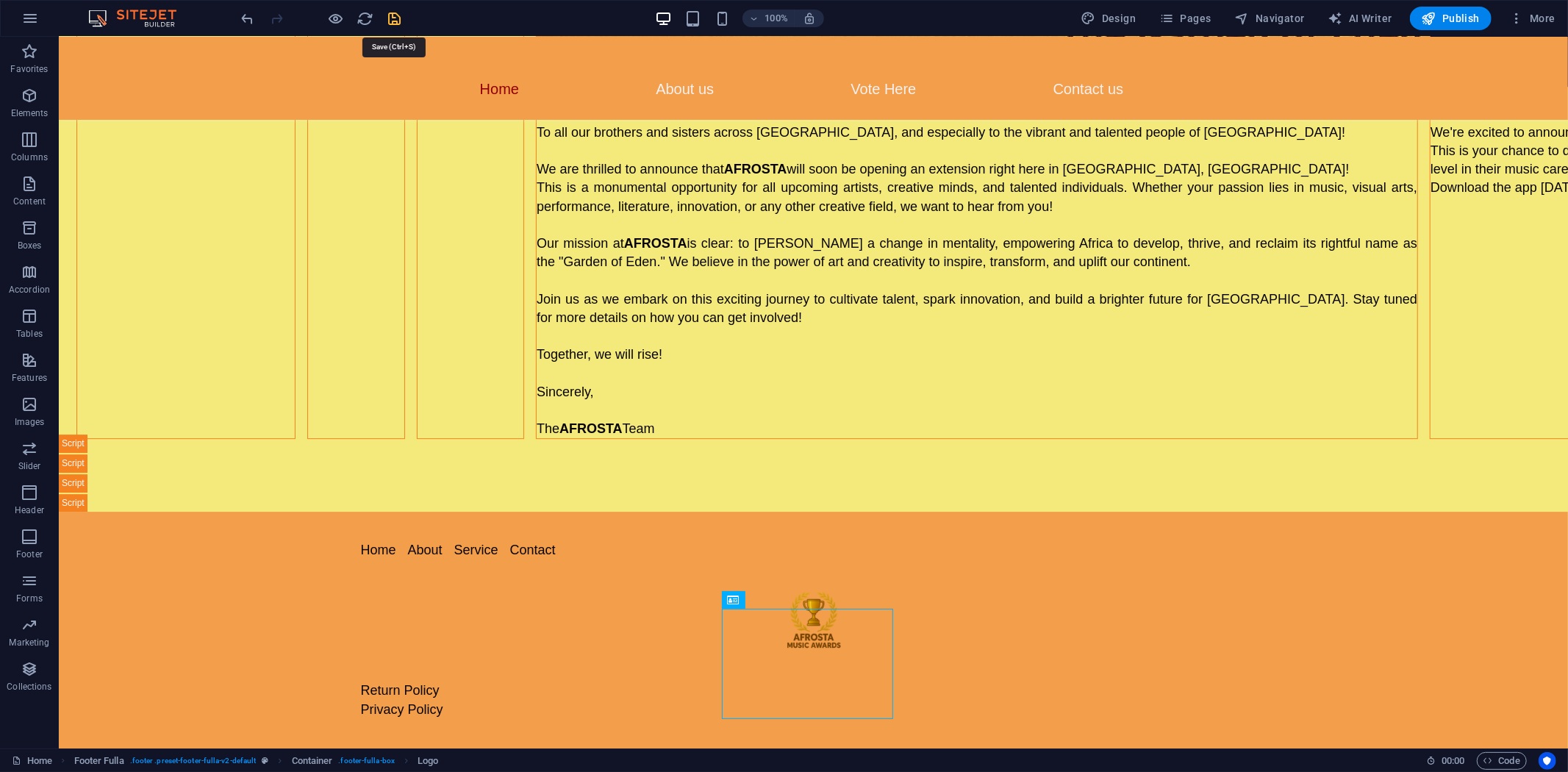
click at [395, 18] on icon "save" at bounding box center [395, 18] width 17 height 17
click at [1439, 18] on span "Publish" at bounding box center [1450, 18] width 58 height 15
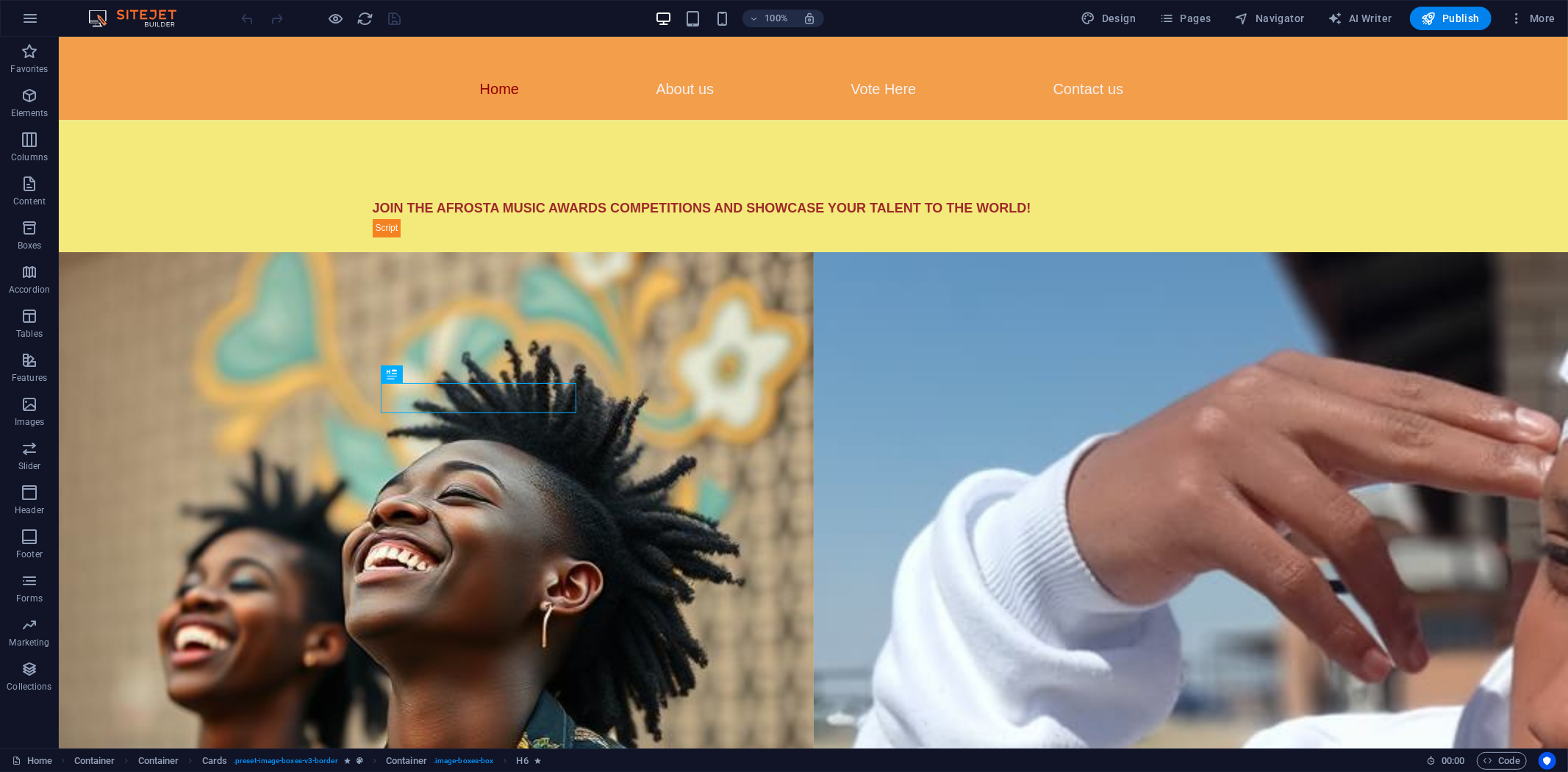
scroll to position [858, 0]
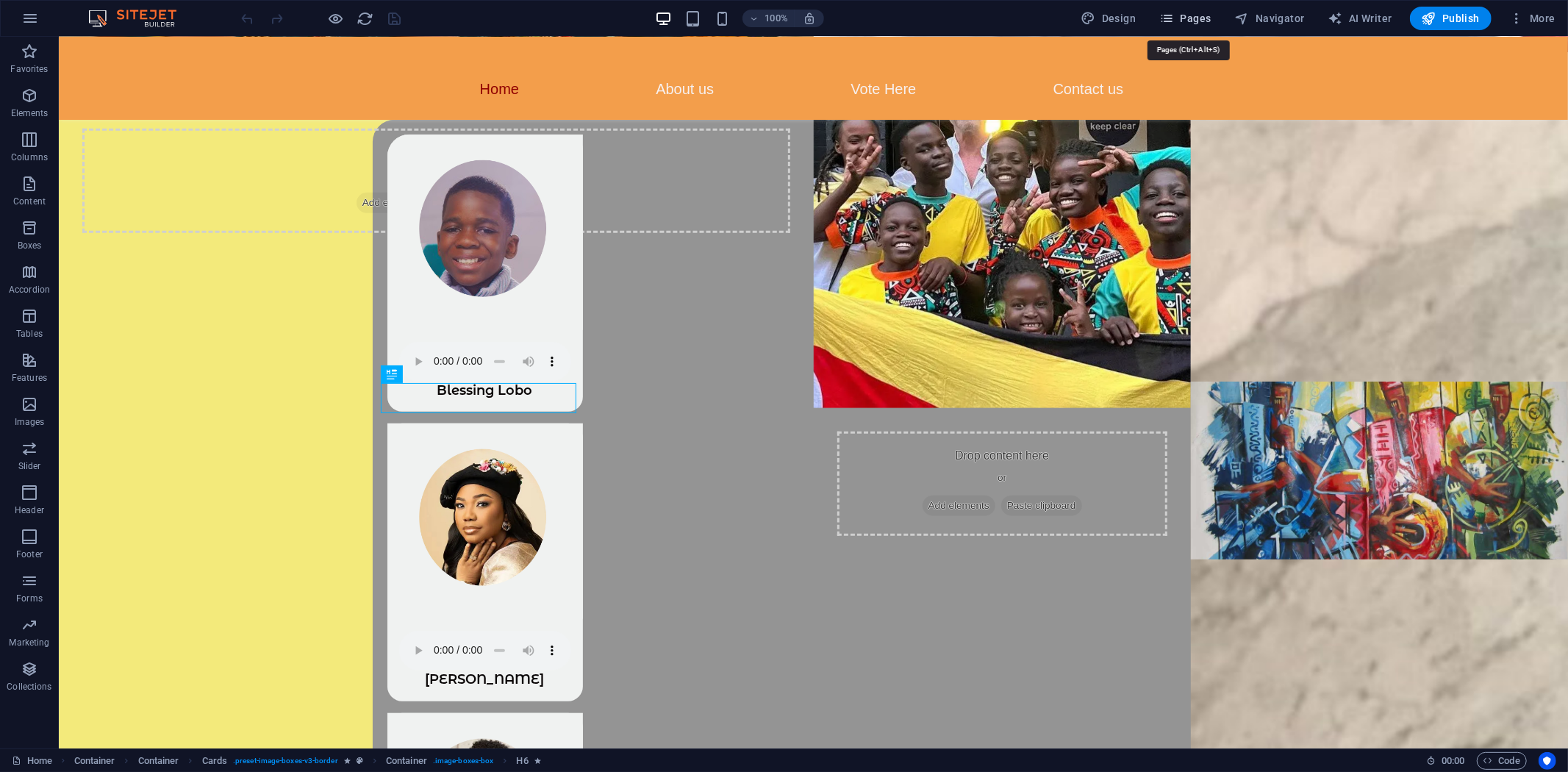
click at [1191, 19] on span "Pages" at bounding box center [1185, 18] width 52 height 15
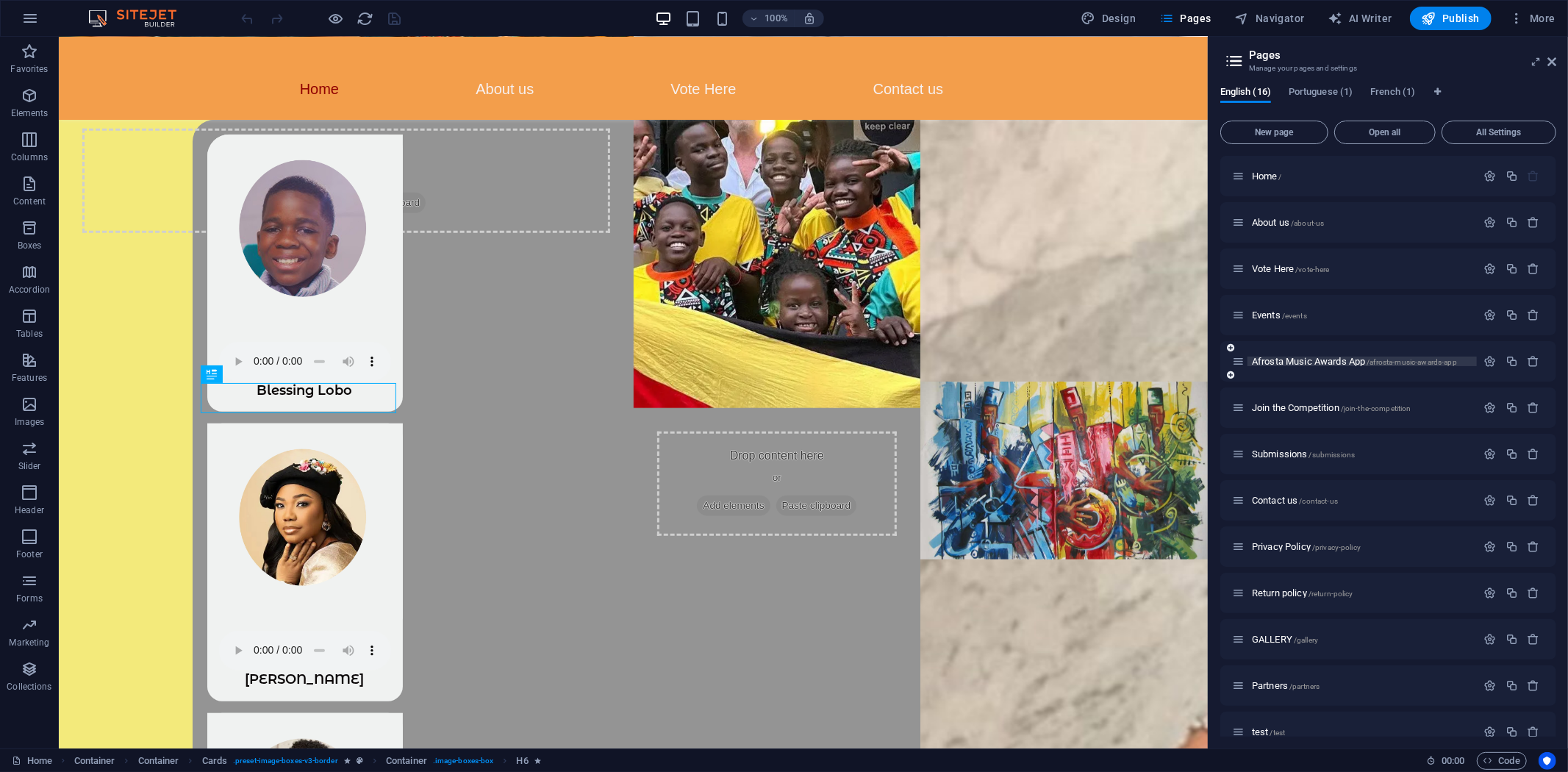
click at [1342, 359] on span "Afrosta Music Awards App /afrosta-music-awards-app" at bounding box center [1354, 361] width 205 height 11
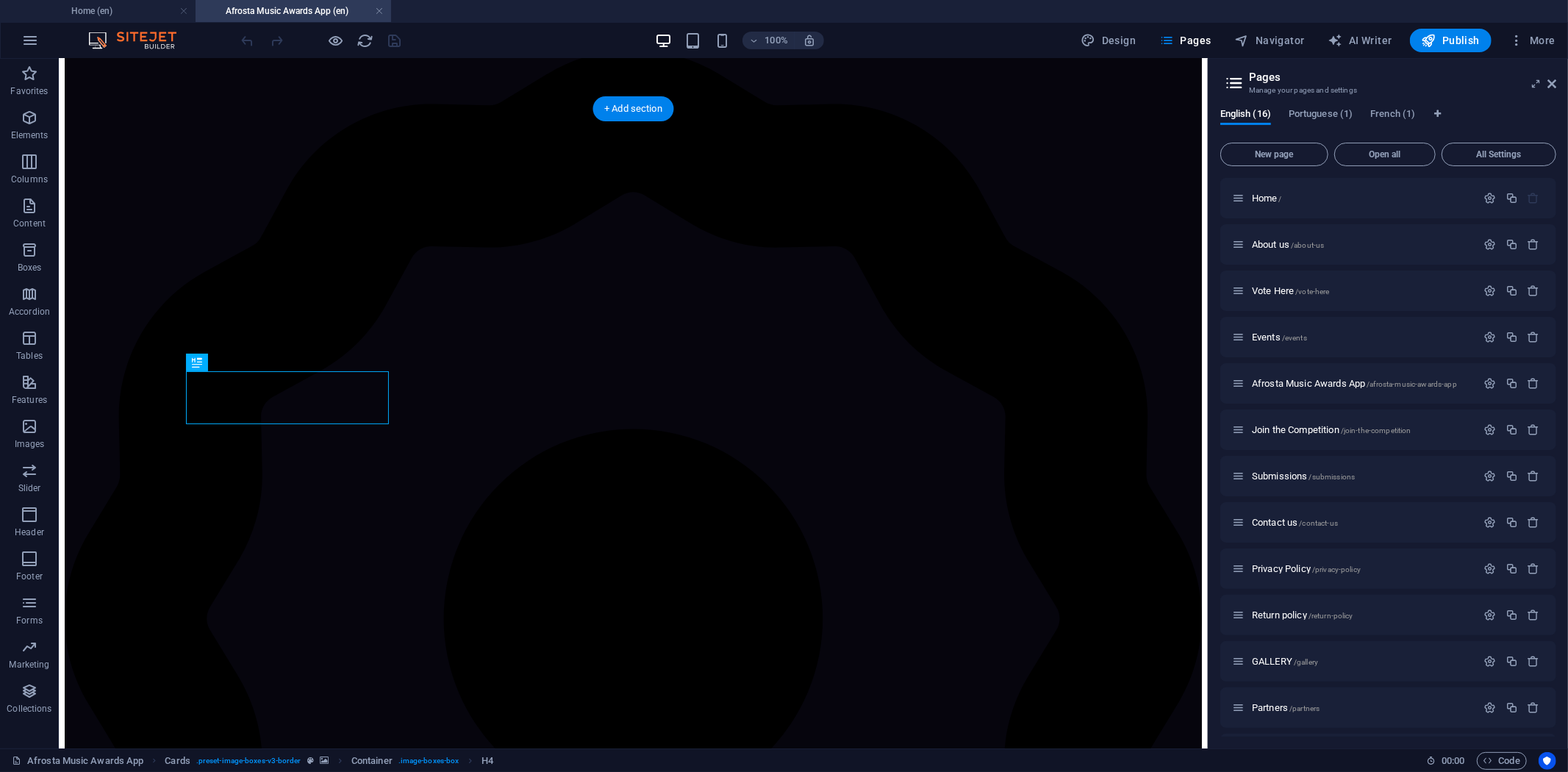
scroll to position [437, 0]
click at [1550, 83] on icon at bounding box center [1551, 83] width 9 height 11
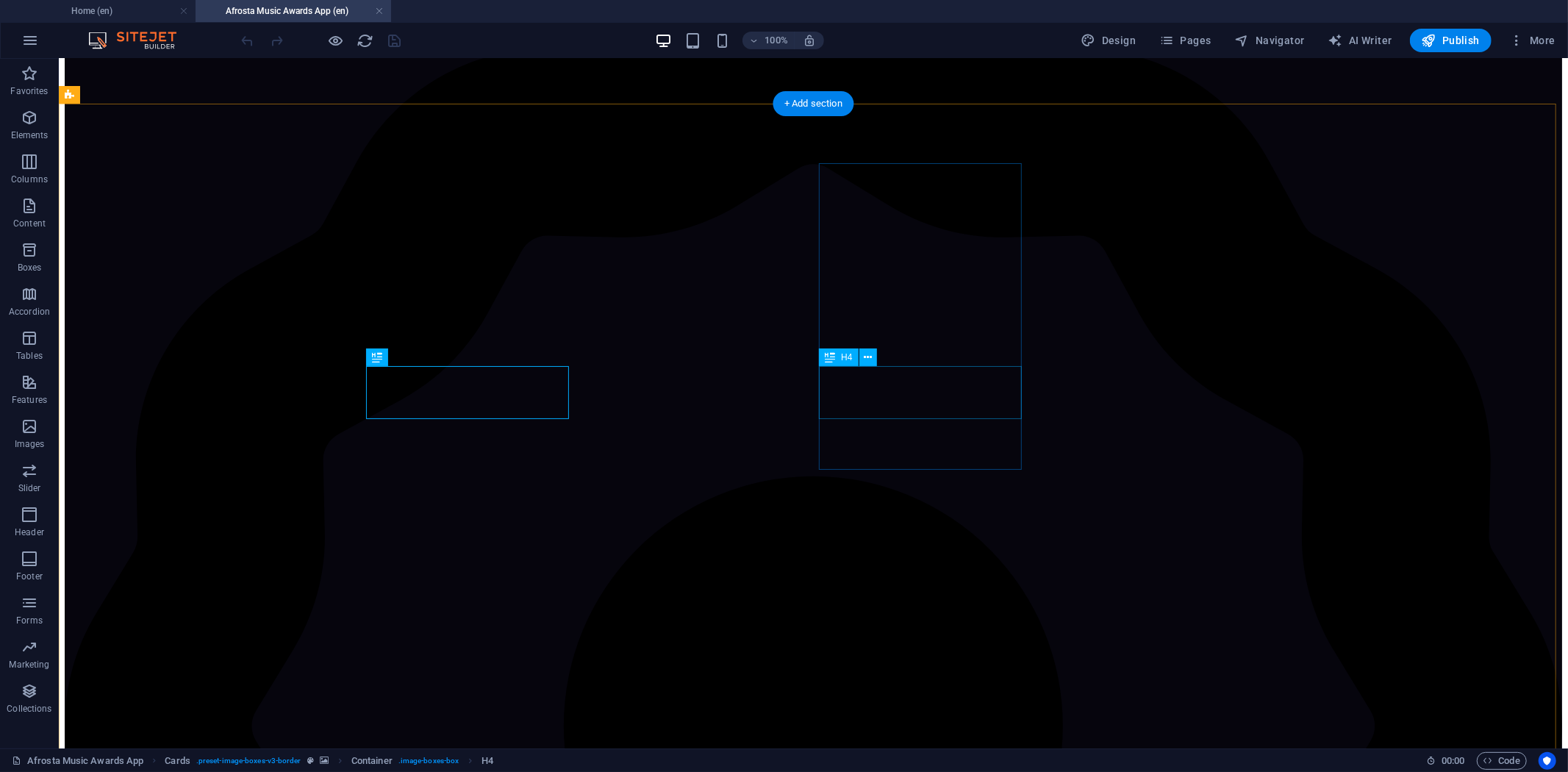
scroll to position [592, 0]
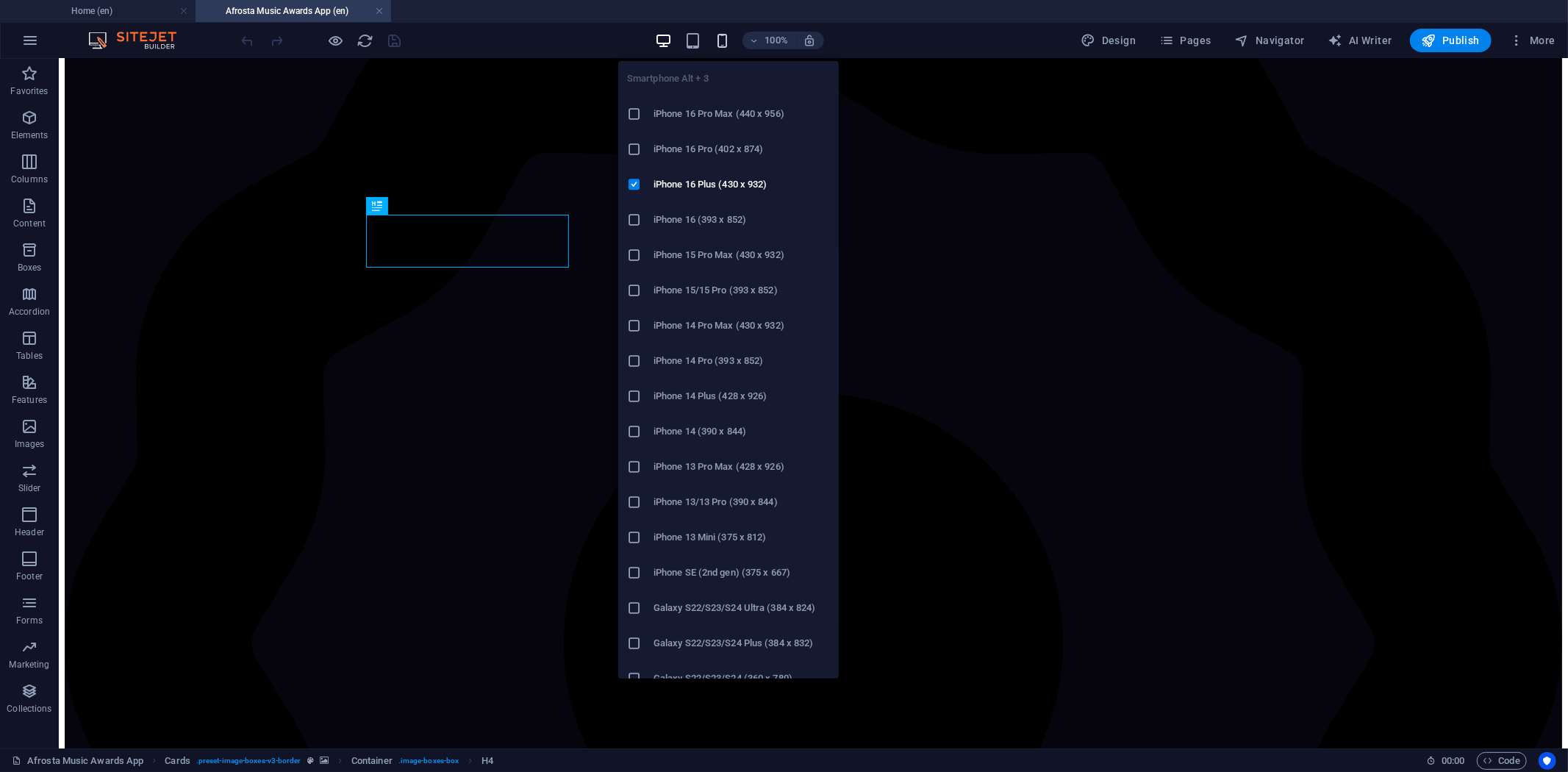
click at [729, 37] on icon "button" at bounding box center [722, 40] width 17 height 17
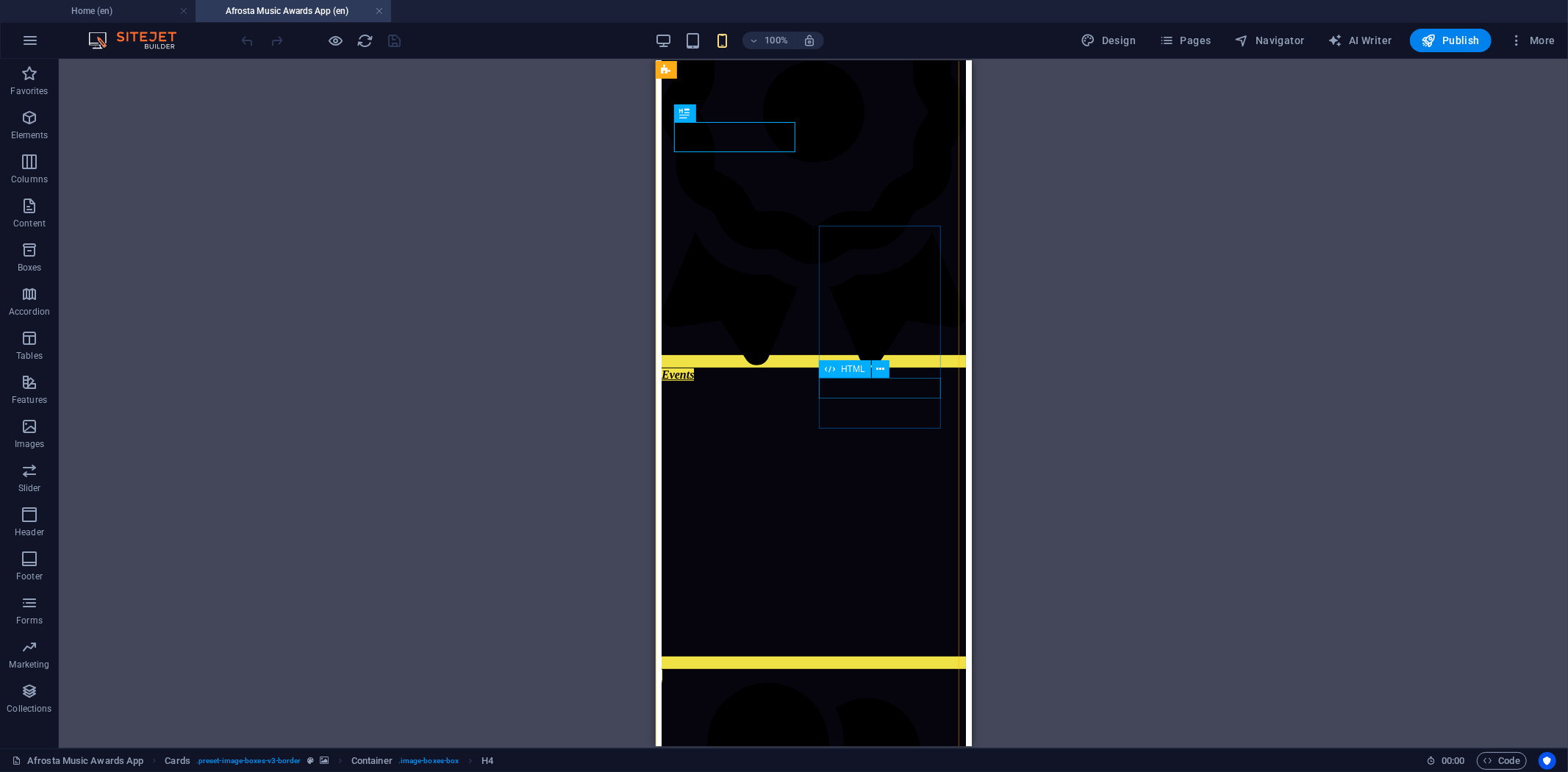
scroll to position [414, 0]
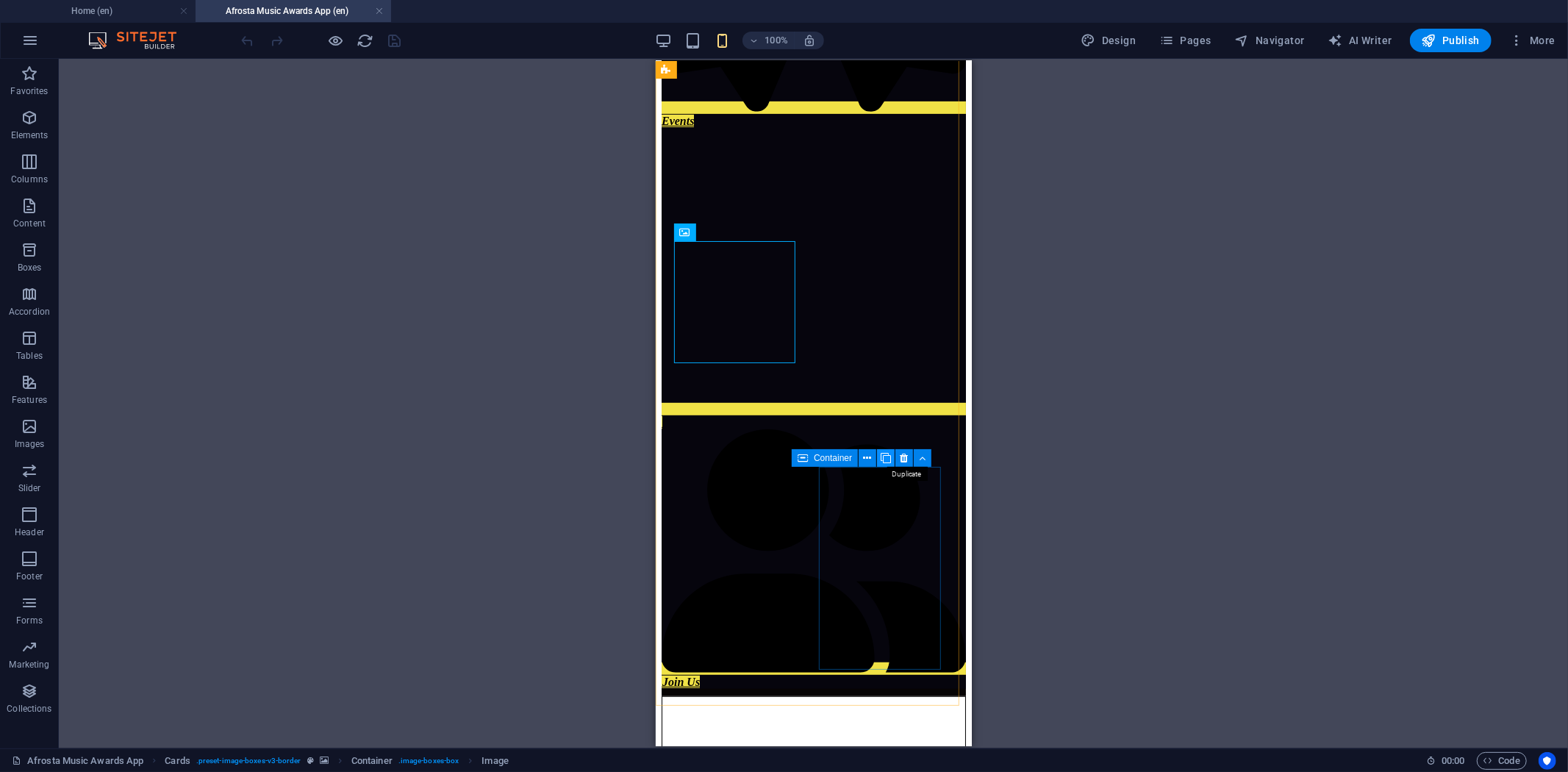
click at [885, 457] on icon at bounding box center [886, 458] width 10 height 16
click at [765, 679] on icon at bounding box center [768, 684] width 10 height 16
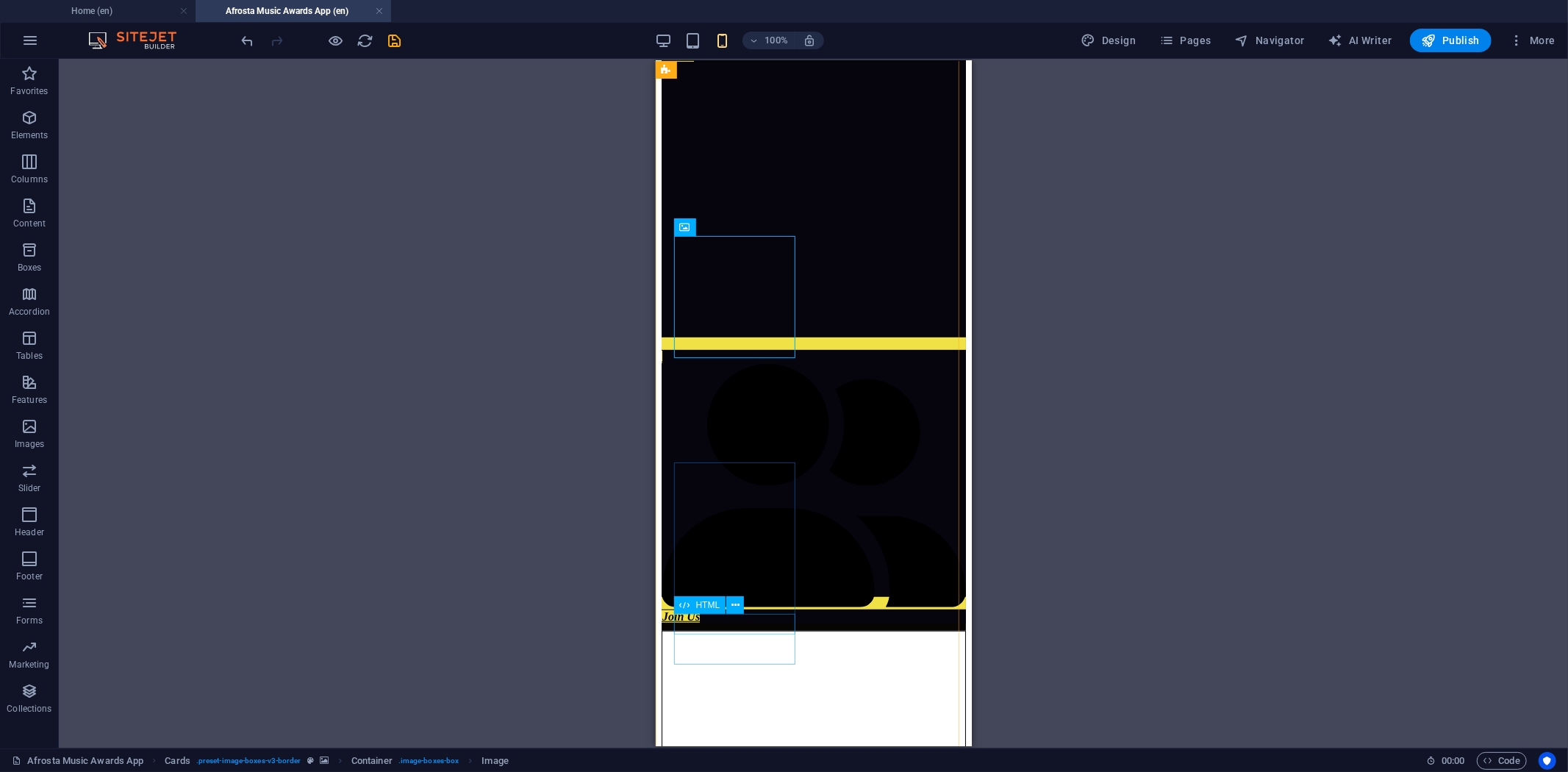
scroll to position [803, 0]
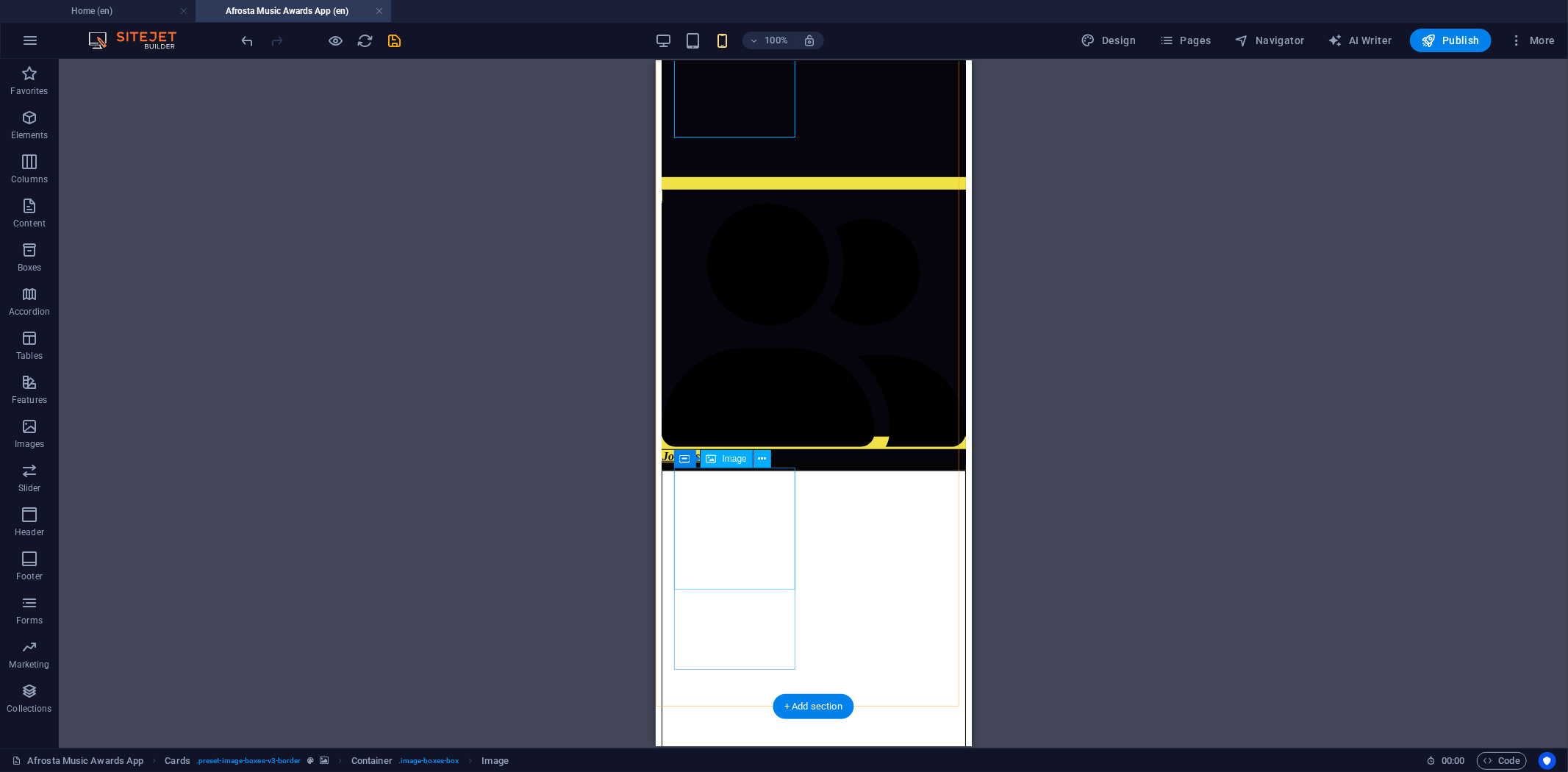
select select "%"
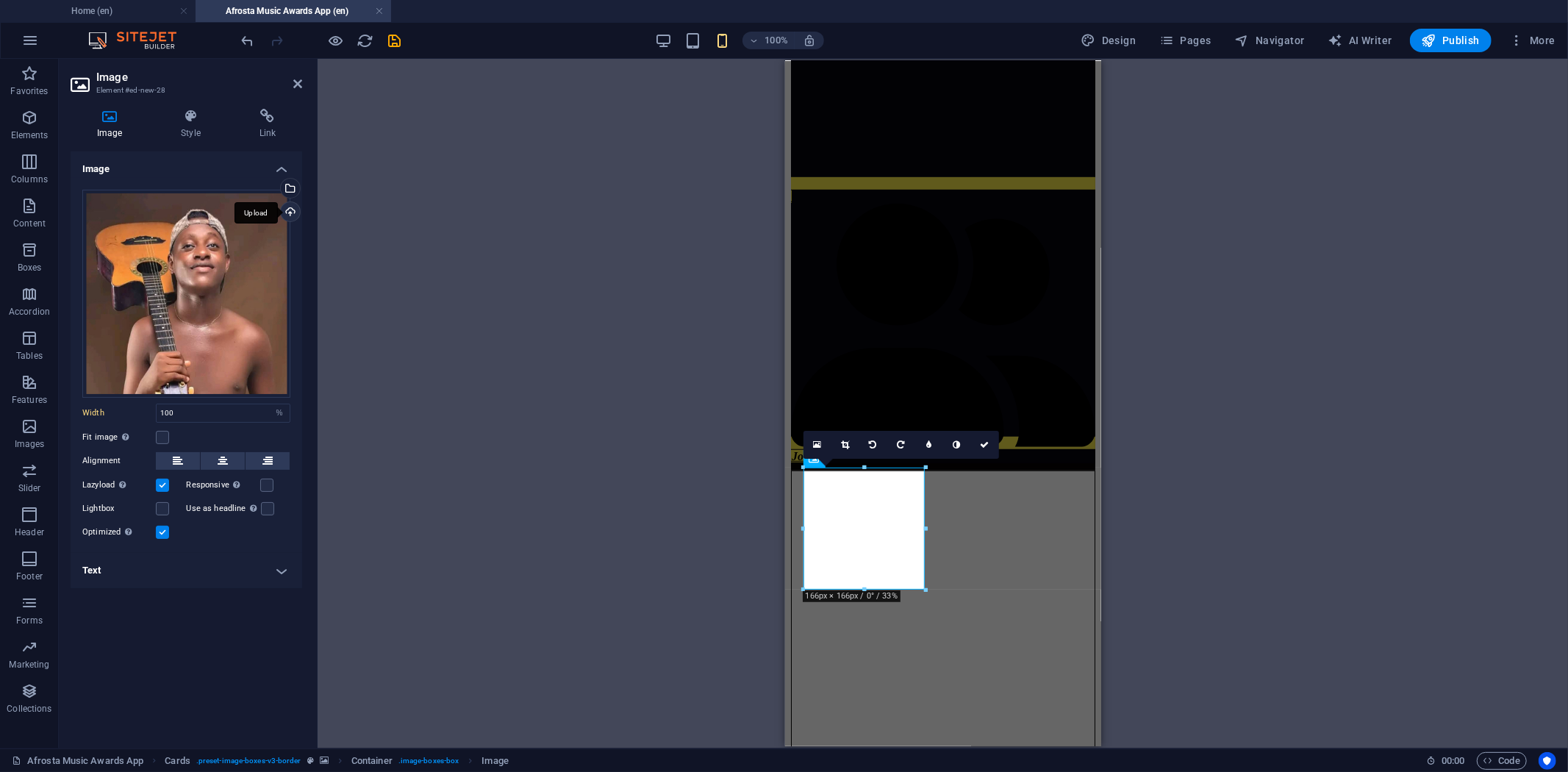
click at [285, 211] on div "Upload" at bounding box center [288, 212] width 22 height 22
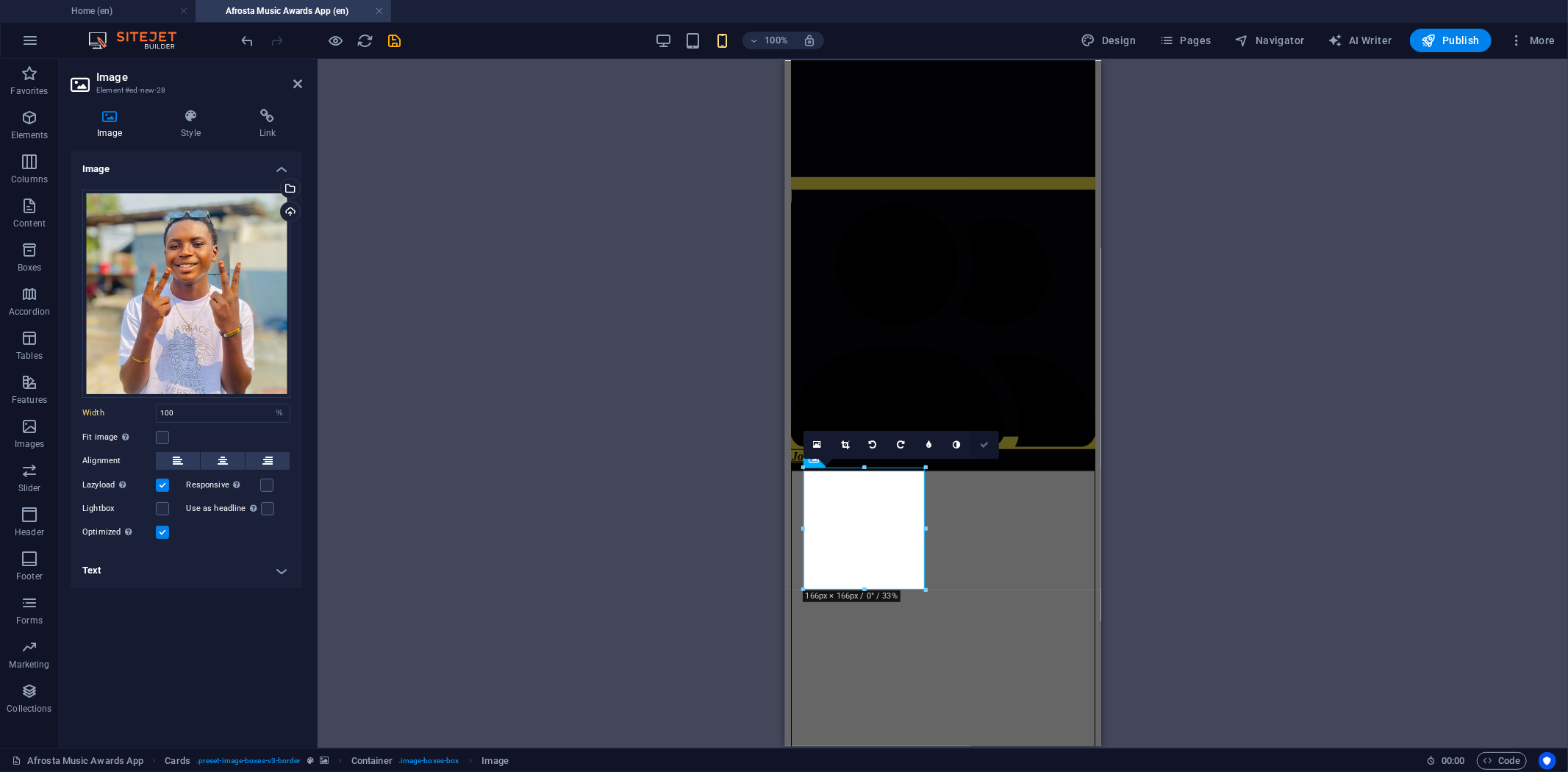
click at [980, 445] on icon at bounding box center [984, 445] width 9 height 9
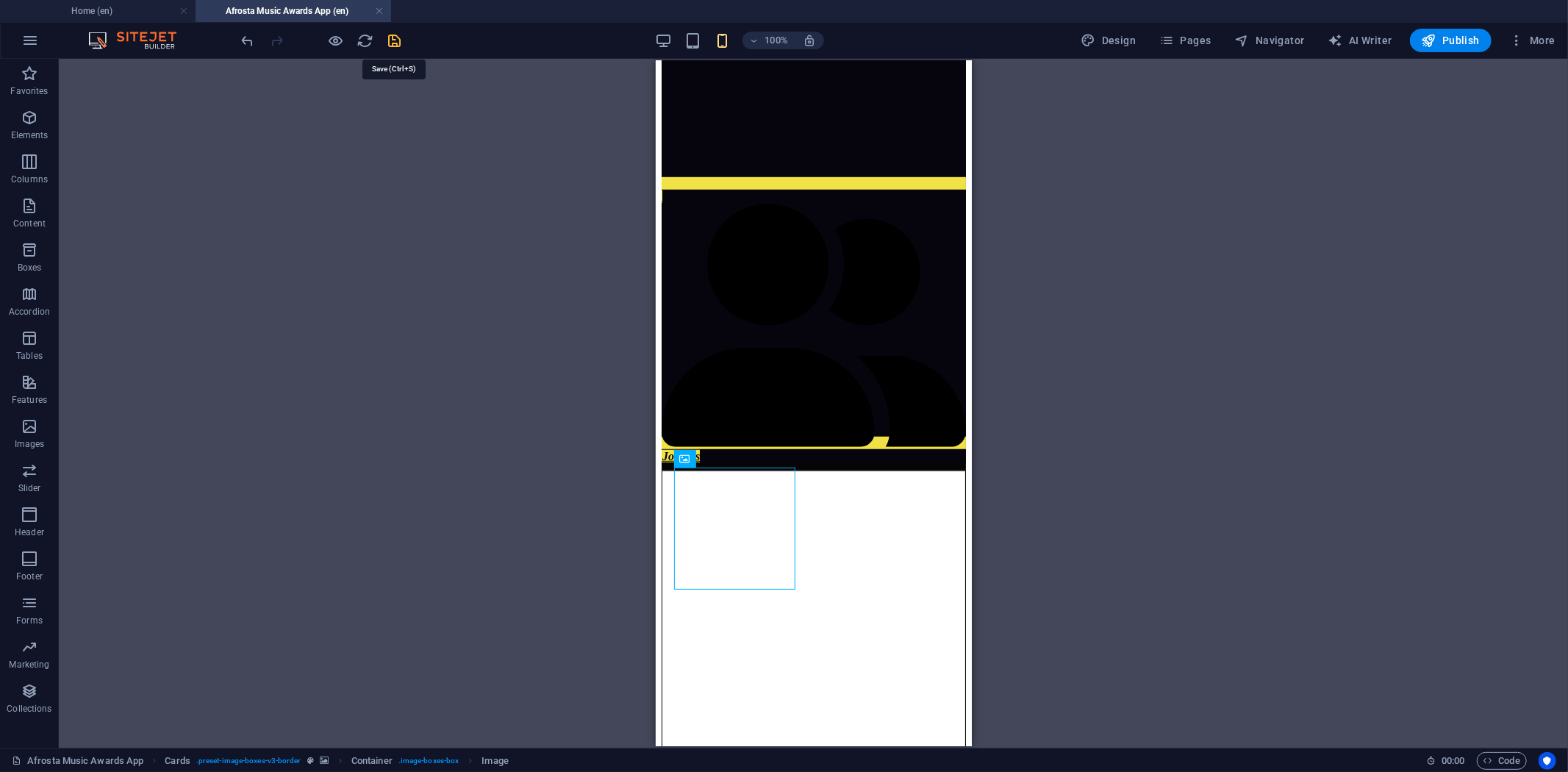
click at [398, 40] on icon "save" at bounding box center [395, 40] width 17 height 17
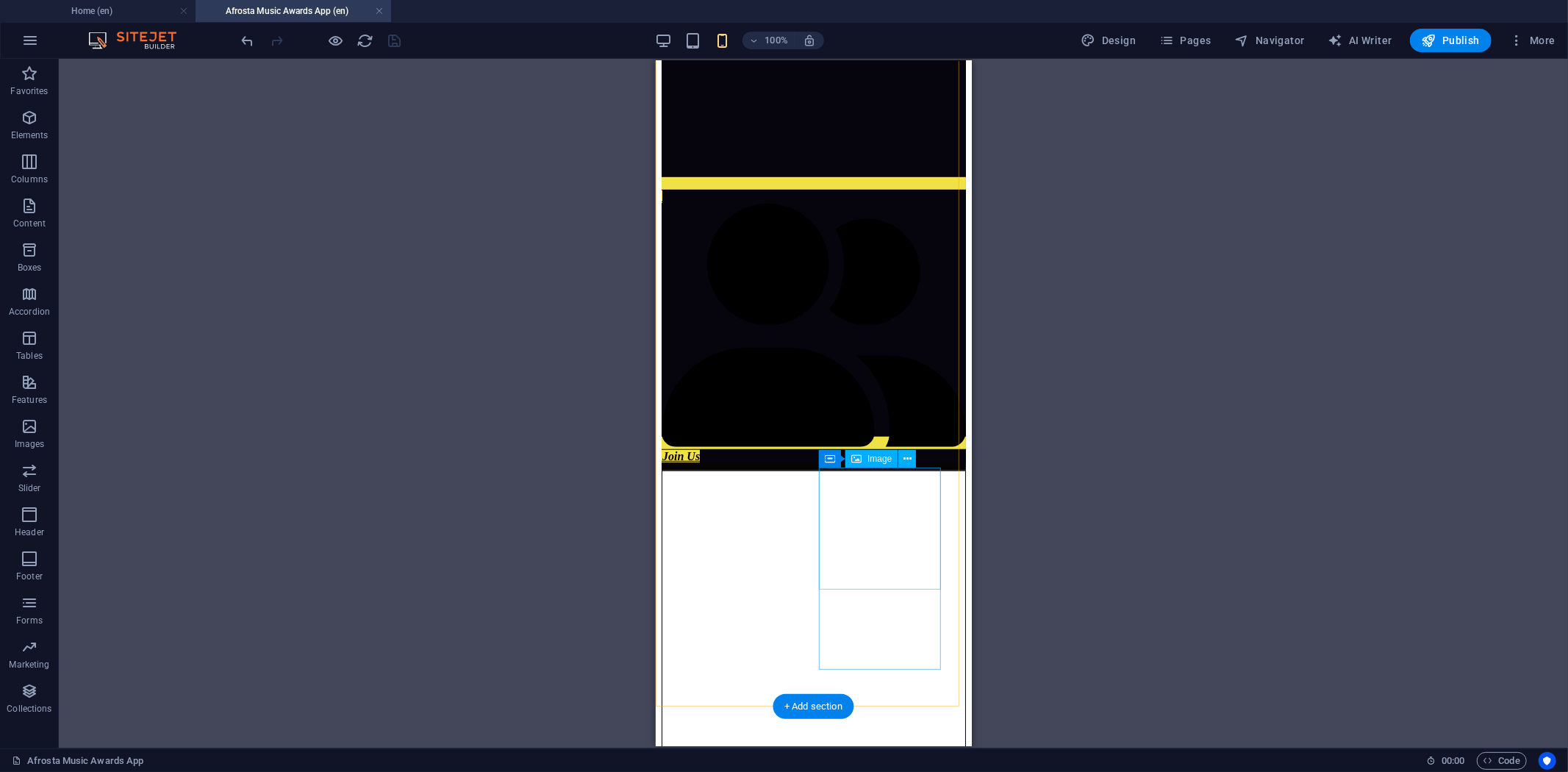
select select "%"
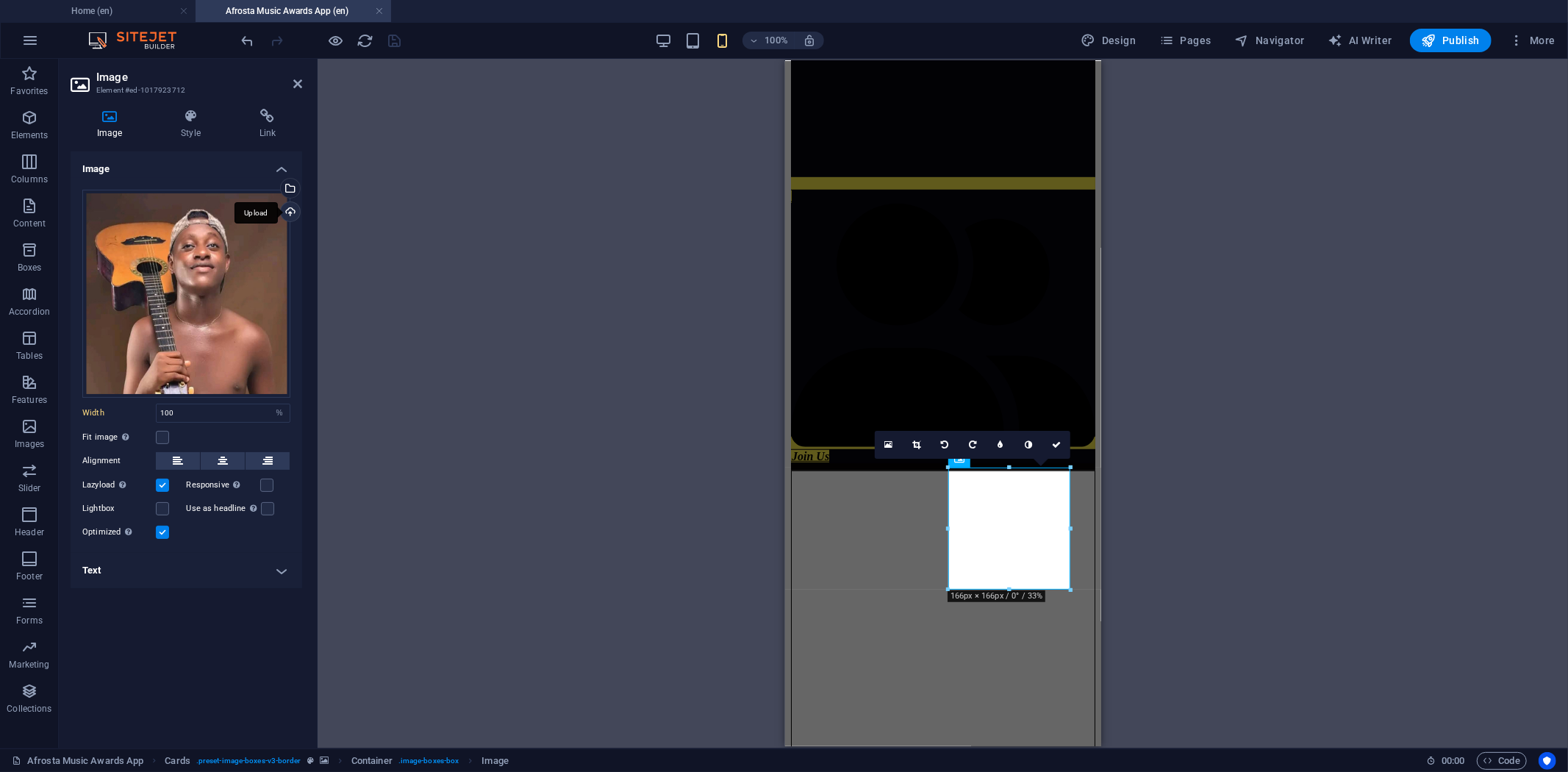
click at [292, 210] on div "Upload" at bounding box center [288, 212] width 22 height 22
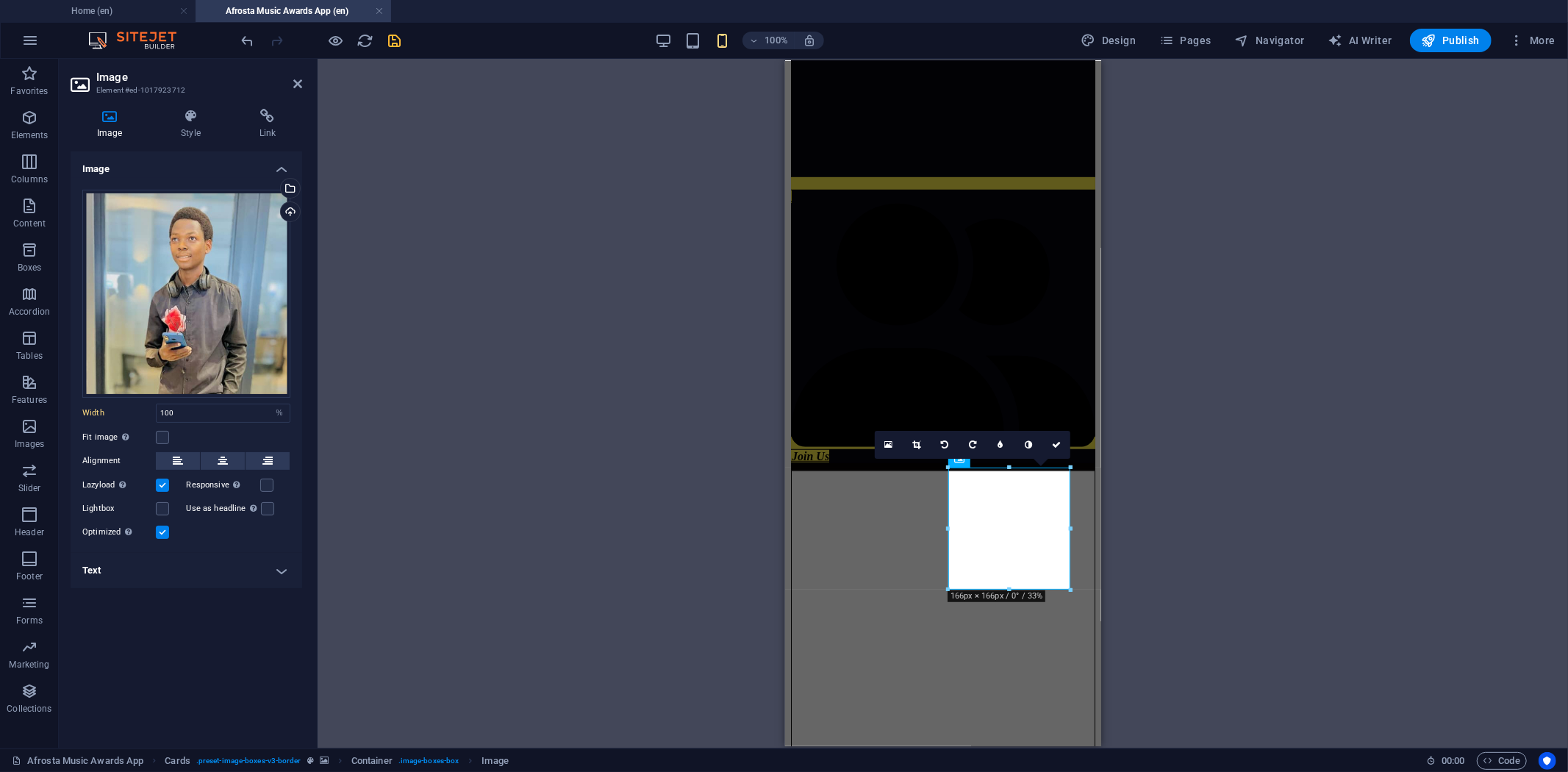
drag, startPoint x: 1054, startPoint y: 441, endPoint x: 1062, endPoint y: 452, distance: 13.6
click at [1054, 443] on icon at bounding box center [1056, 445] width 9 height 9
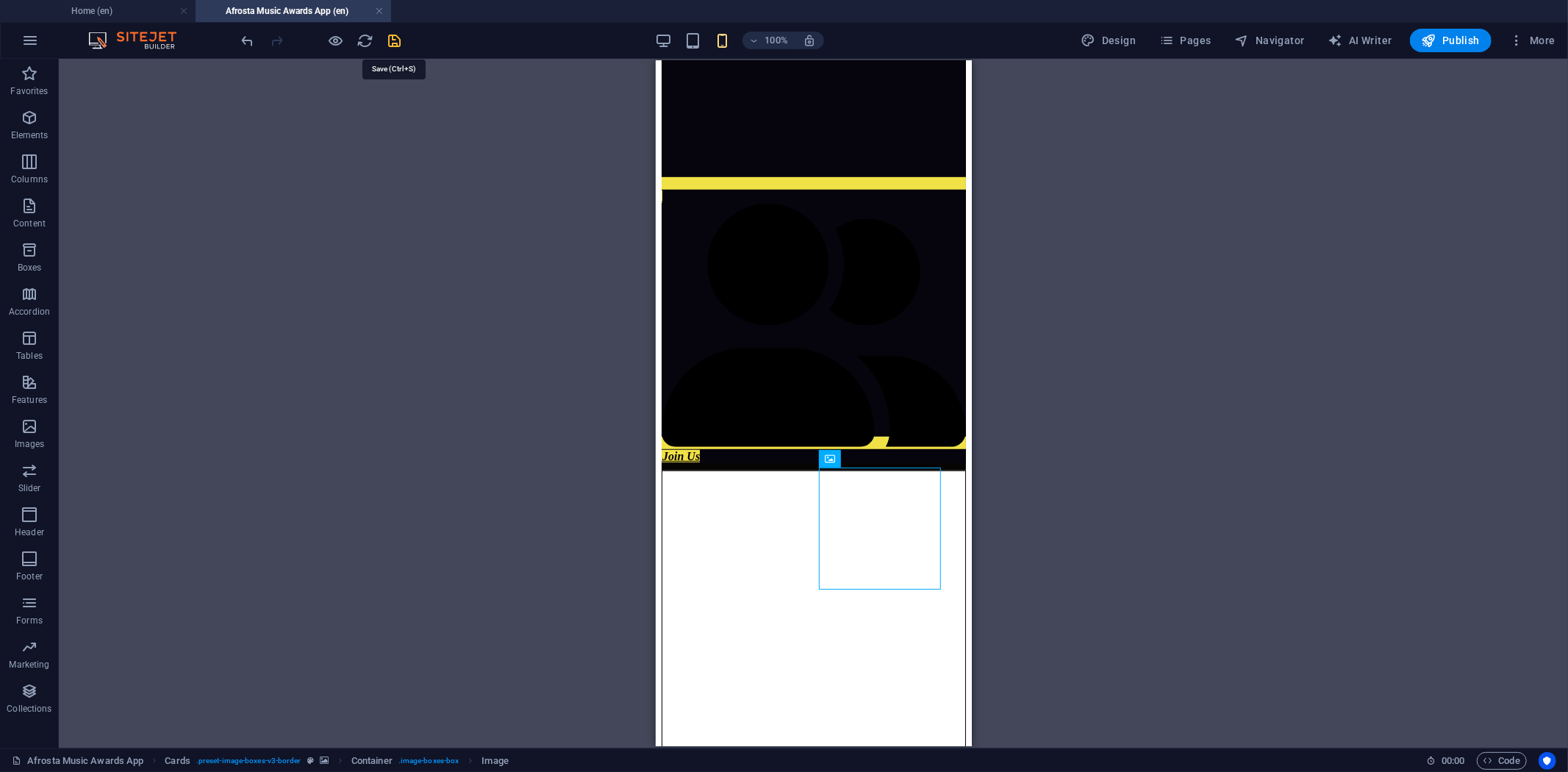
click at [390, 39] on icon "save" at bounding box center [395, 40] width 17 height 17
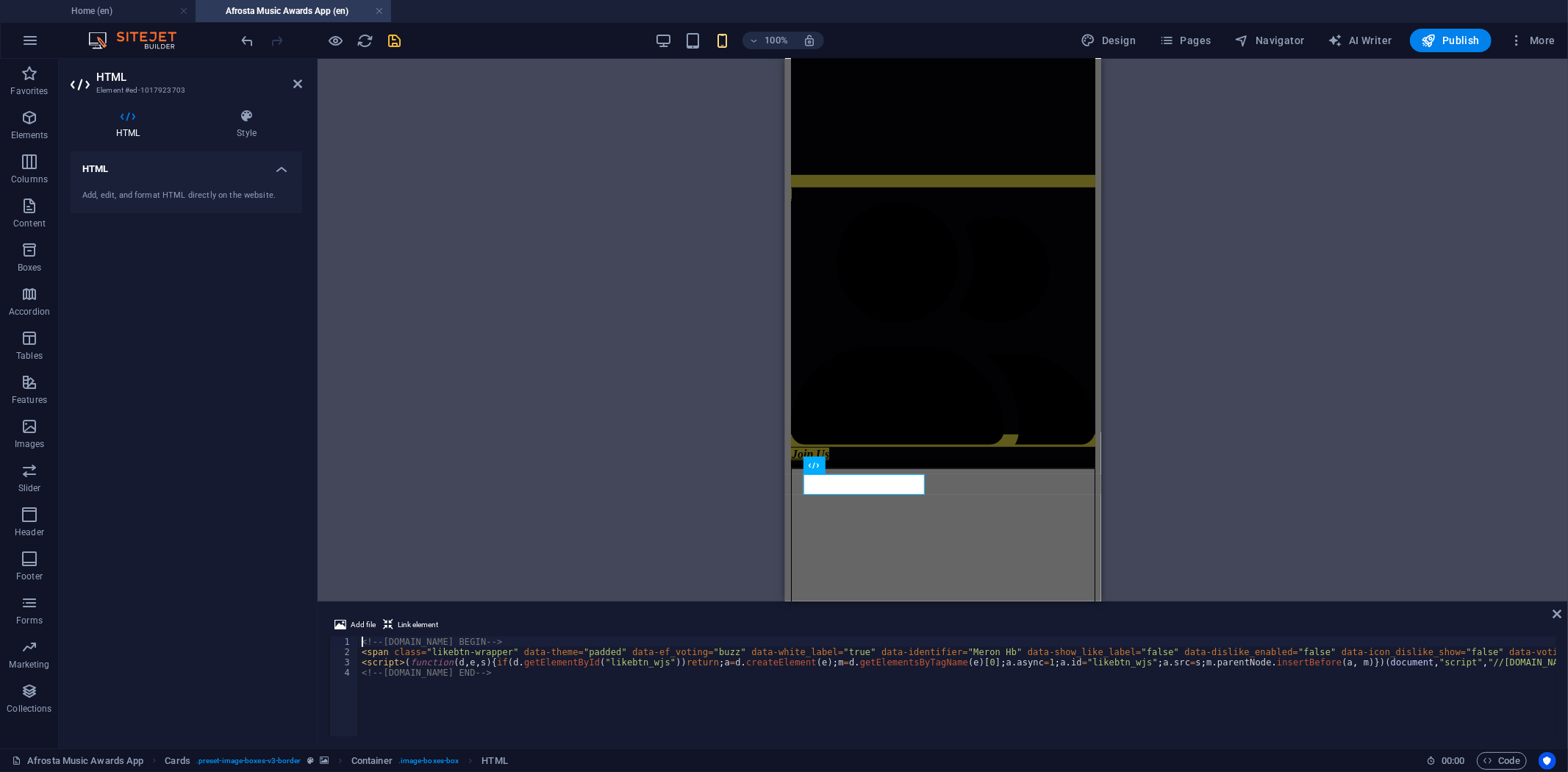
scroll to position [945, 0]
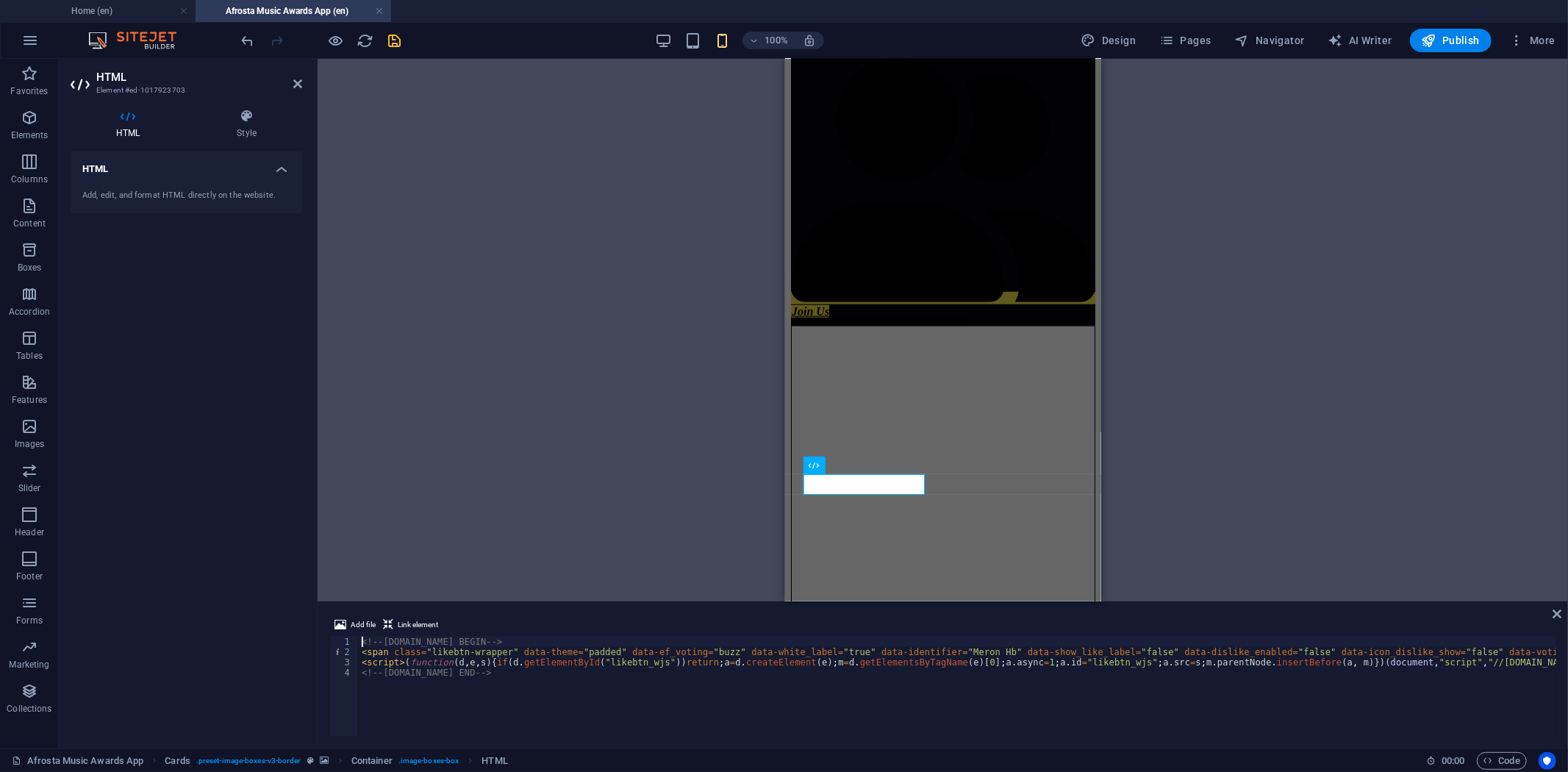
click at [764, 654] on div "<!-- LikeBtn.com BEGIN --> < span class = "likebtn-wrapper" data-theme = "padde…" at bounding box center [1415, 695] width 2113 height 118
type textarea "<script>(function(d,e,s){if(d.getElementById("likebtn_wjs"))return;a=d.createEl…"
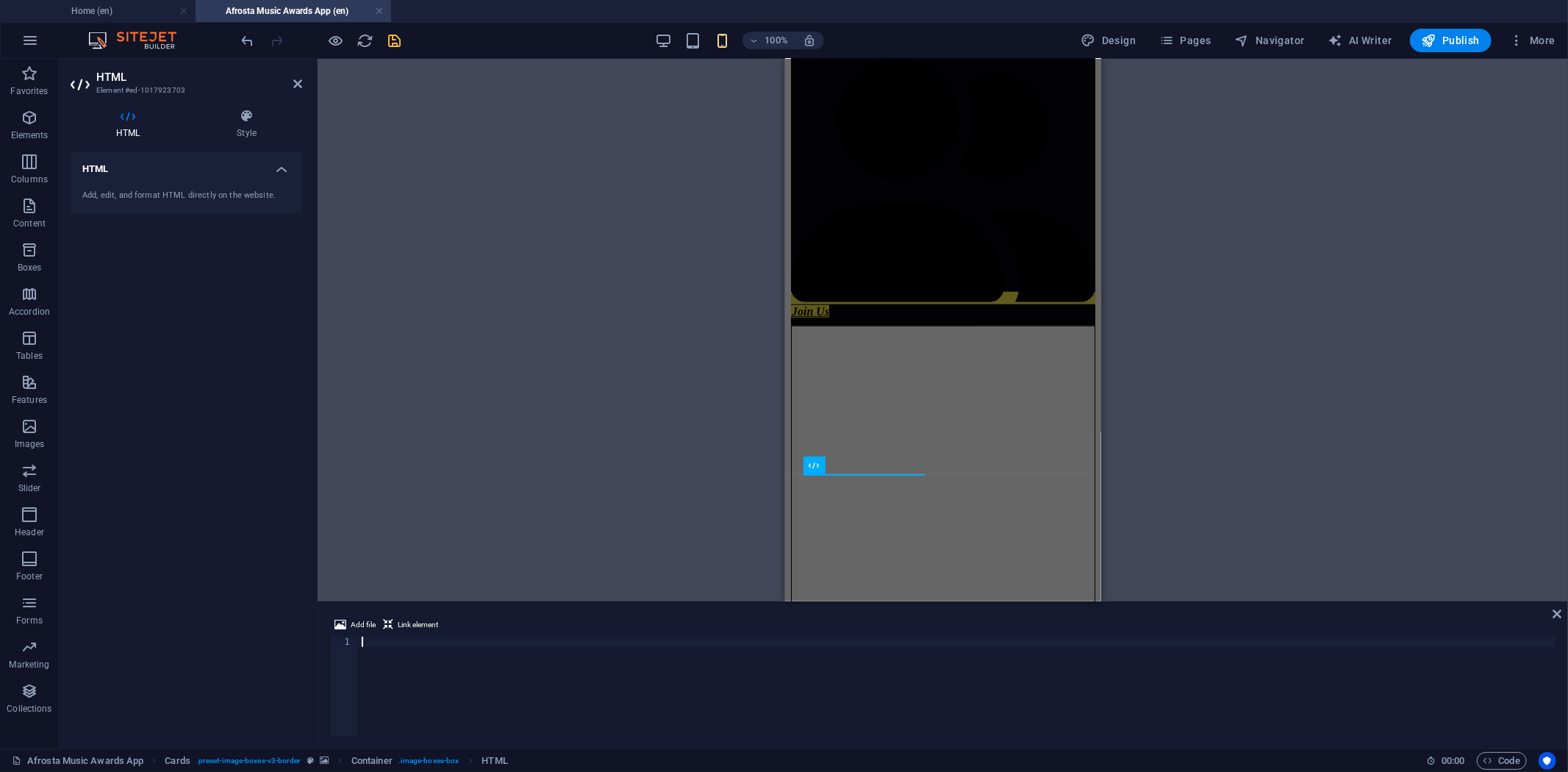
type textarea "<!-- [DOMAIN_NAME] END -->"
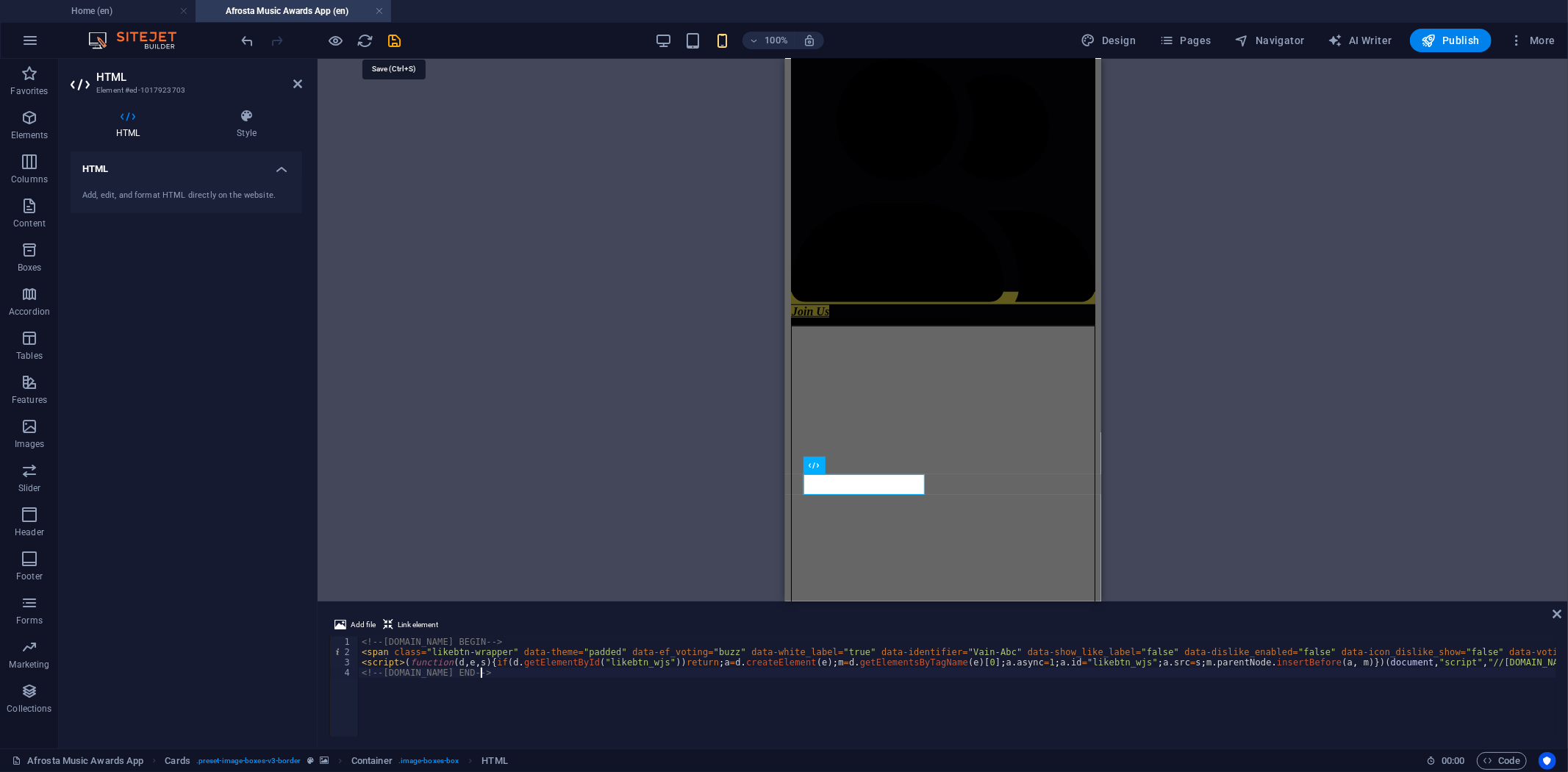
click at [391, 38] on icon "save" at bounding box center [395, 40] width 17 height 17
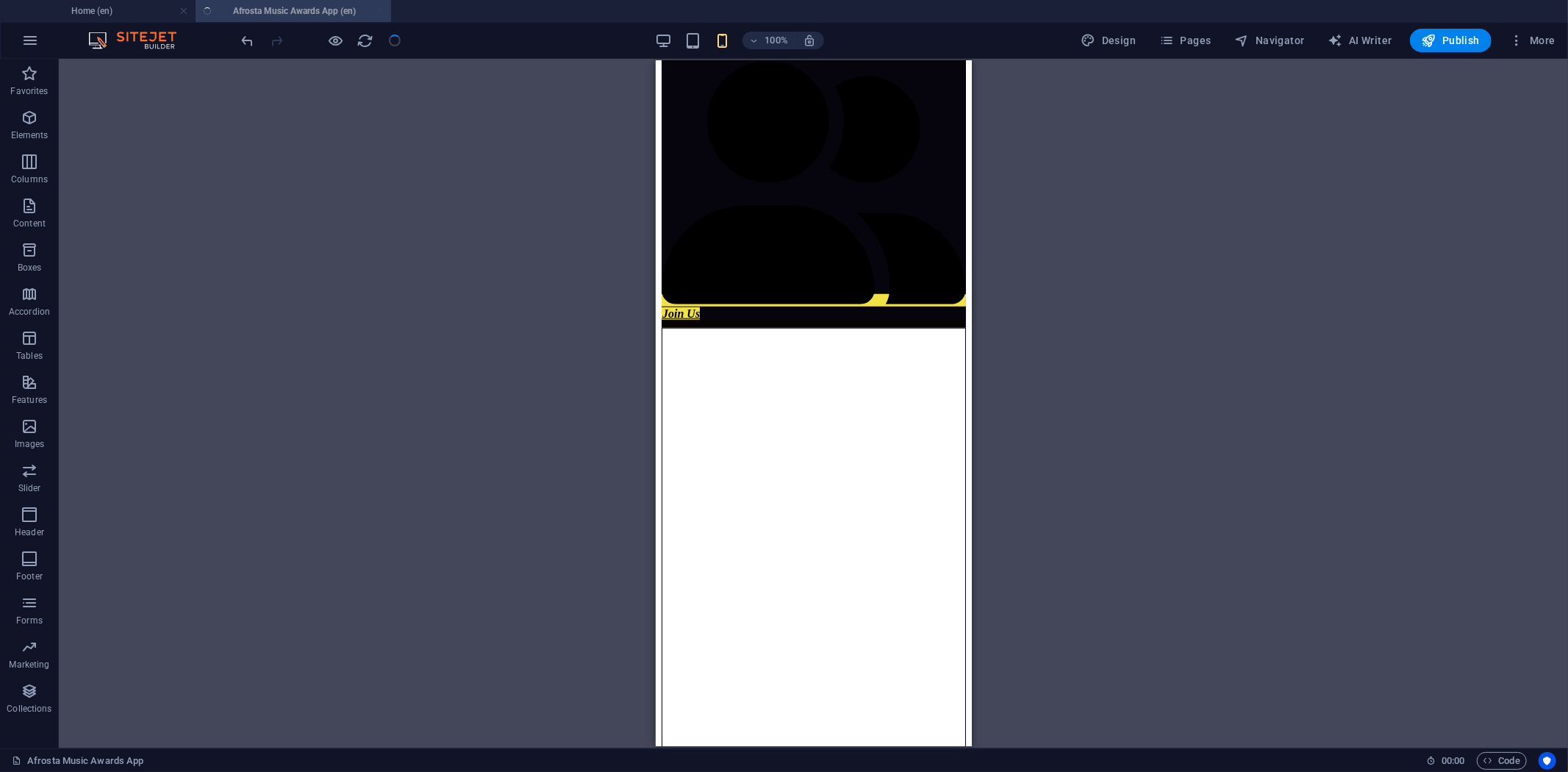
scroll to position [803, 0]
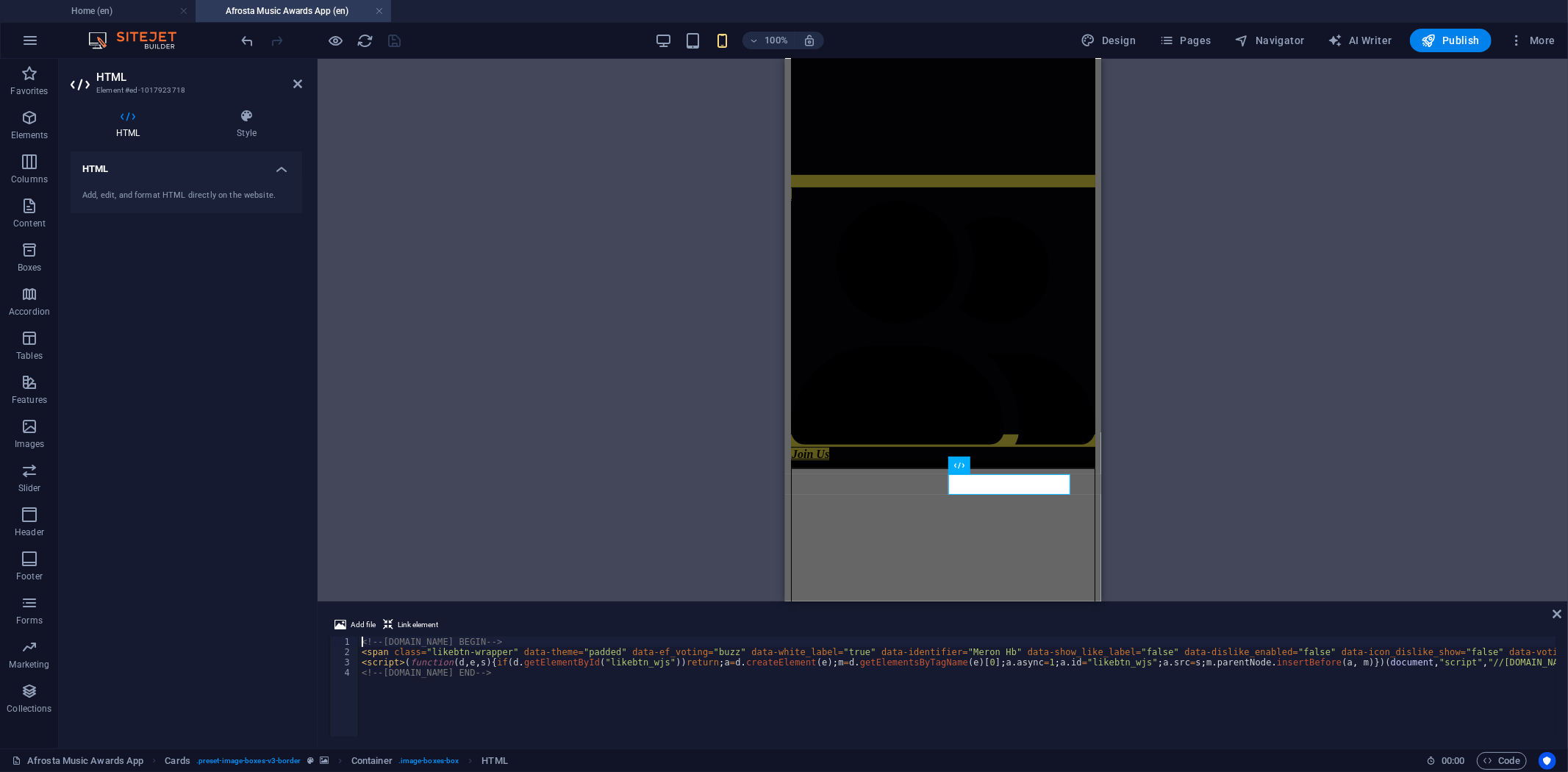
scroll to position [945, 0]
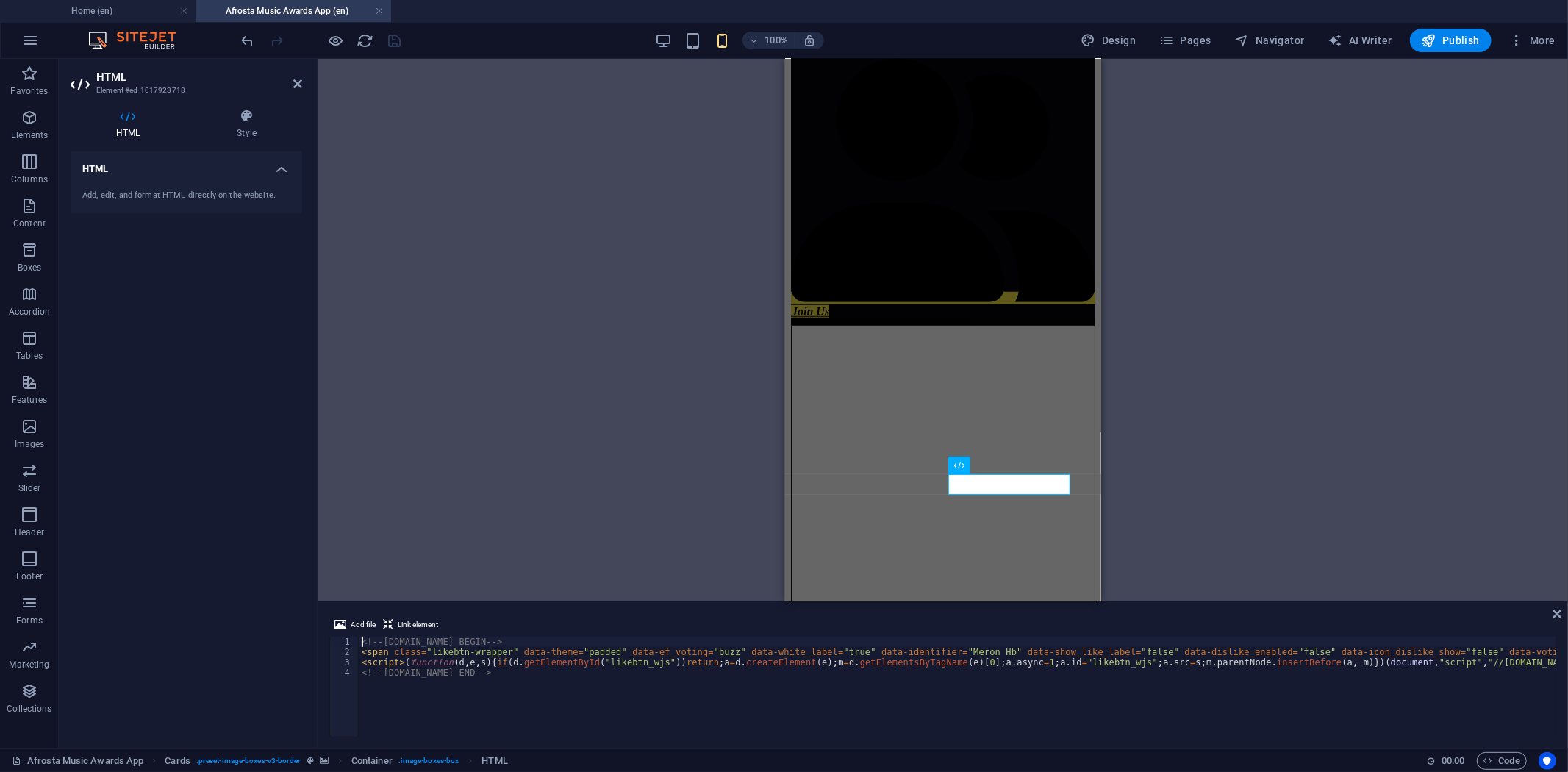
click at [632, 656] on div "<!-- LikeBtn.com BEGIN --> < span class = "likebtn-wrapper" data-theme = "padde…" at bounding box center [1415, 695] width 2113 height 118
type textarea "<script>(function(d,e,s){if(d.getElementById("likebtn_wjs"))return;a=d.createEl…"
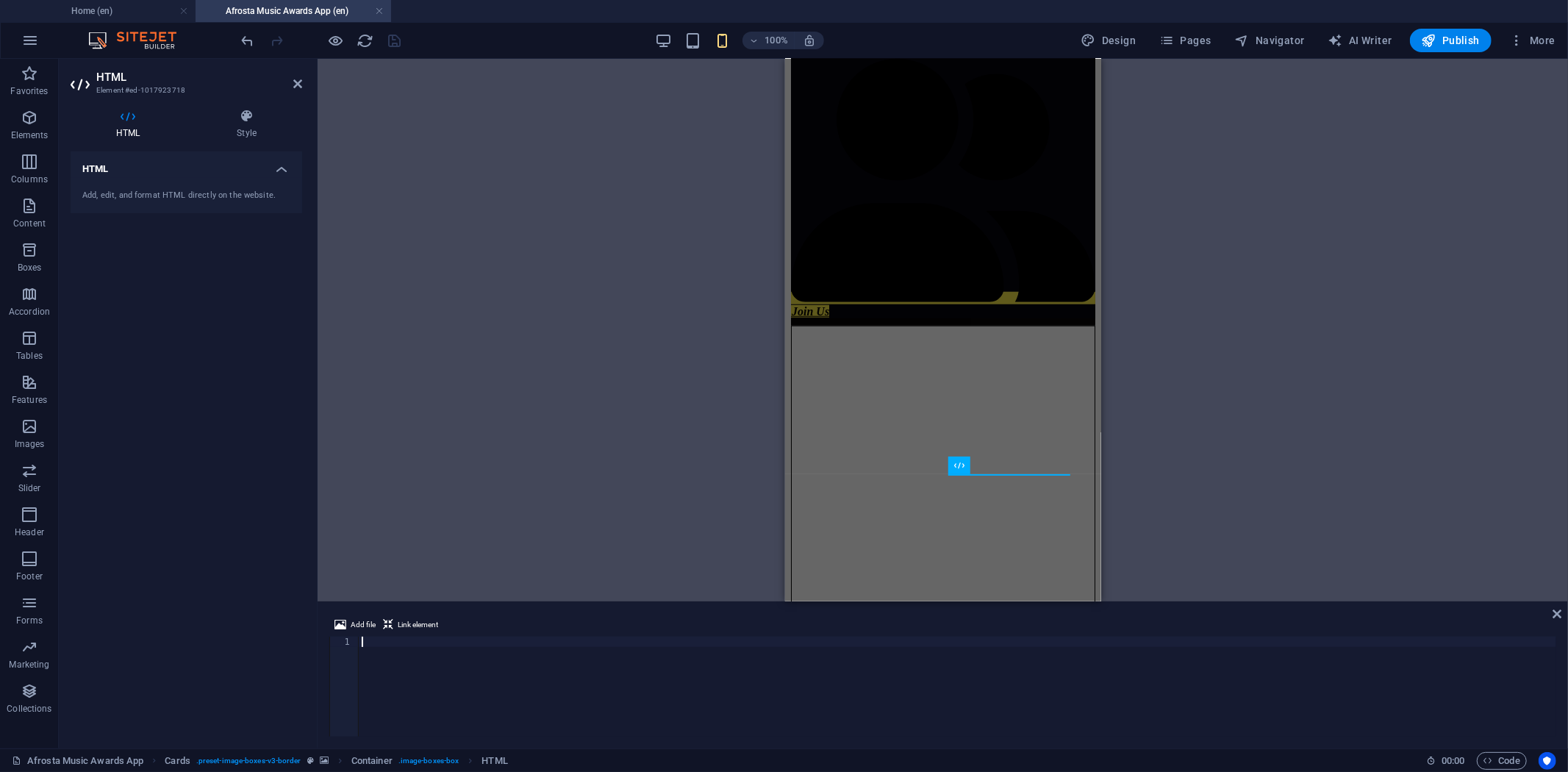
type textarea "<!-- [DOMAIN_NAME] END -->"
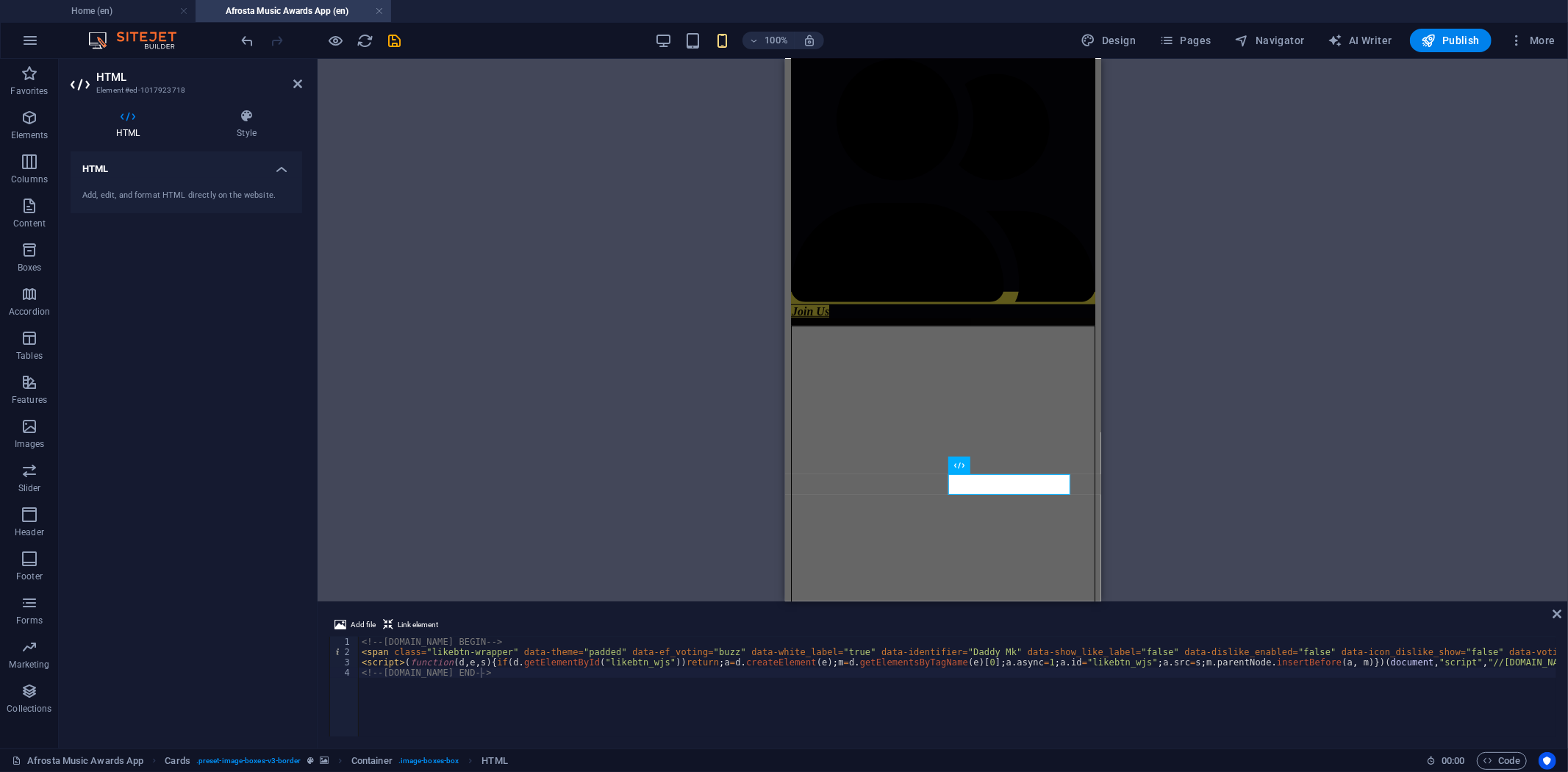
click at [463, 40] on div "100% Design Pages Navigator AI Writer Publish More" at bounding box center [900, 40] width 1323 height 24
click at [397, 34] on icon "save" at bounding box center [395, 40] width 17 height 17
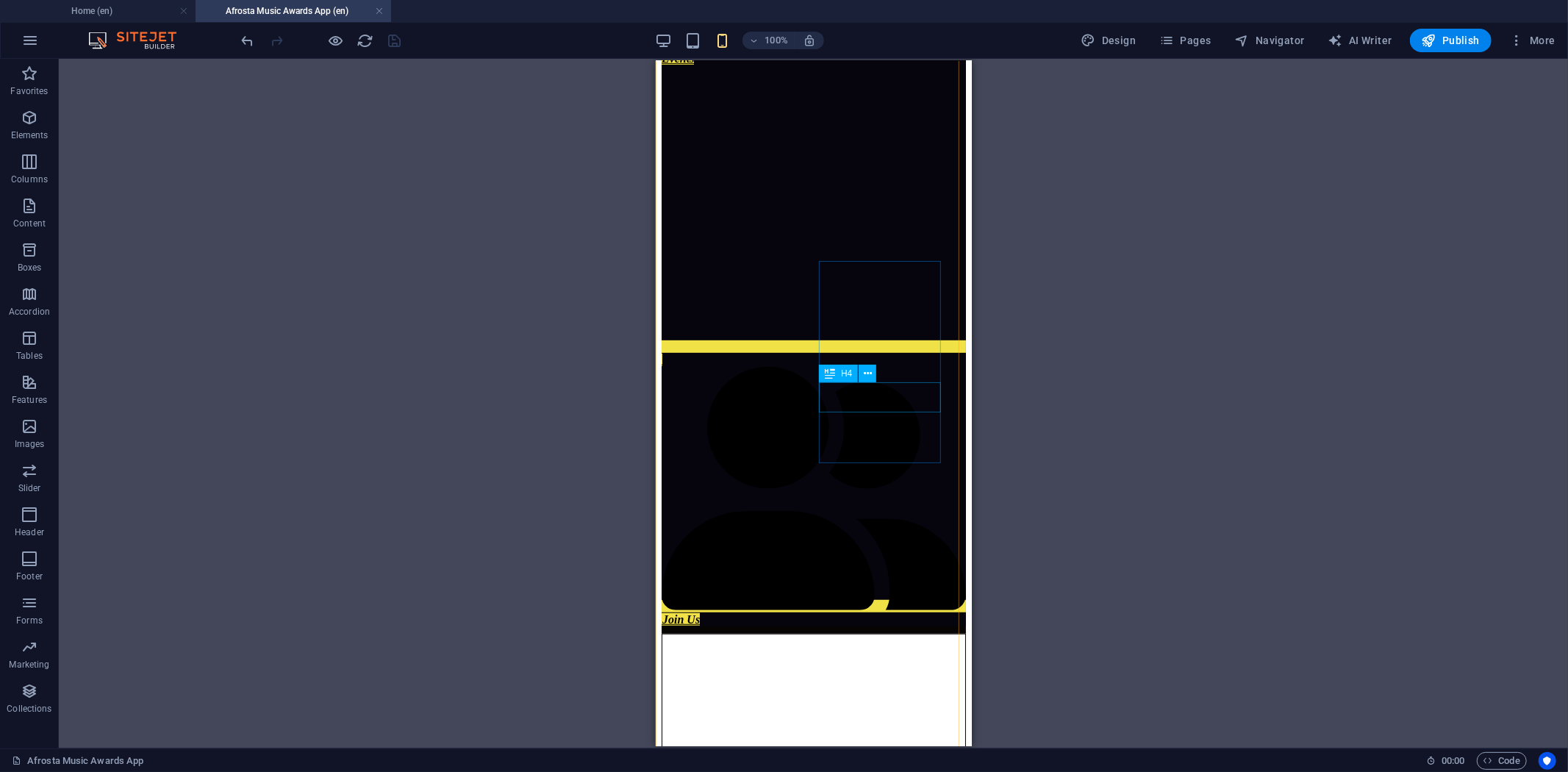
scroll to position [557, 0]
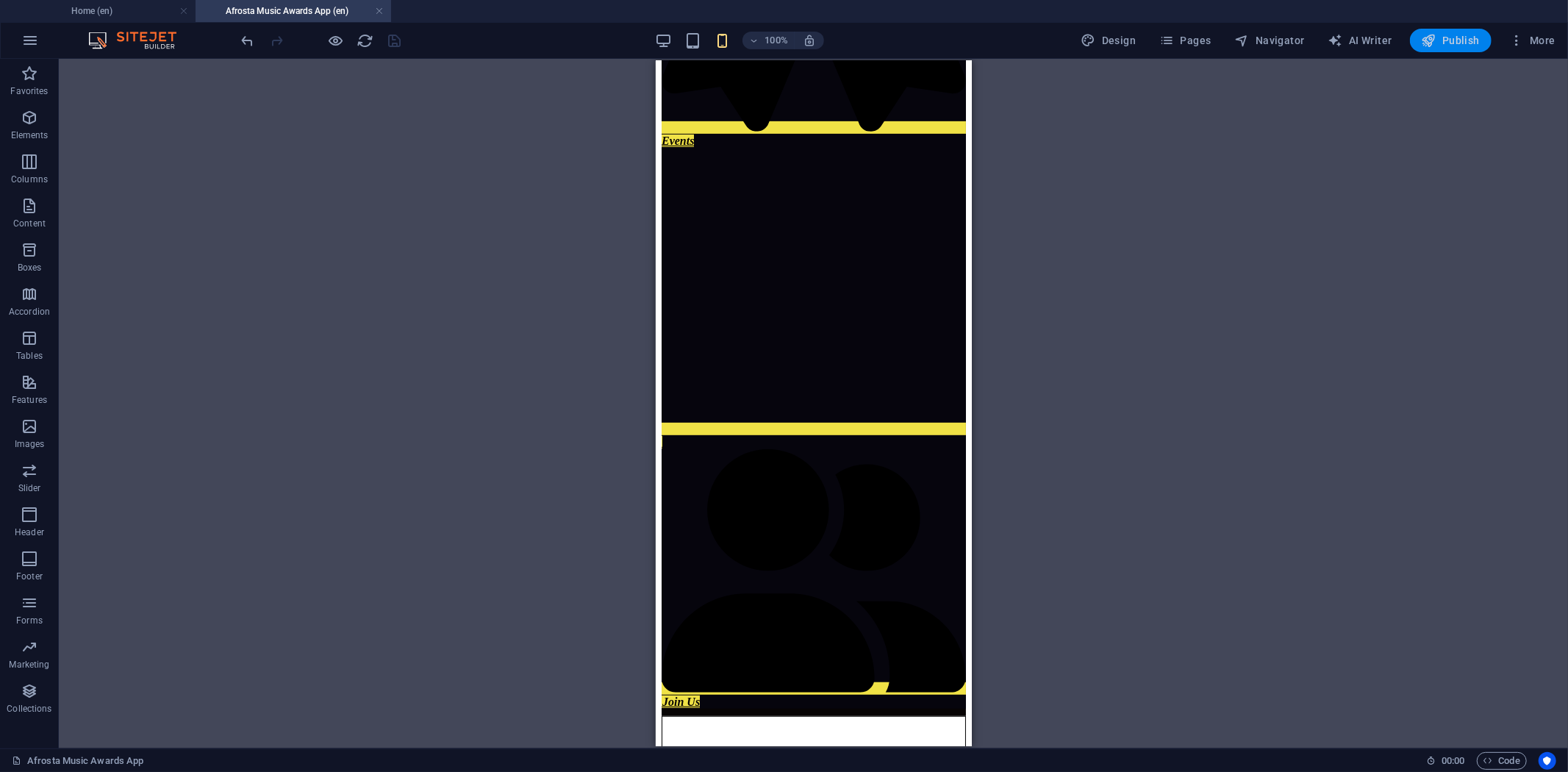
click at [1443, 39] on span "Publish" at bounding box center [1450, 40] width 58 height 15
